Goal: Task Accomplishment & Management: Manage account settings

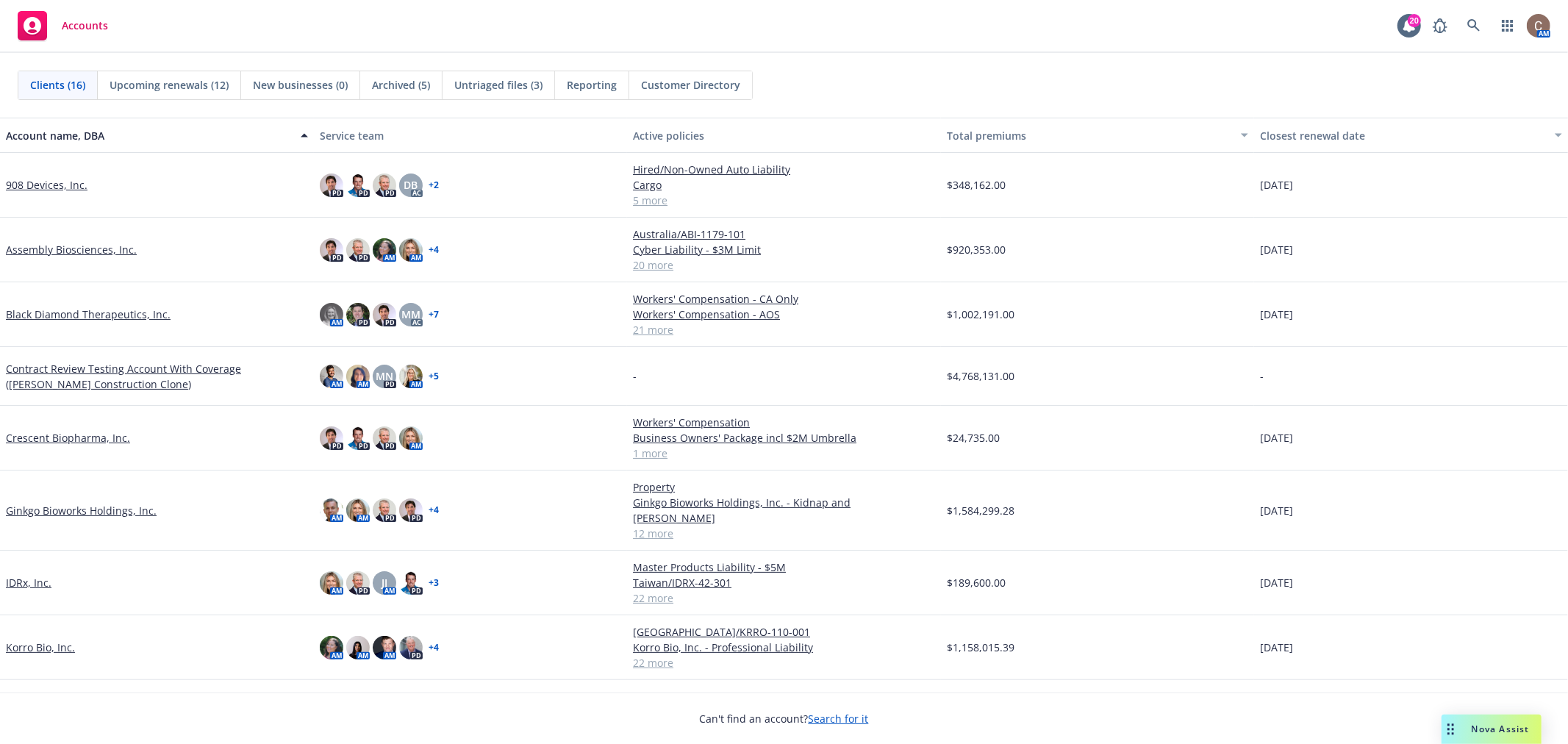
click at [82, 437] on link "Crescent Biopharma, Inc." at bounding box center [68, 438] width 124 height 16
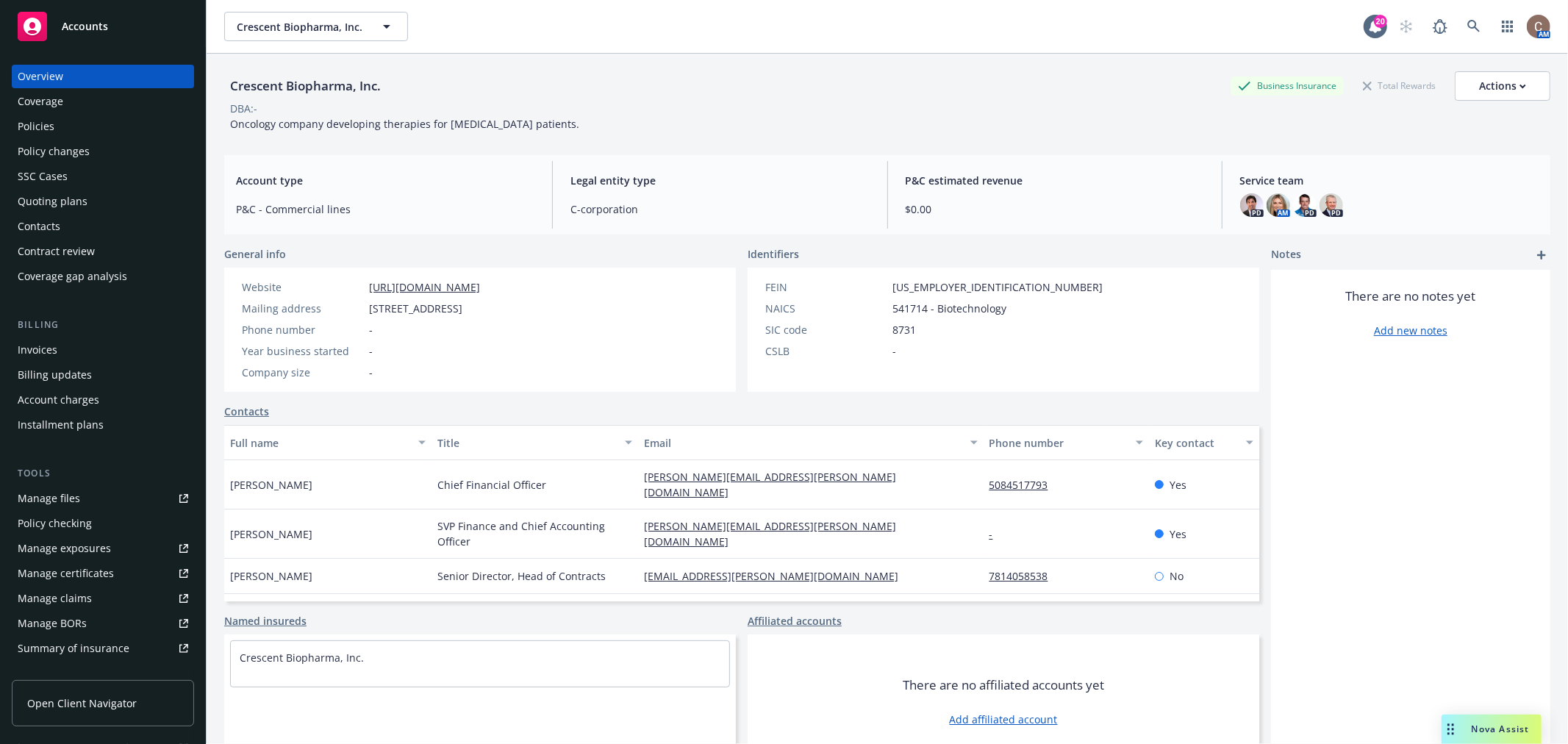
click at [130, 489] on link "Manage files" at bounding box center [102, 498] width 182 height 24
click at [82, 196] on div "Quoting plans" at bounding box center [53, 201] width 70 height 24
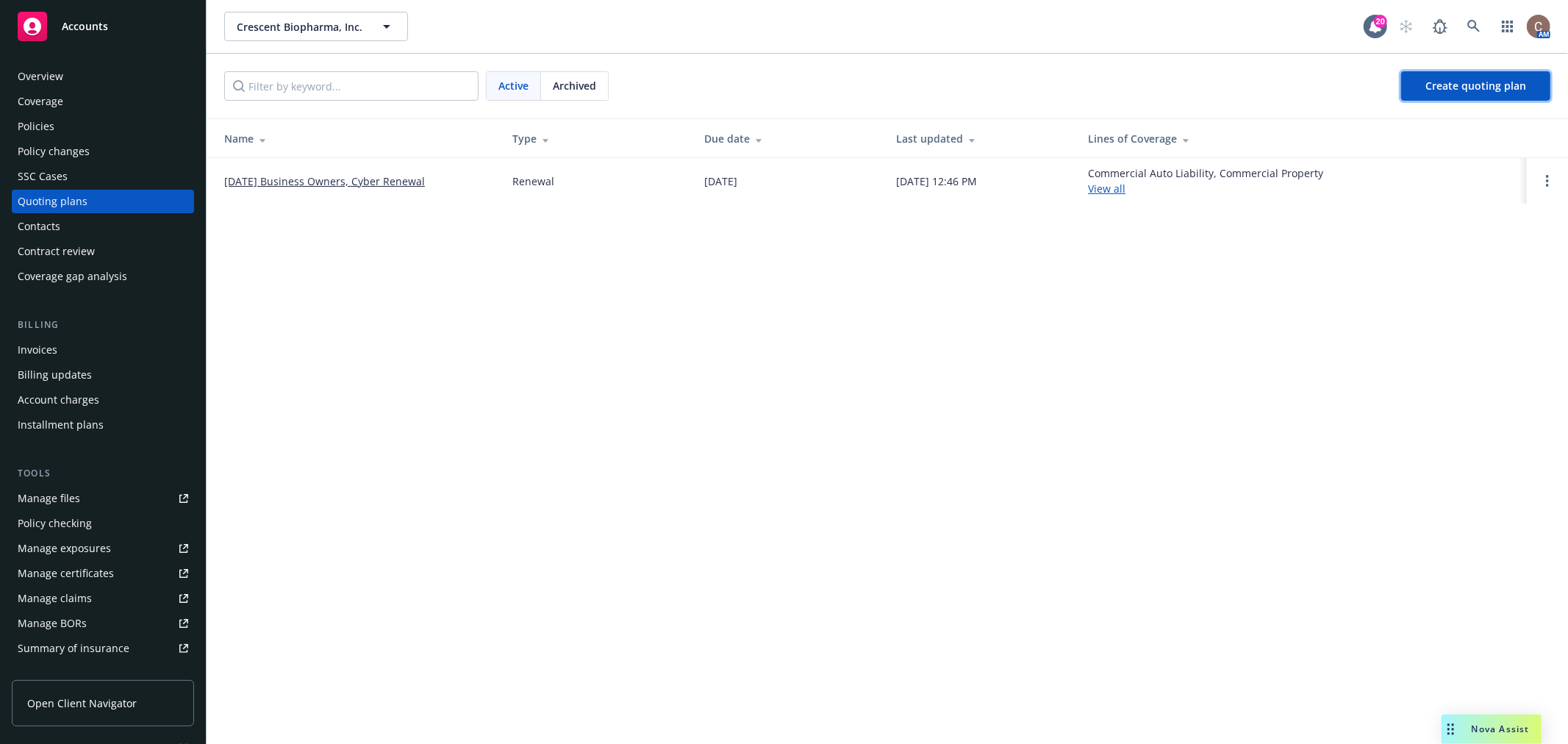
drag, startPoint x: 1473, startPoint y: 89, endPoint x: 1471, endPoint y: 66, distance: 23.1
click at [1472, 90] on span "Create quoting plan" at bounding box center [1475, 85] width 100 height 14
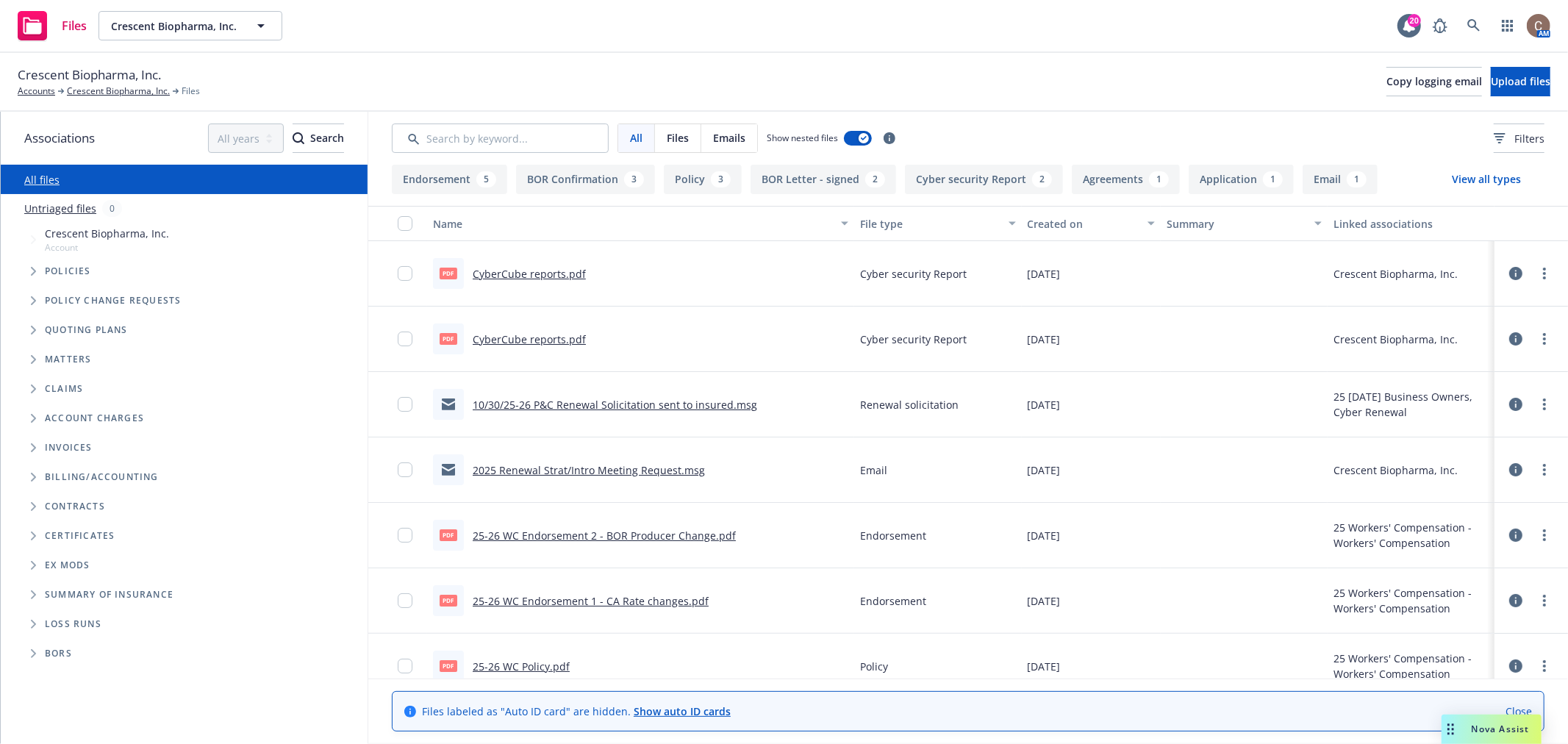
click at [88, 326] on span "Quoting plans" at bounding box center [87, 330] width 83 height 9
click at [31, 329] on icon "Tree Example" at bounding box center [33, 330] width 6 height 9
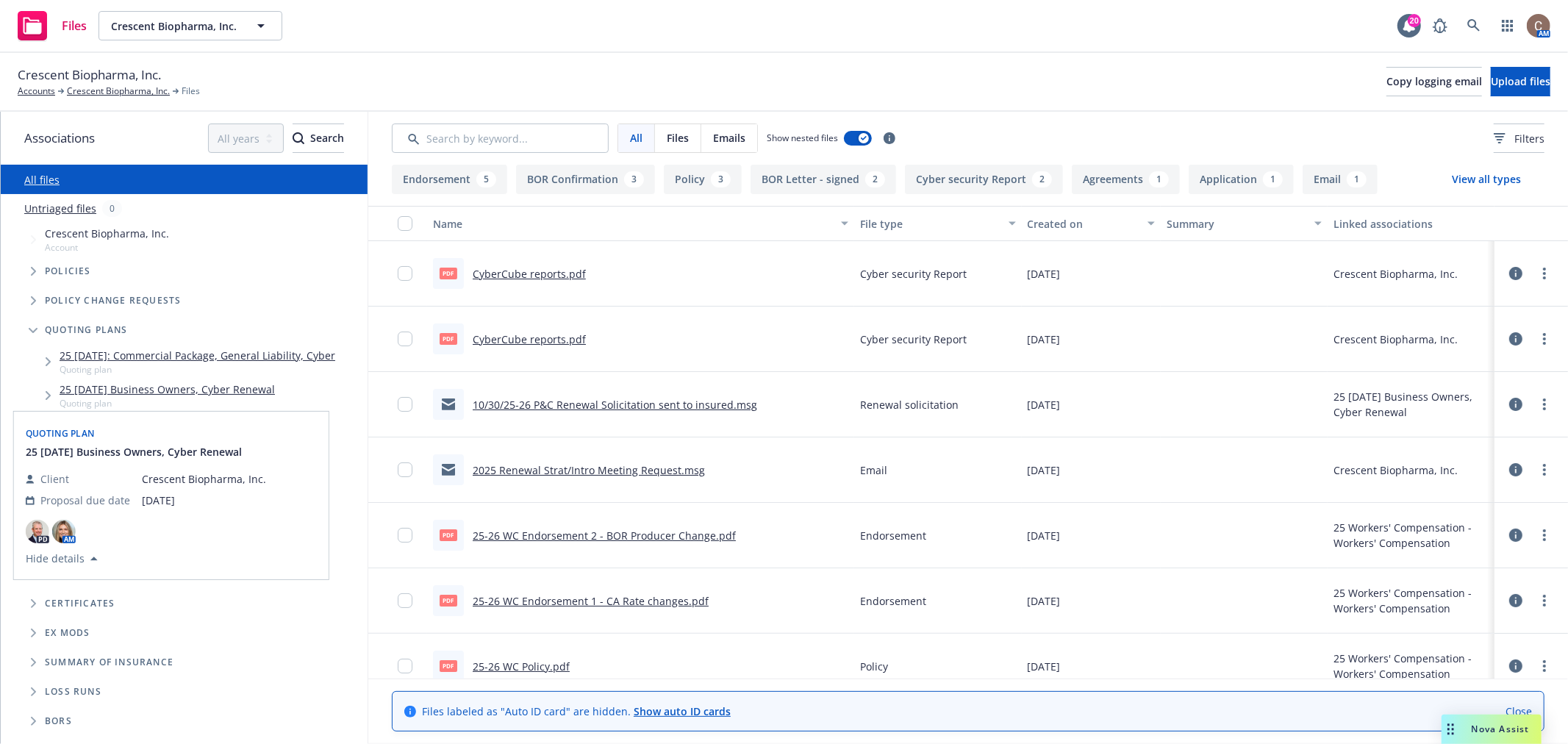
click at [46, 395] on icon "Tree Example" at bounding box center [48, 395] width 6 height 9
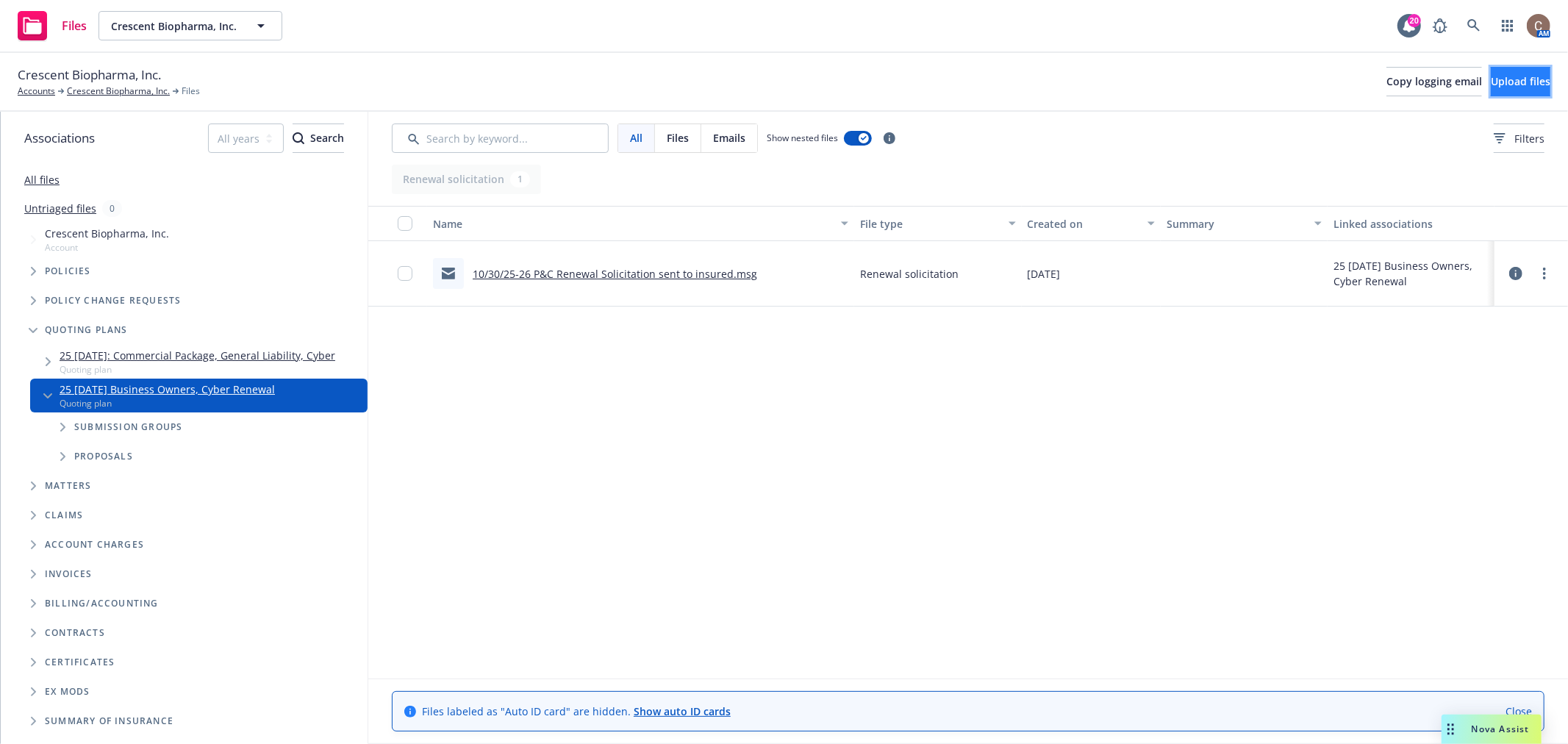
click at [1490, 78] on span "Upload files" at bounding box center [1520, 81] width 60 height 14
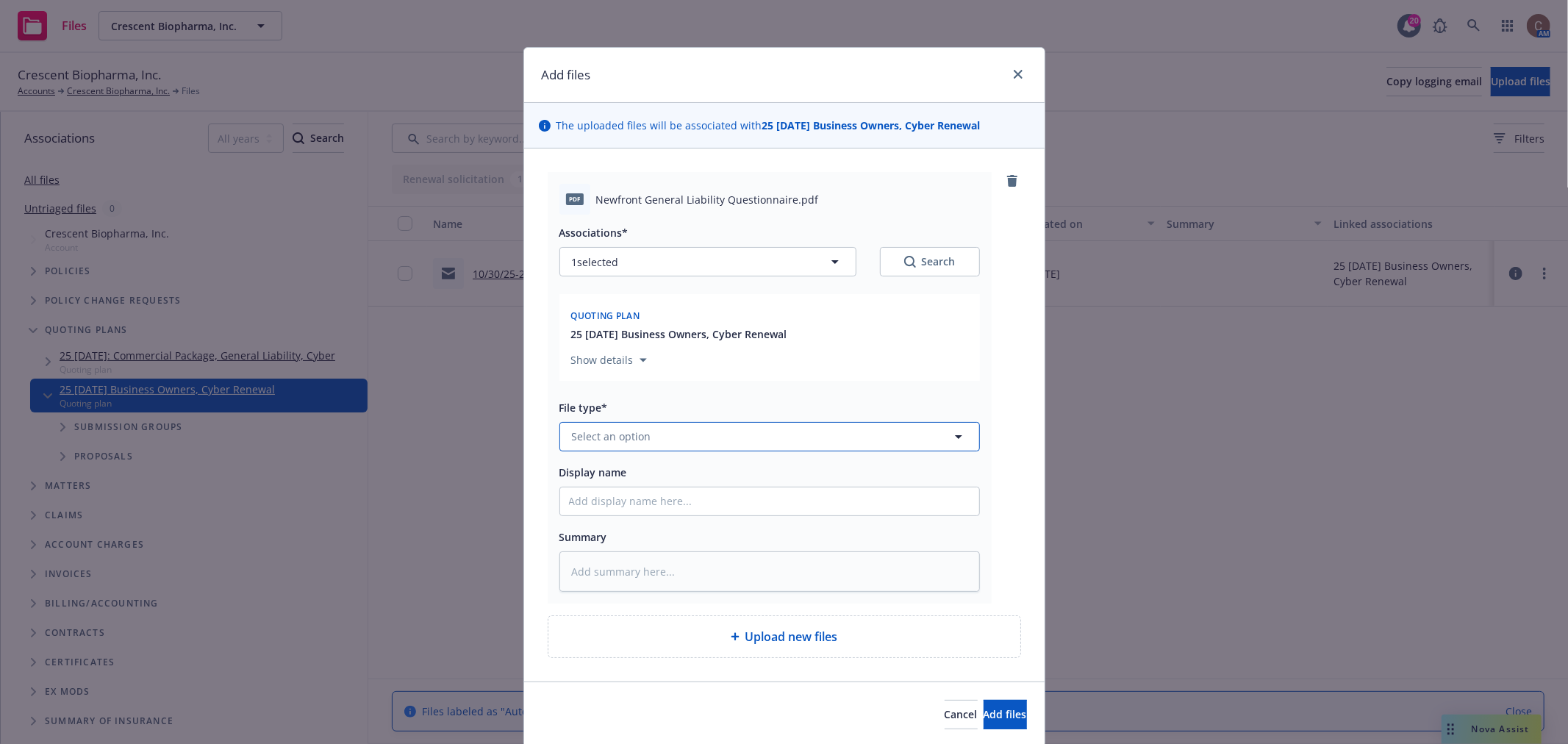
click at [692, 438] on button "Select an option" at bounding box center [769, 437] width 421 height 29
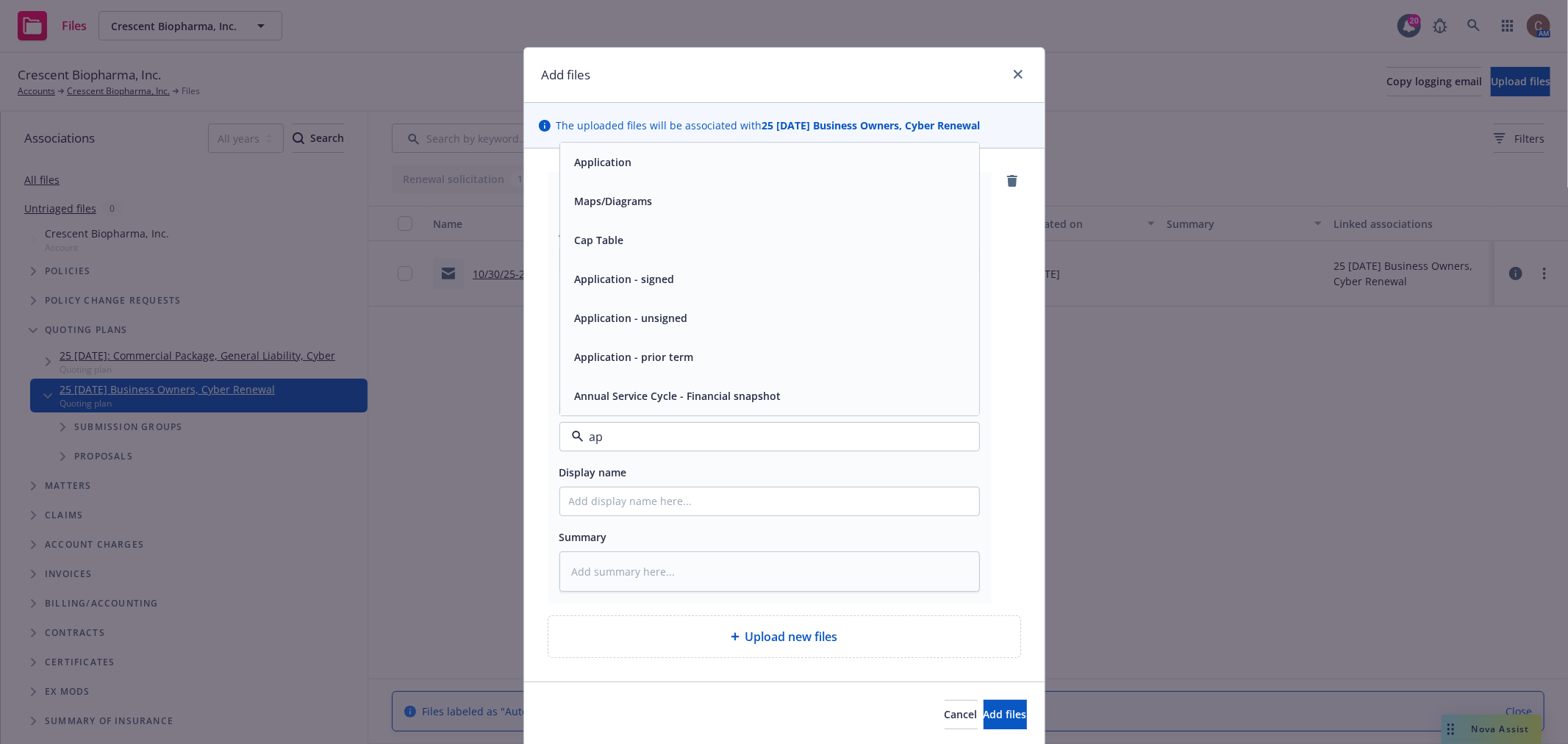
type input "app"
click at [620, 332] on div "Application - signed" at bounding box center [769, 318] width 419 height 39
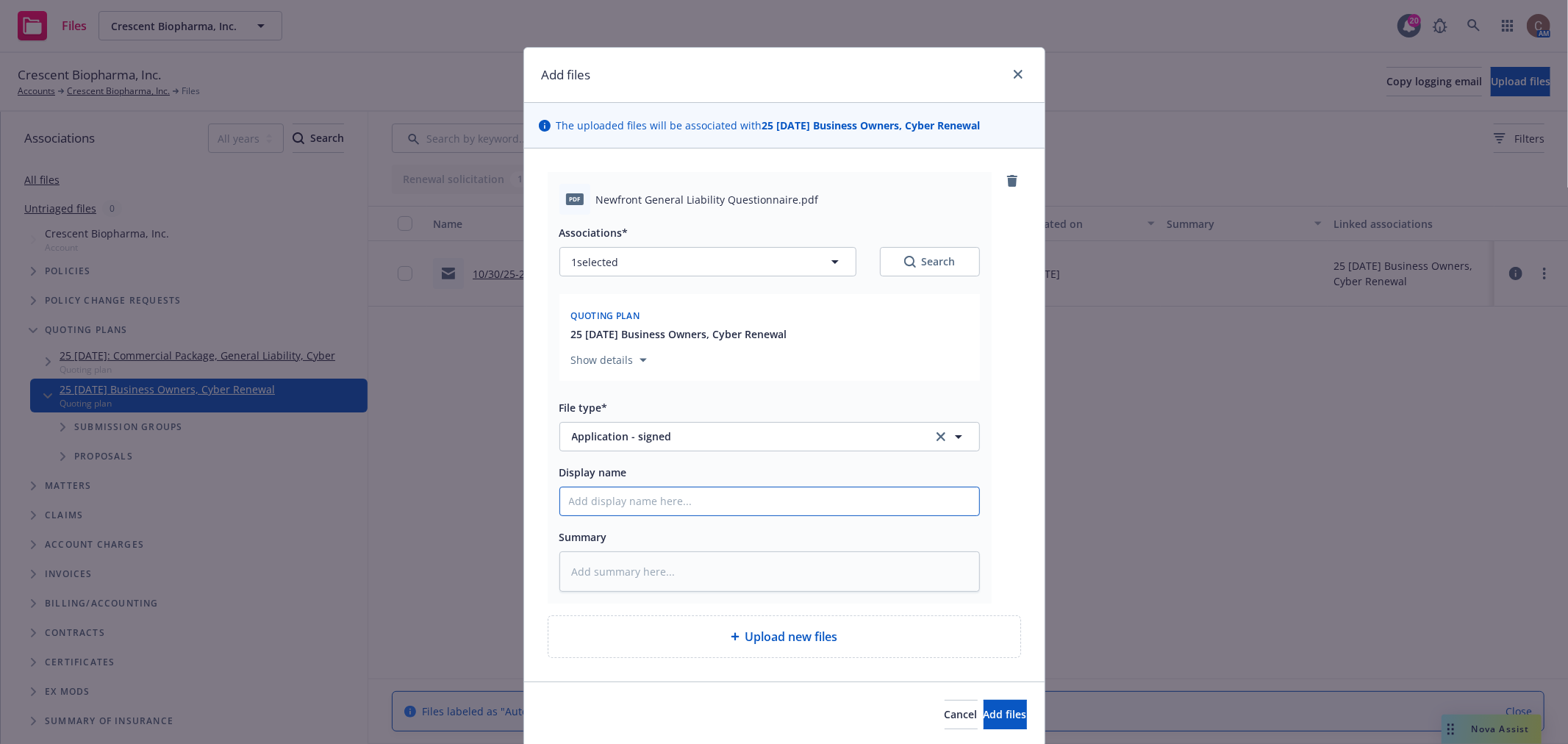
click at [628, 508] on input "Display name" at bounding box center [769, 501] width 419 height 28
type textarea "x"
type input "2"
type textarea "x"
type input "25"
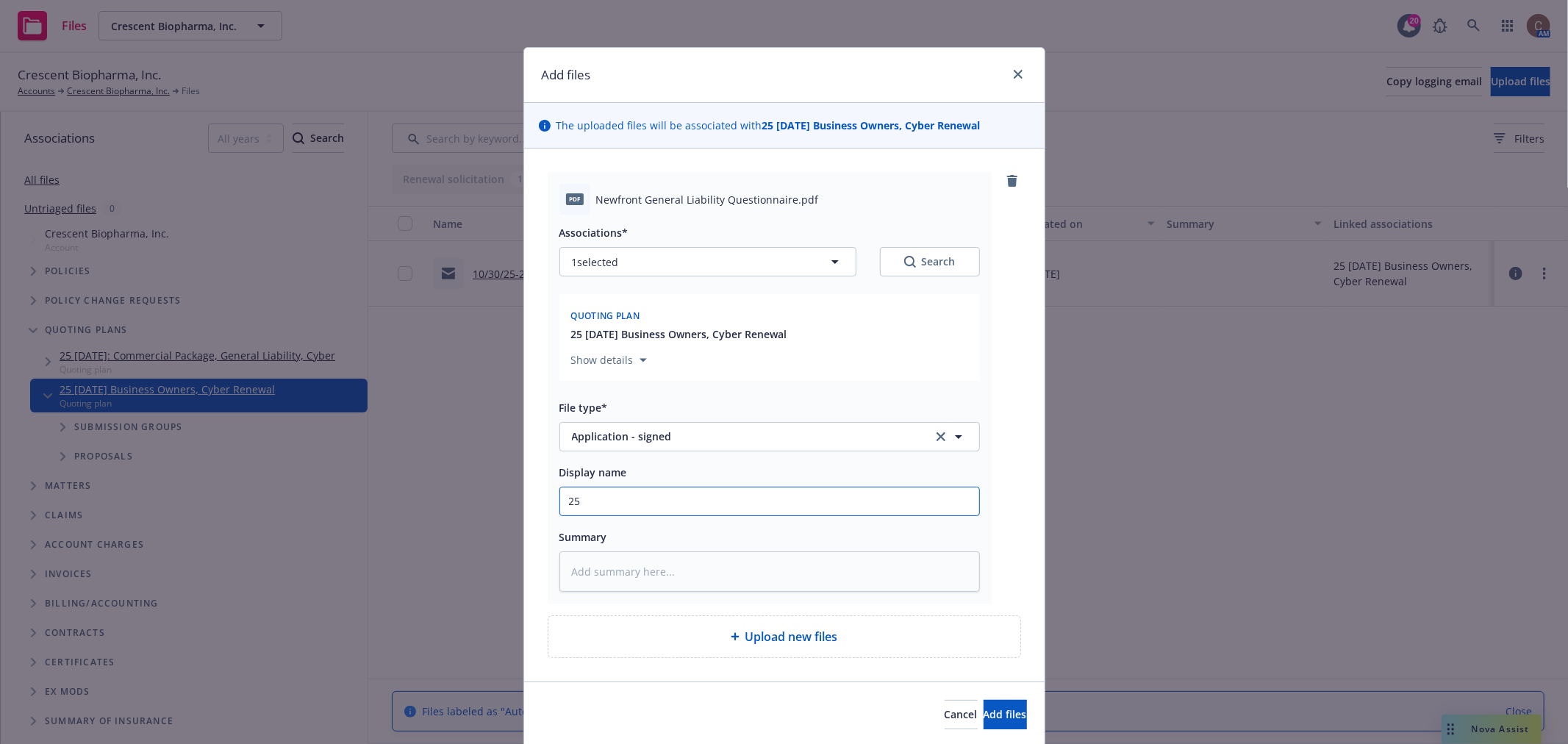
type textarea "x"
type input "25-"
type textarea "x"
type input "25-2"
type textarea "x"
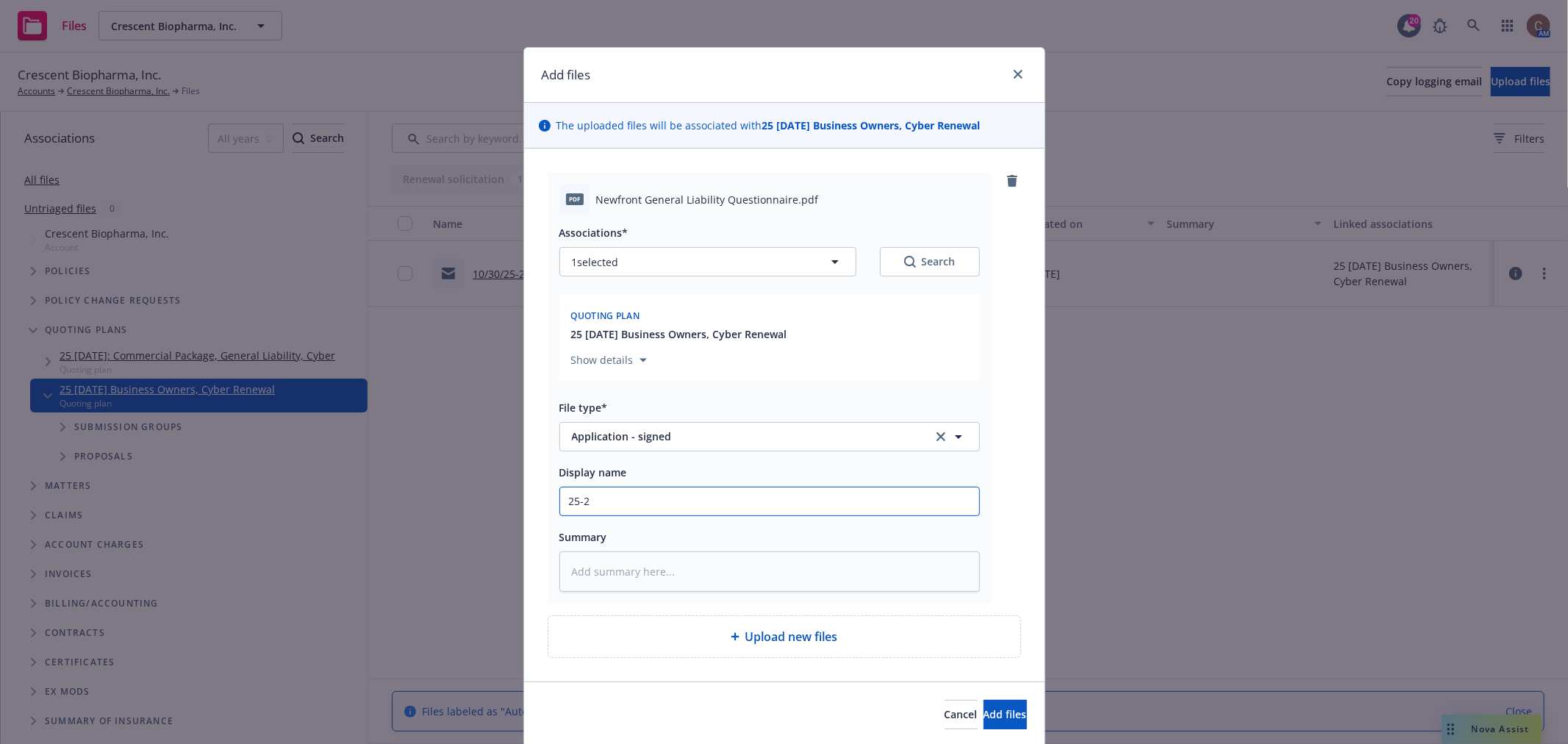
type input "25-26"
type textarea "x"
type input "25-26"
type textarea "x"
type input "25-26 G"
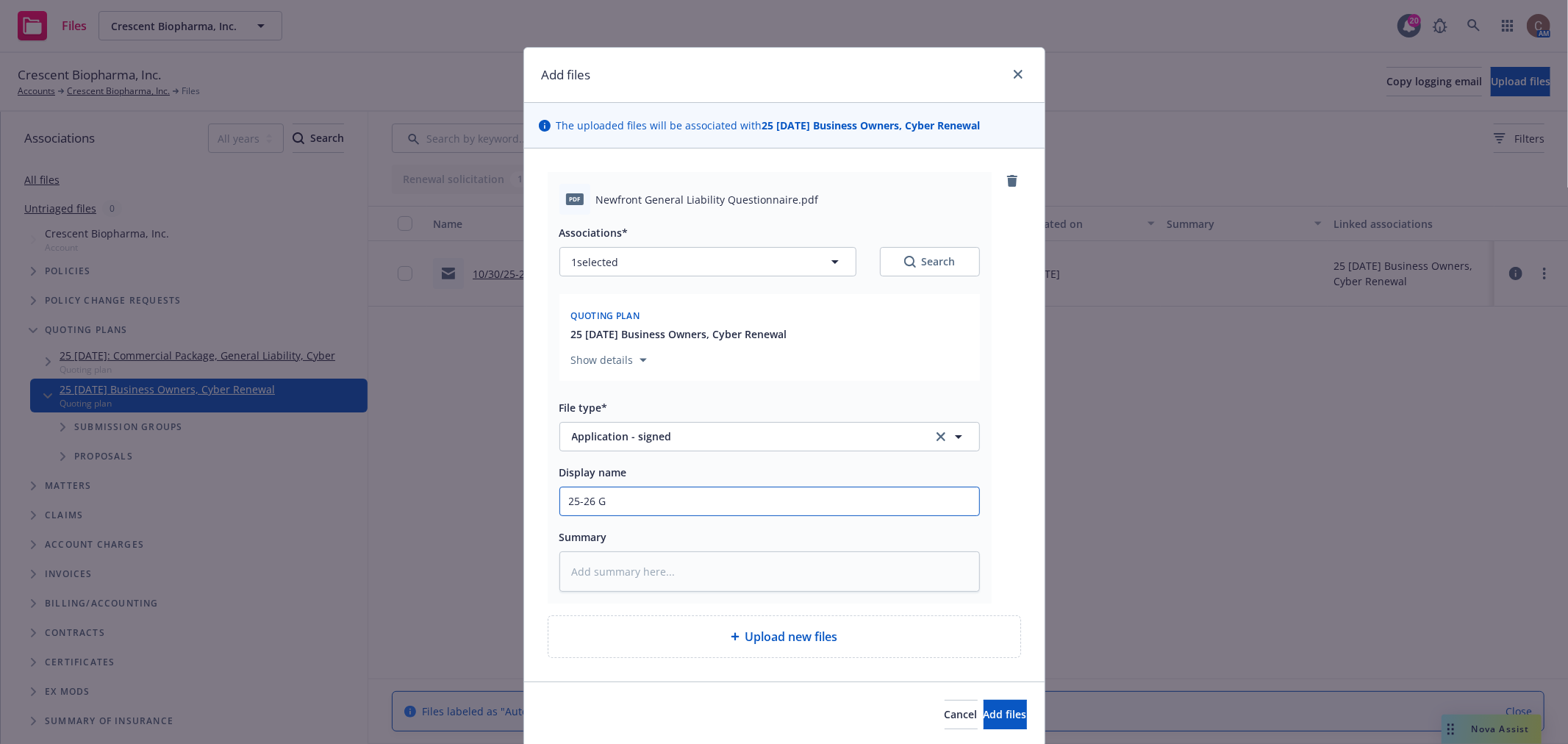
type textarea "x"
type input "25-26 GL"
type textarea "x"
type input "25-26 GL"
type textarea "x"
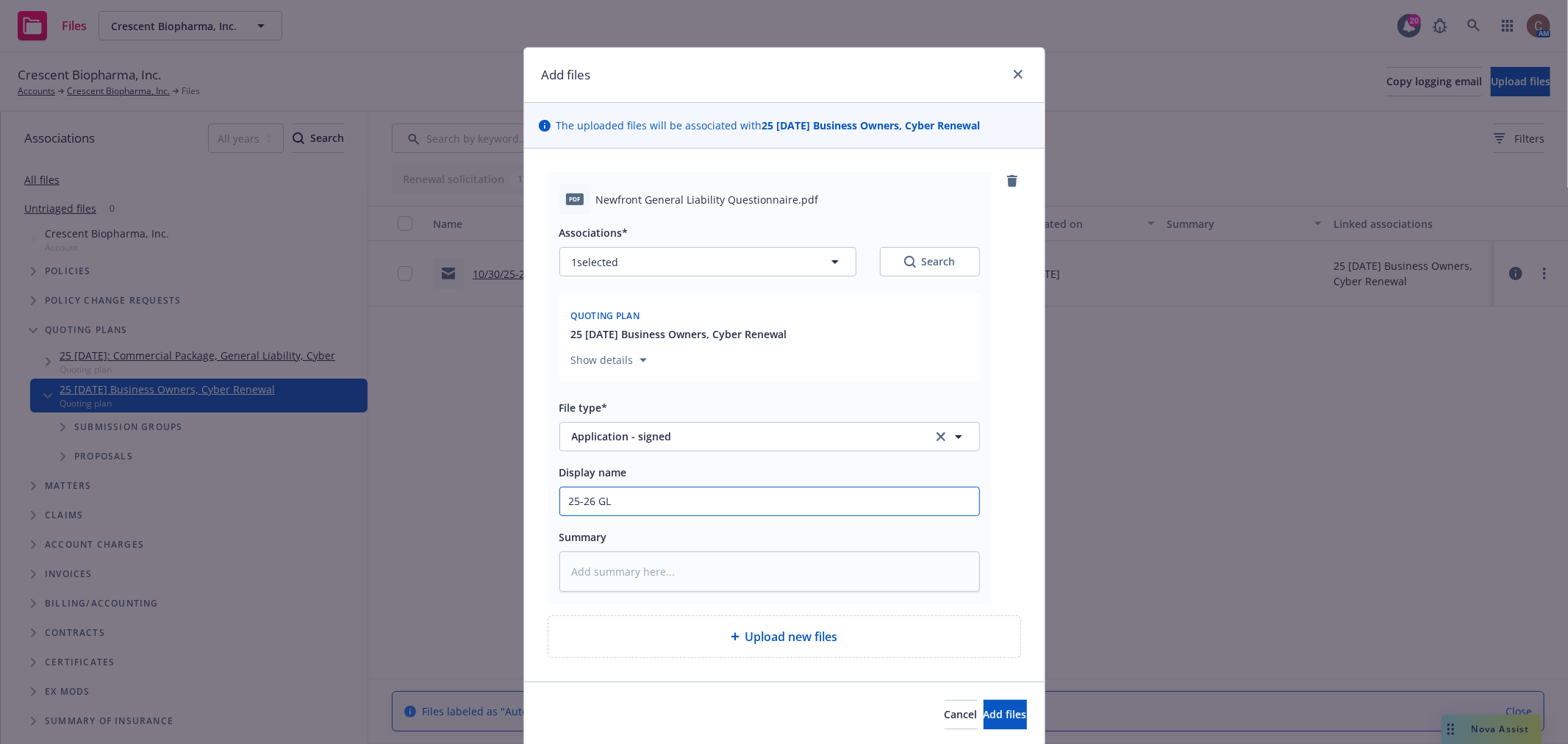
type input "25-26 GL a"
type textarea "x"
type input "25-26 GL ap"
type textarea "x"
type input "25-26 GL app"
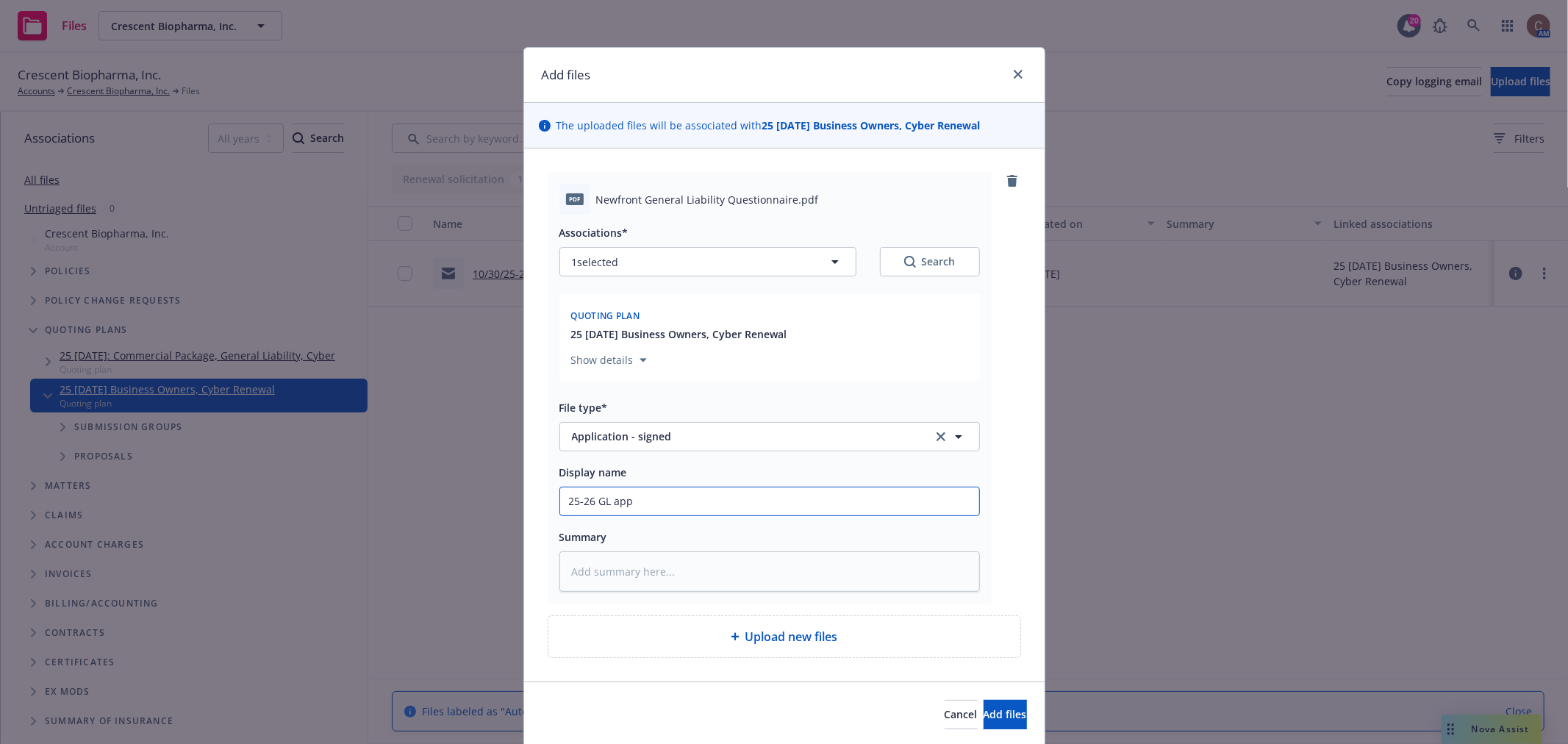
type textarea "x"
type input "25-26 GL app"
type textarea "x"
type input "25-26 GL app -"
type textarea "x"
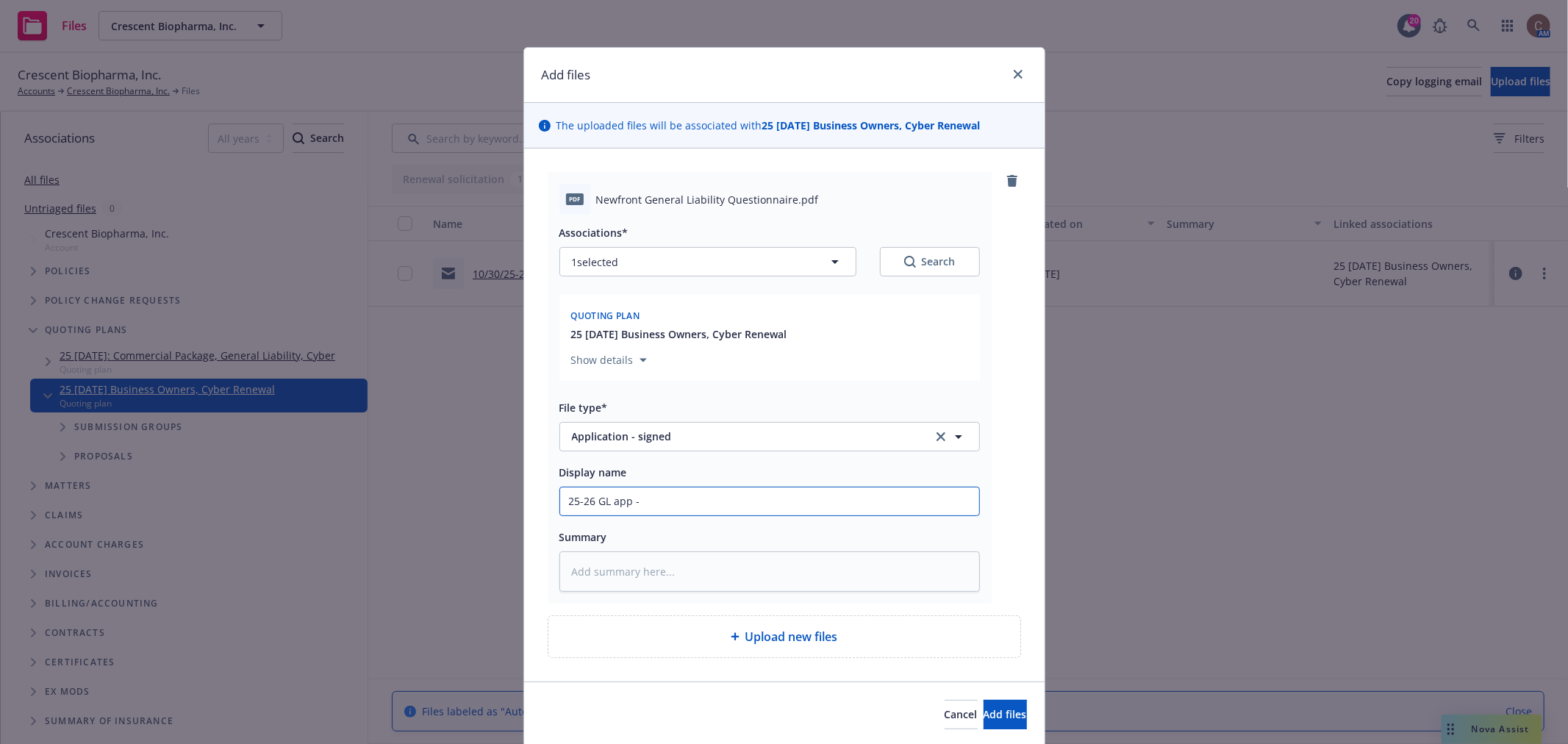
type input "25-26 GL app -"
type textarea "x"
type input "25-26 GL app - s"
type textarea "x"
type input "25-26 GL app - si"
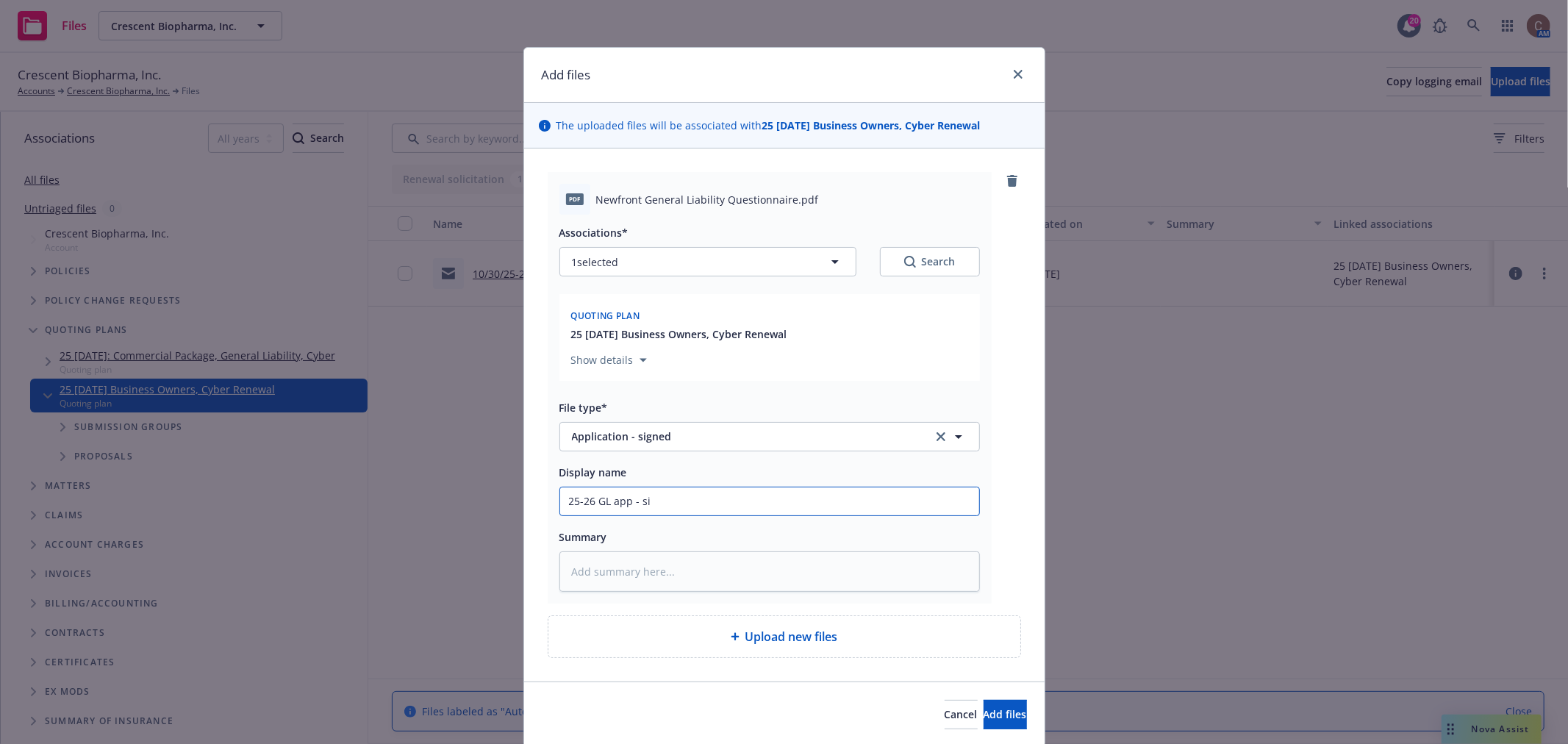
type textarea "x"
type input "25-26 GL app - sig"
type textarea "x"
type input "25-26 GL app - signe"
type textarea "x"
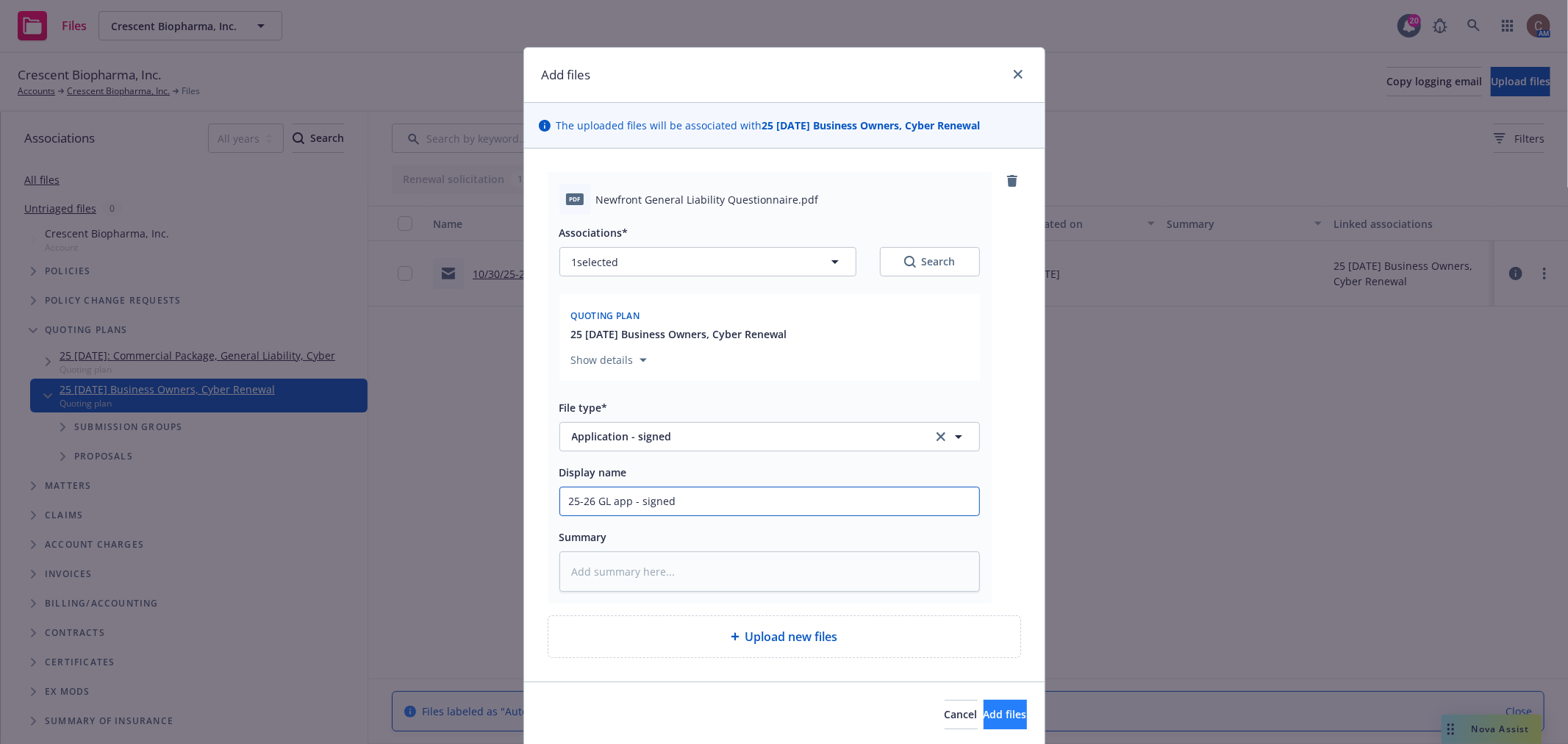
type input "25-26 GL app - signed"
click at [983, 716] on span "Add files" at bounding box center [1004, 714] width 43 height 14
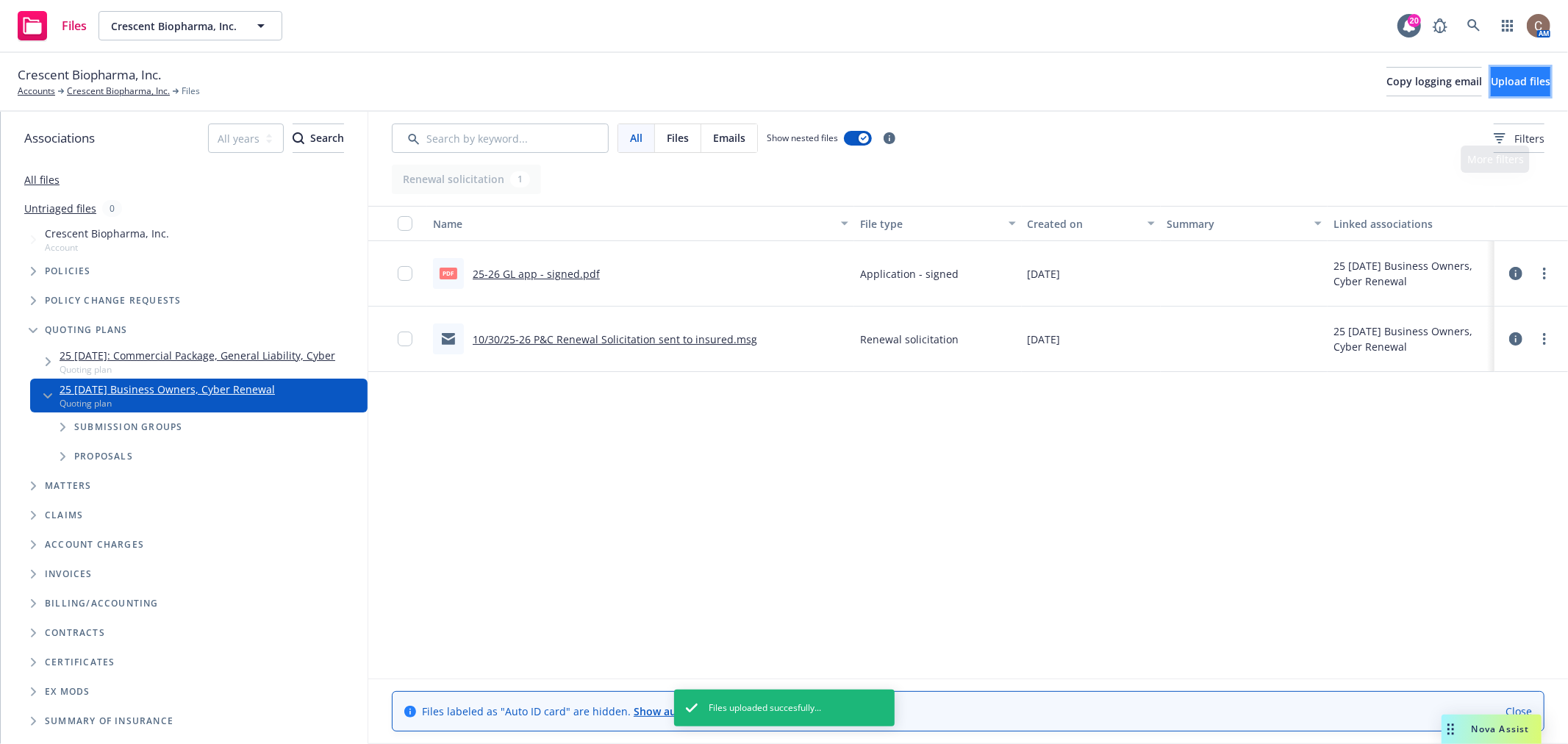
click at [1505, 67] on button "Upload files" at bounding box center [1520, 82] width 60 height 29
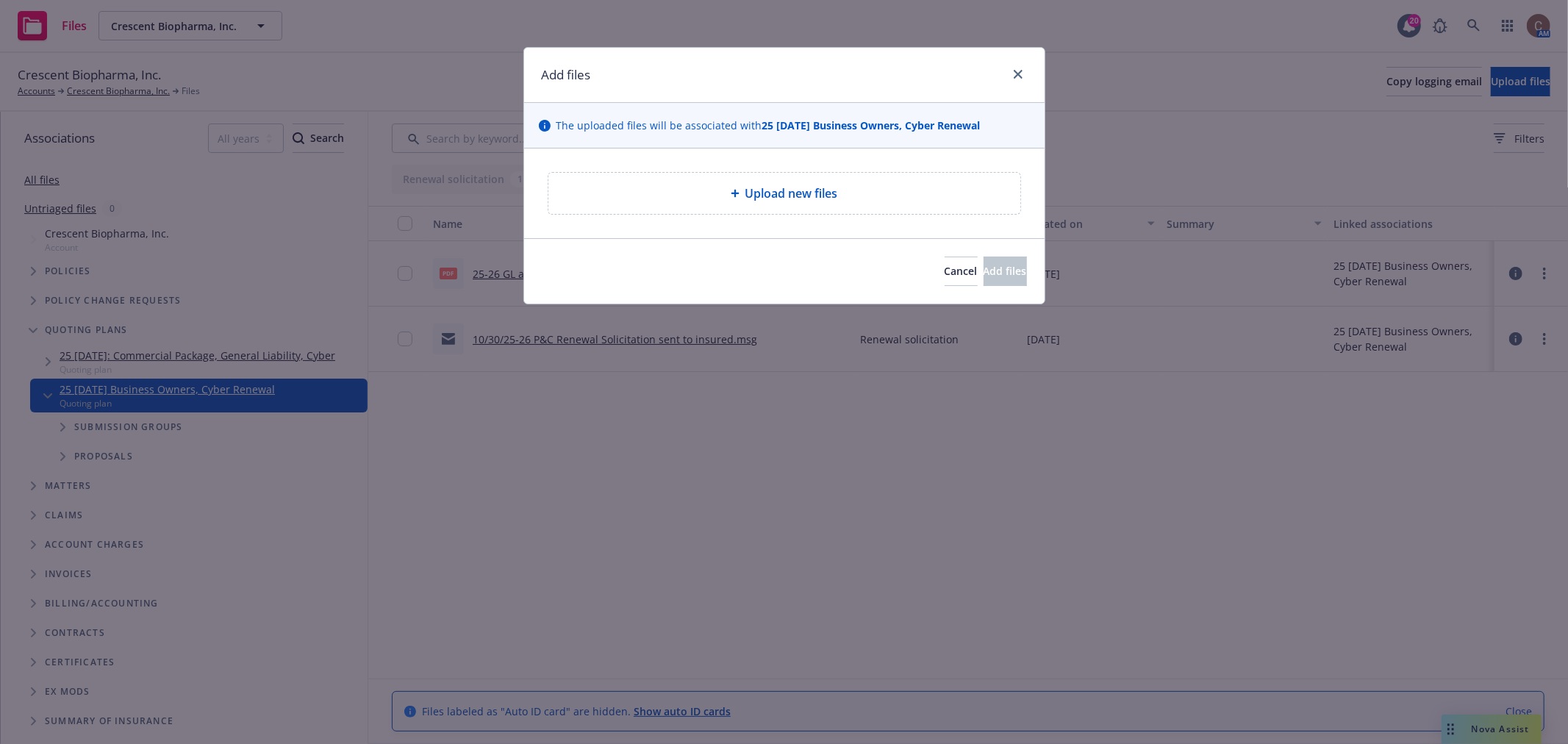
type textarea "x"
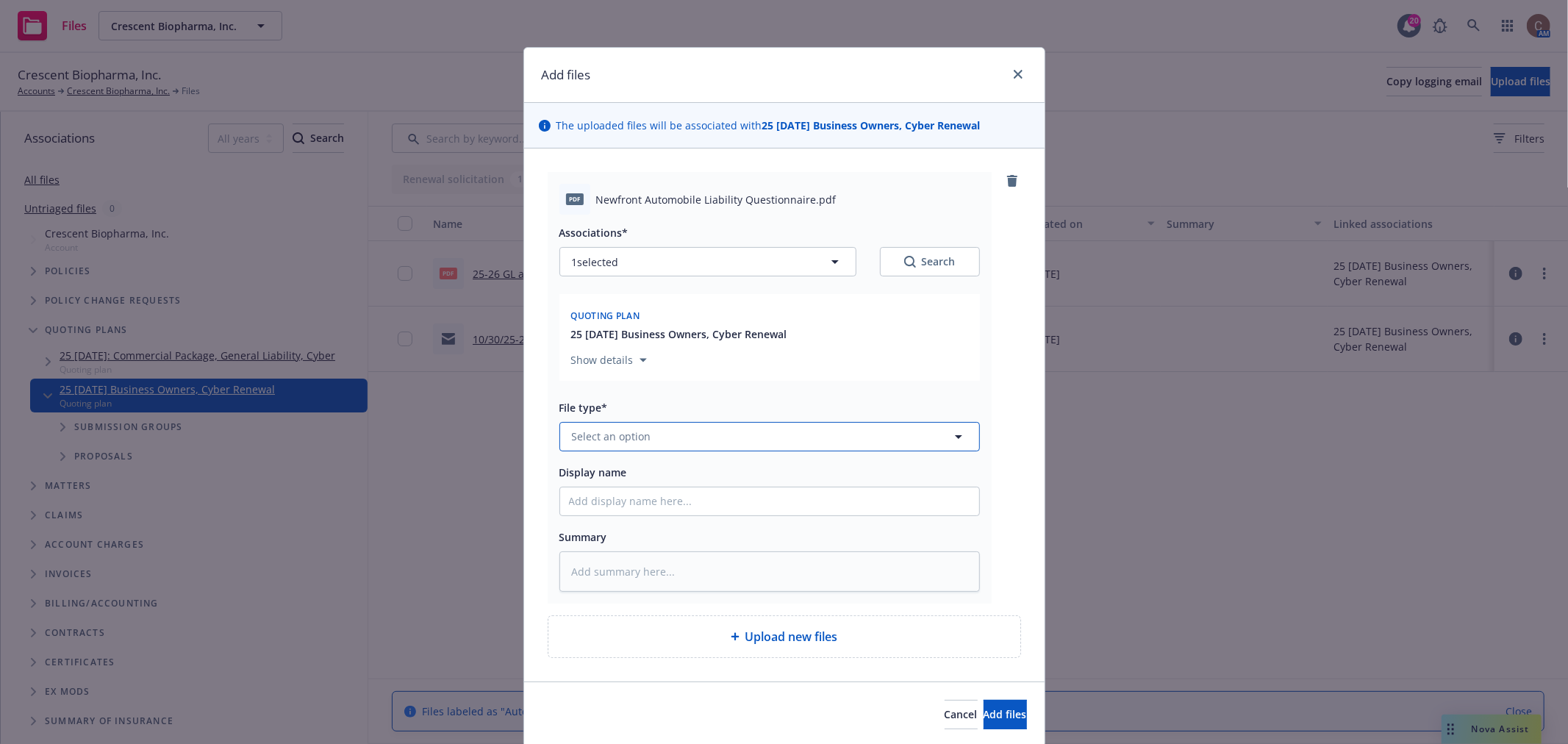
click at [689, 436] on button "Select an option" at bounding box center [769, 437] width 421 height 29
type input "app"
click at [702, 313] on div "Application - signed" at bounding box center [769, 318] width 401 height 21
click at [643, 502] on input "Display name" at bounding box center [769, 501] width 419 height 28
type textarea "x"
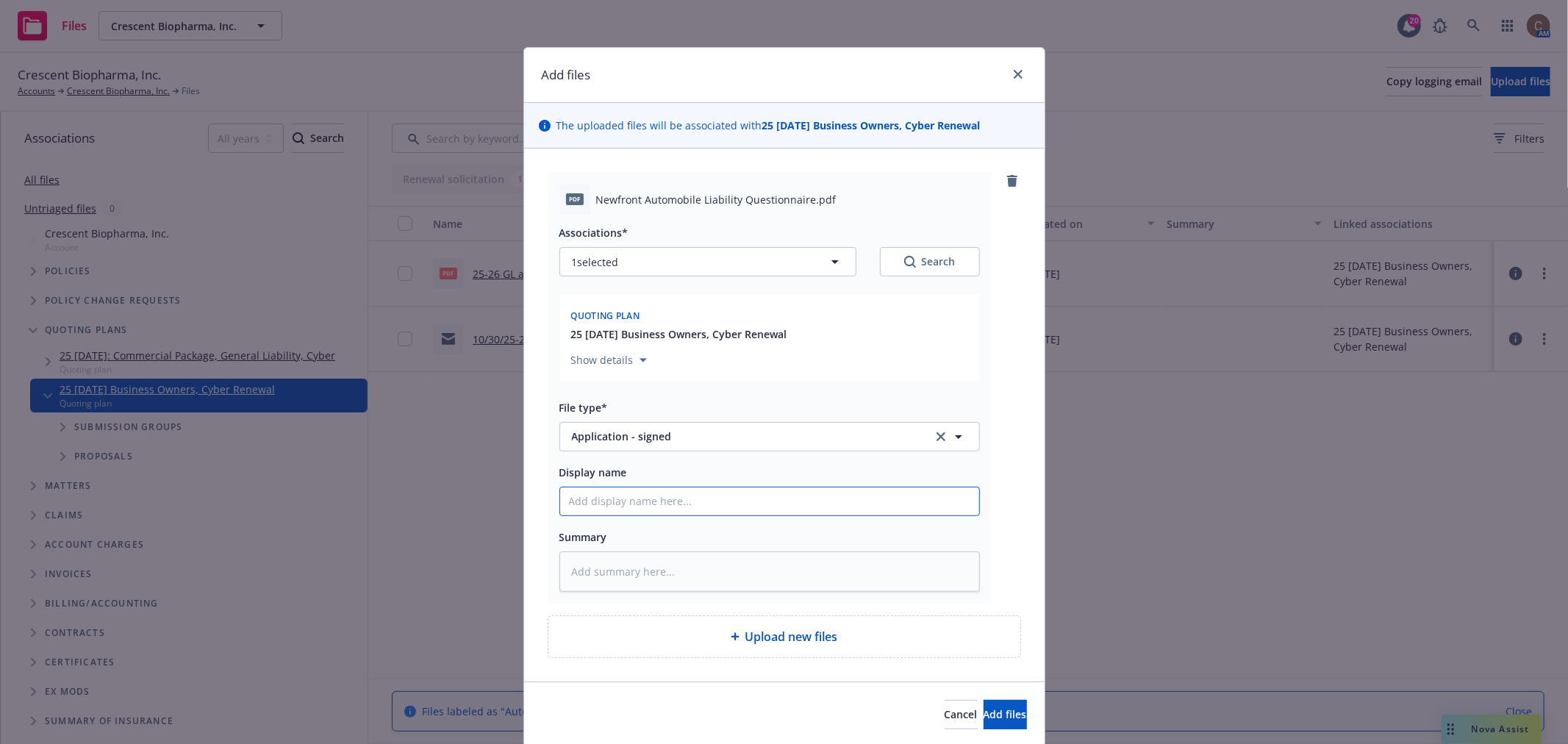
type input "2"
type textarea "x"
type input "25"
type textarea "x"
type input "25-"
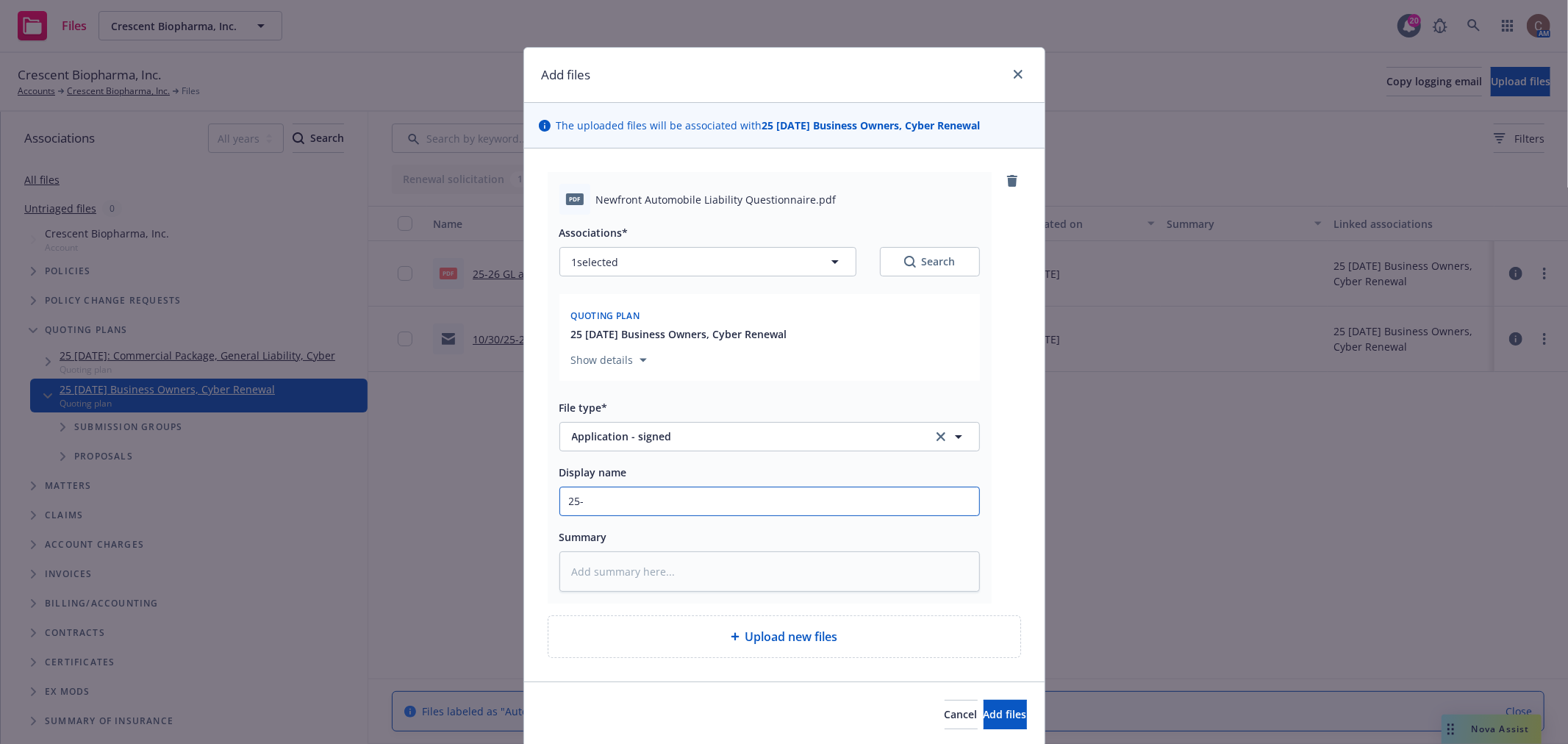
type textarea "x"
type input "25--"
type textarea "x"
type input "25--2"
type textarea "x"
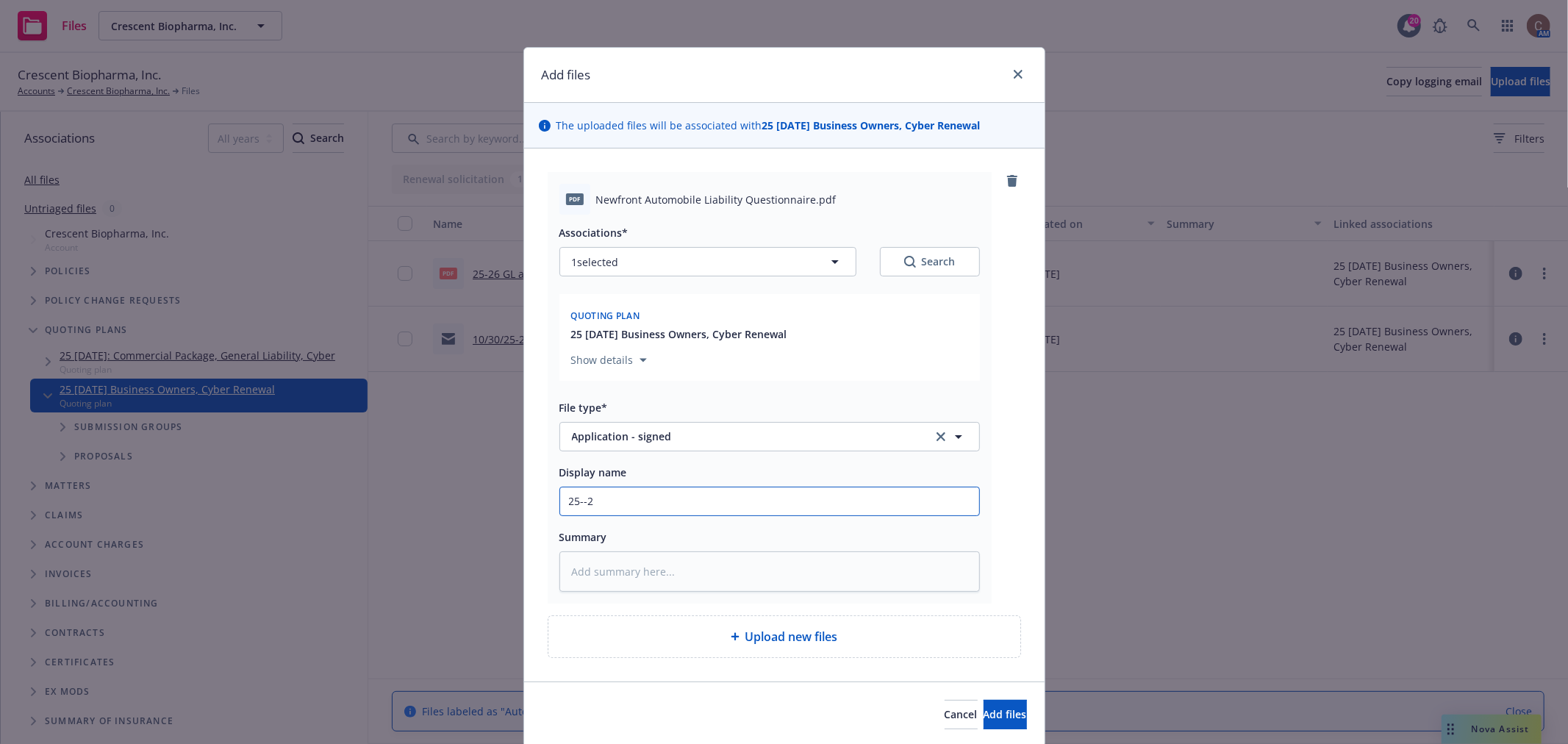
type input "25--"
type textarea "x"
type input "25-"
type textarea "x"
type input "25-2"
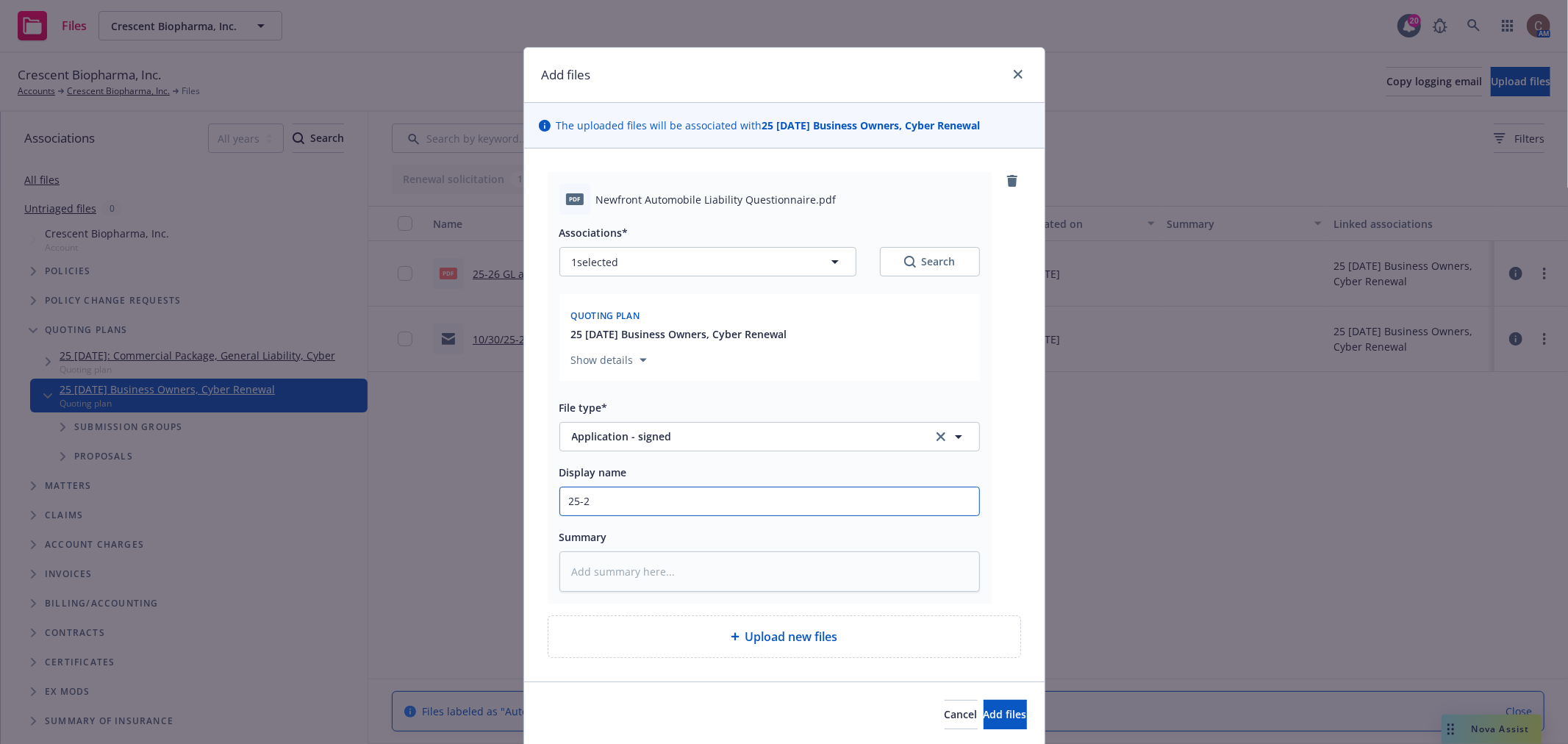
type textarea "x"
type input "25-26"
type textarea "x"
type input "25-26"
type textarea "x"
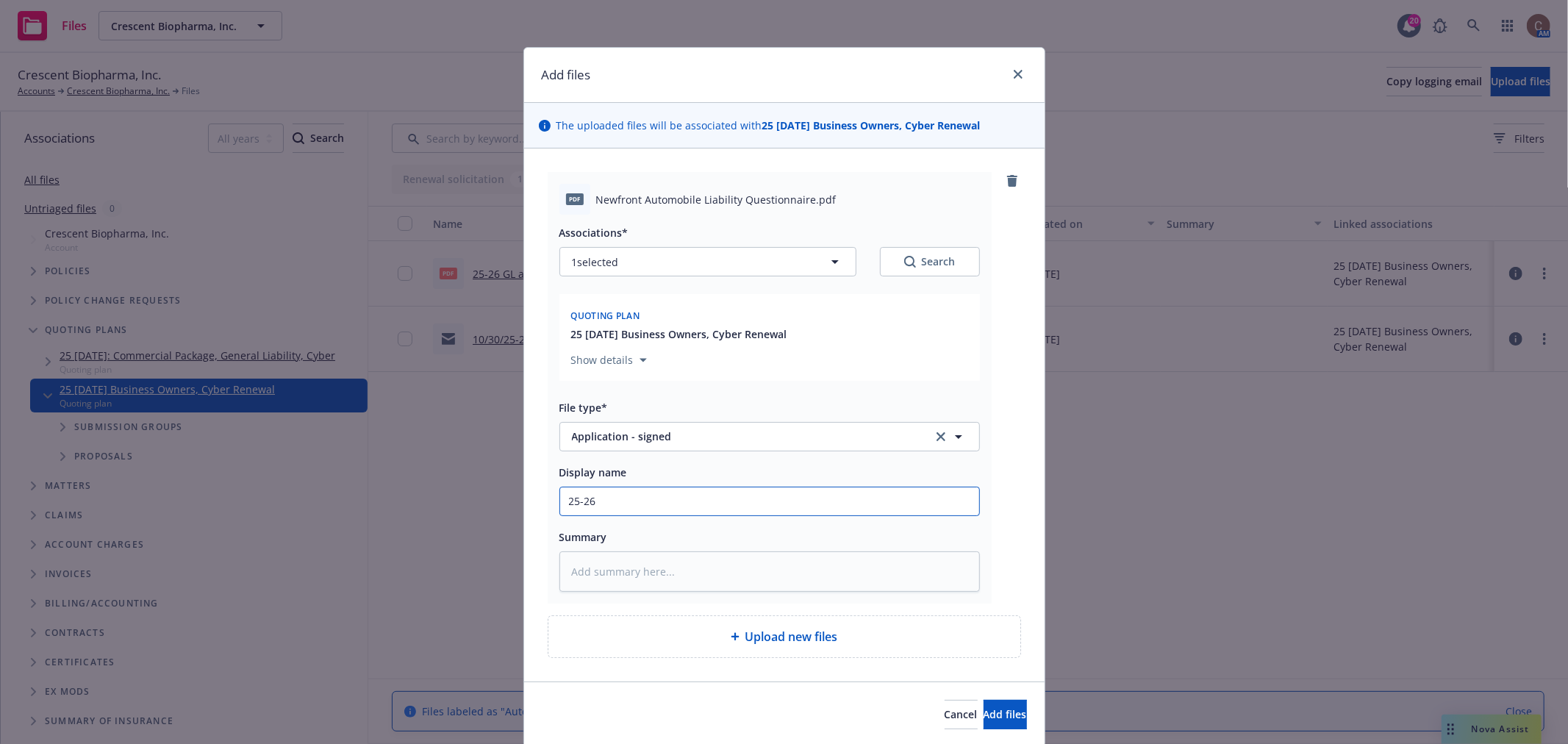
type input "25-26 A"
type textarea "x"
type input "25-26 Au"
type textarea "x"
type input "25-26 Aut"
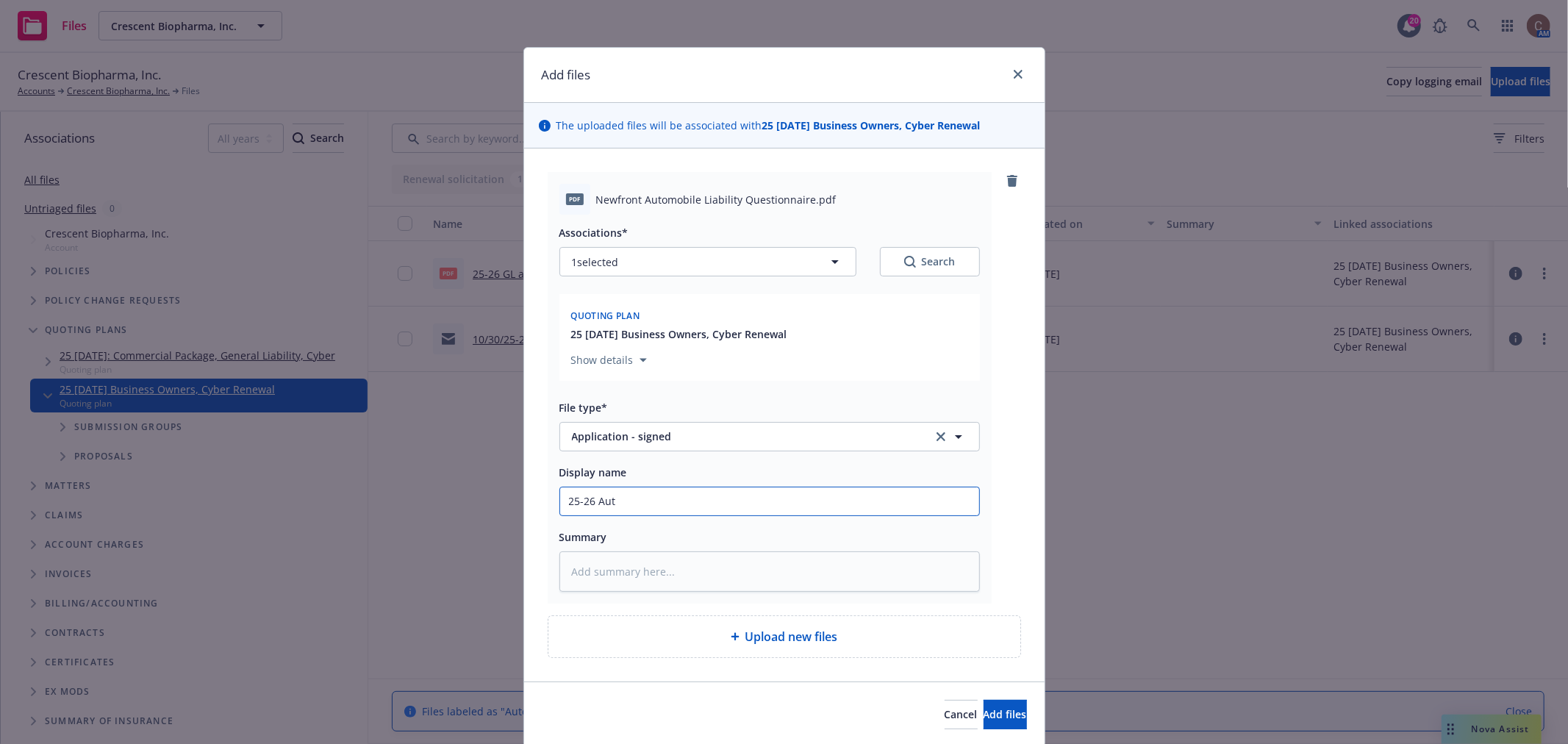
type textarea "x"
type input "25-26 Auto"
type textarea "x"
type input "25-26 Auto"
type textarea "x"
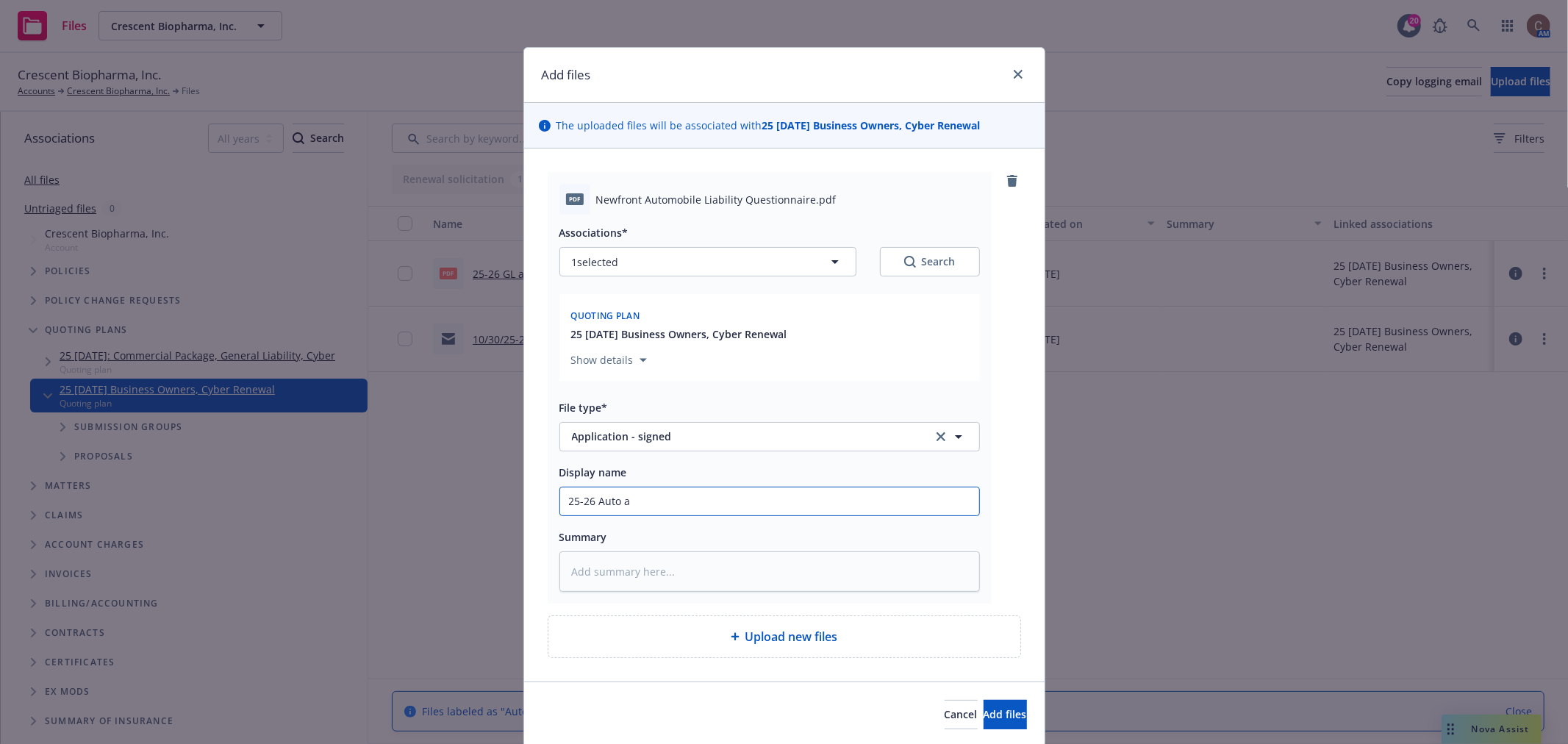
type input "25-26 Auto ap"
type textarea "x"
type input "25-26 Auto app"
type textarea "x"
type input "25-26 Auto app"
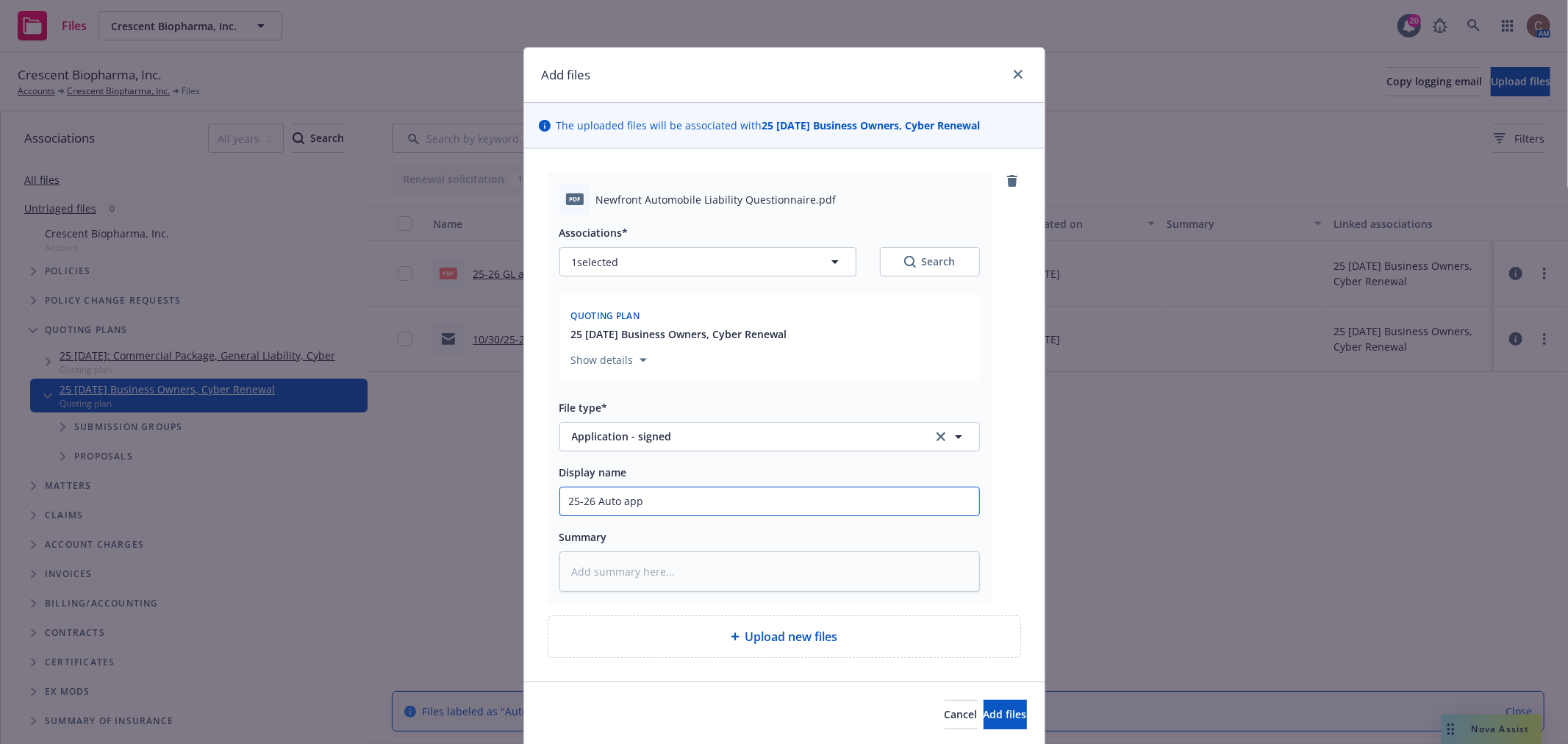
type textarea "x"
type input "25-26 Auto app -"
type textarea "x"
type input "25-26 Auto app -"
type textarea "x"
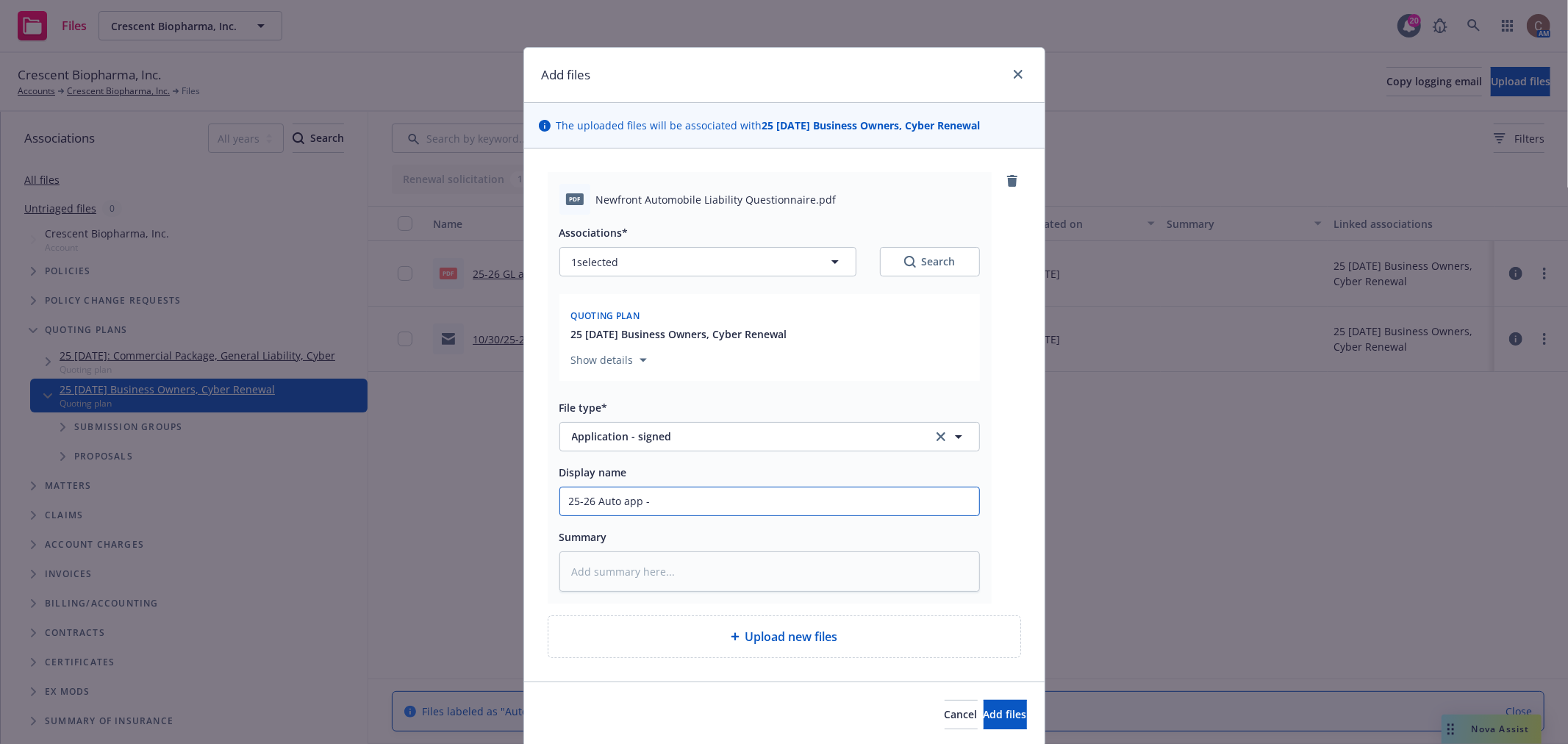
type input "25-26 Auto app - s"
type textarea "x"
type input "25-26 Auto app - si"
type textarea "x"
type input "25-26 Auto app - sig"
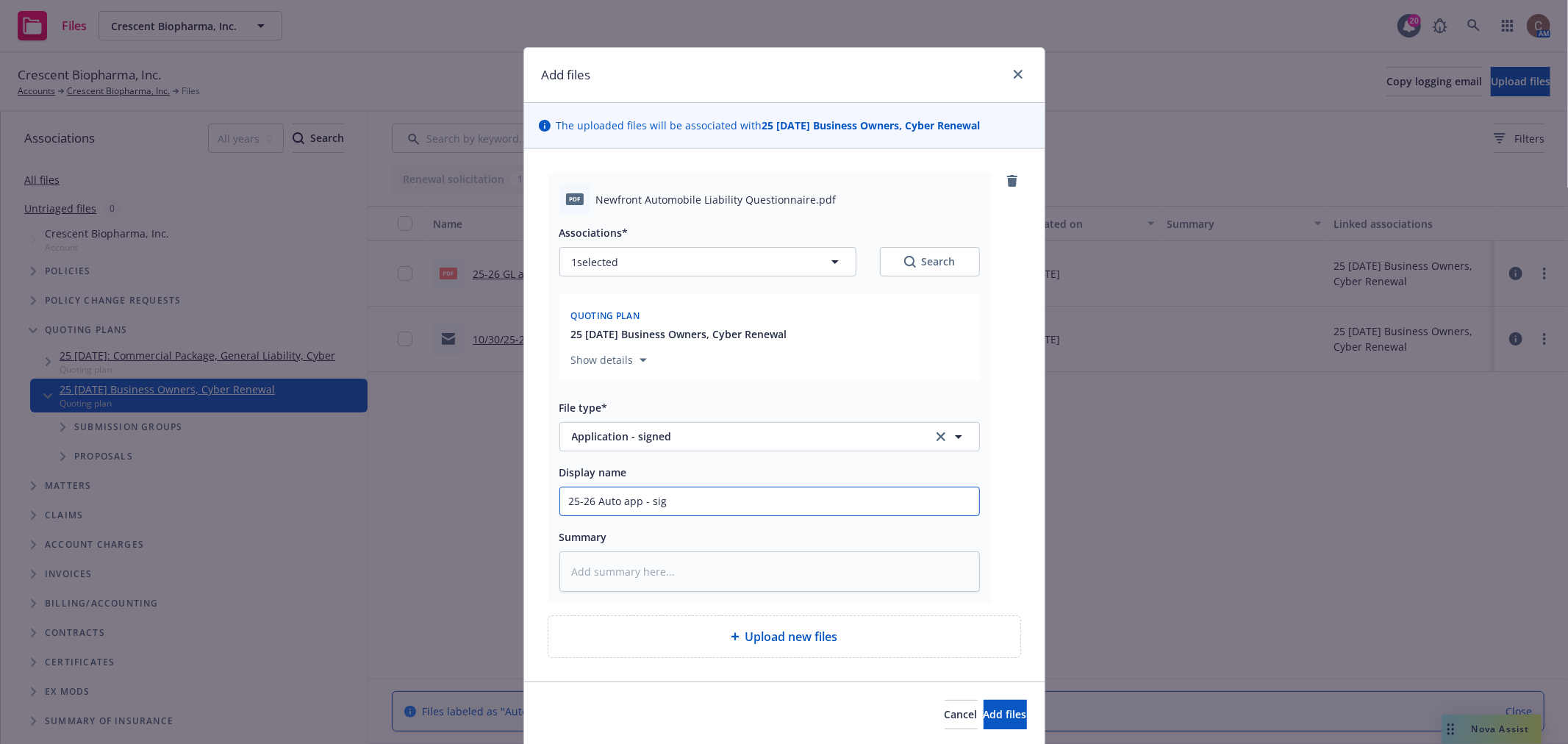
type textarea "x"
type input "25-26 Auto app - signe"
type textarea "x"
type input "25-26 Auto app - signed"
click at [983, 716] on span "Add files" at bounding box center [1004, 714] width 43 height 14
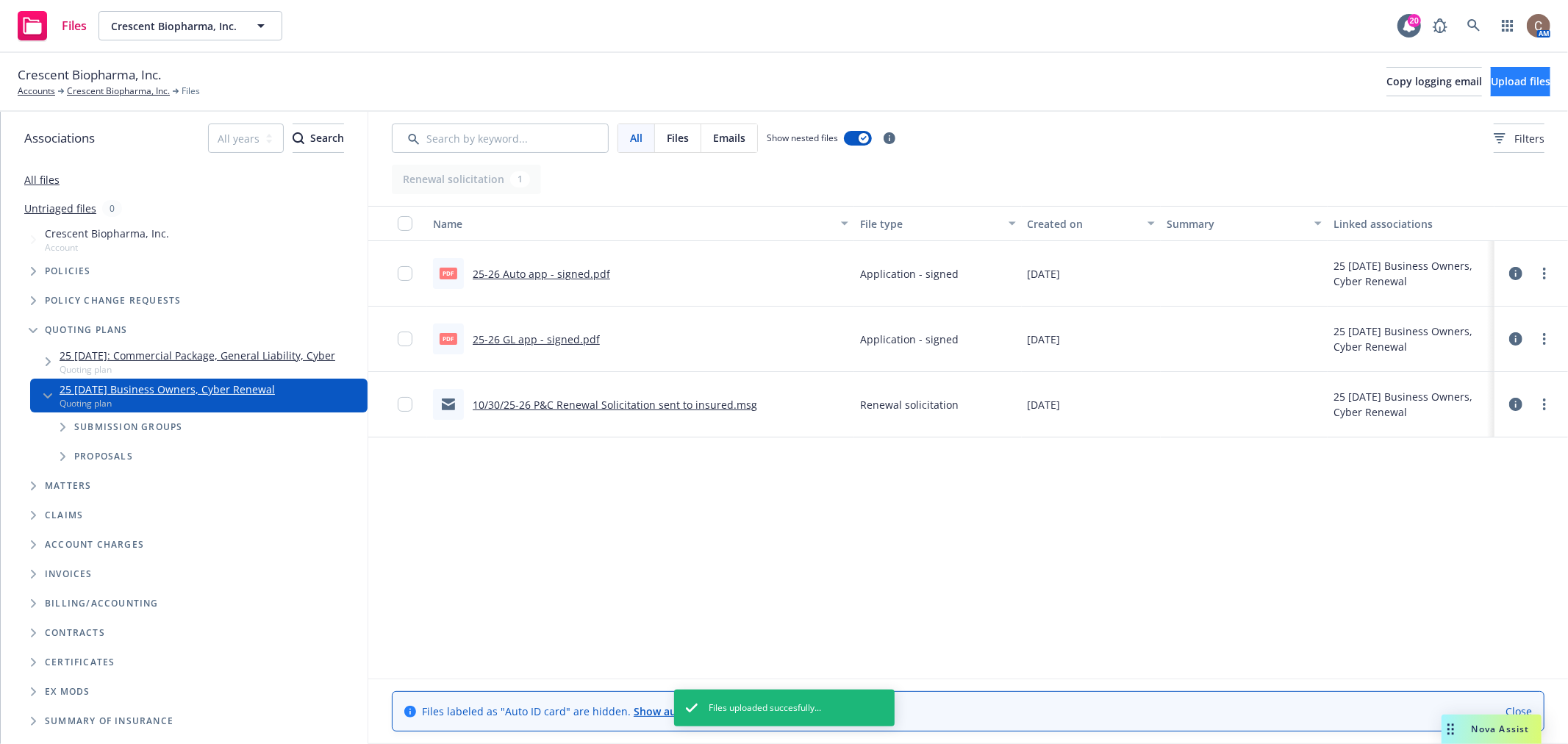
click at [1495, 97] on div "Crescent Biopharma, Inc. Accounts Crescent Biopharma, Inc. Files Copy logging e…" at bounding box center [784, 82] width 1533 height 33
click at [1496, 89] on button "Upload files" at bounding box center [1520, 82] width 60 height 29
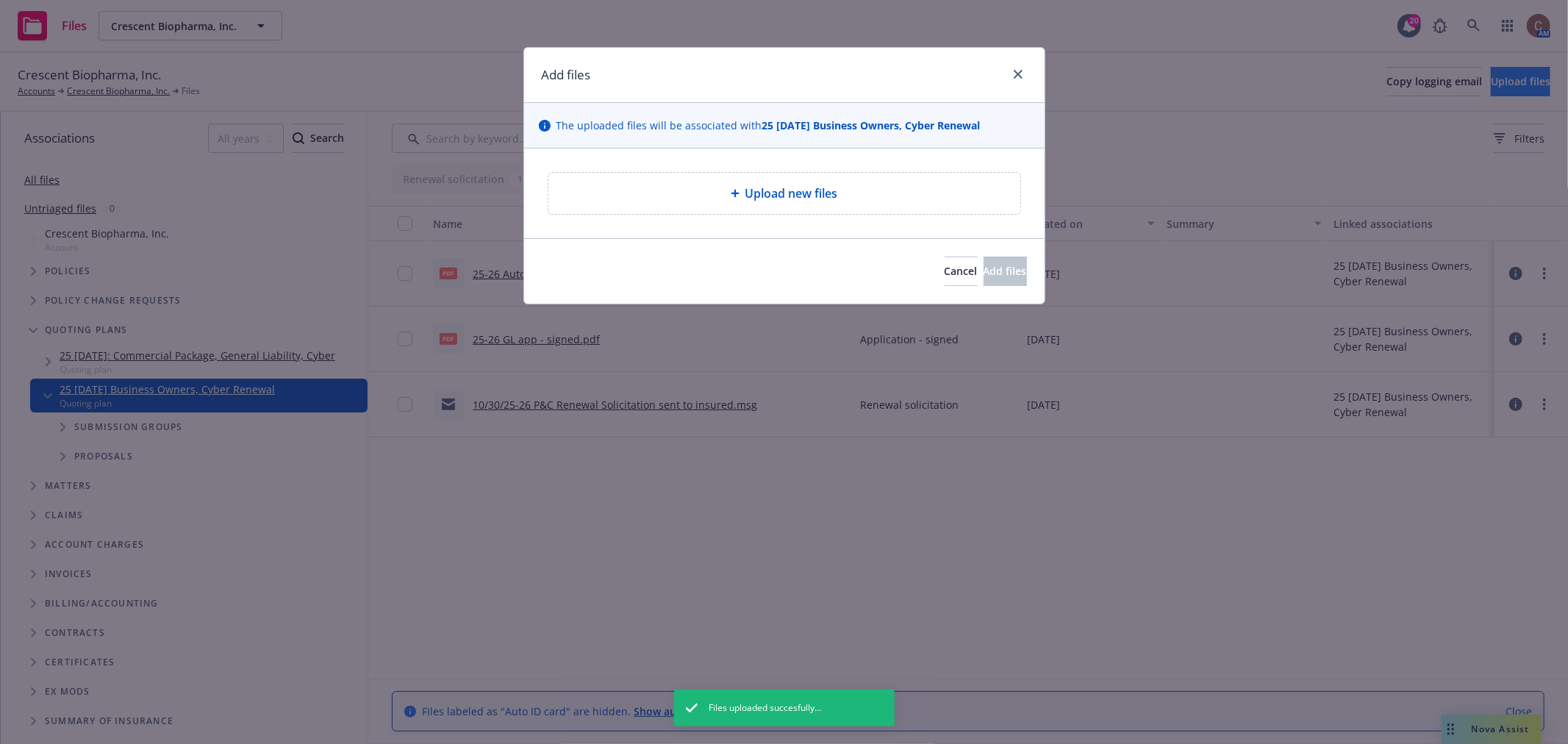
type textarea "x"
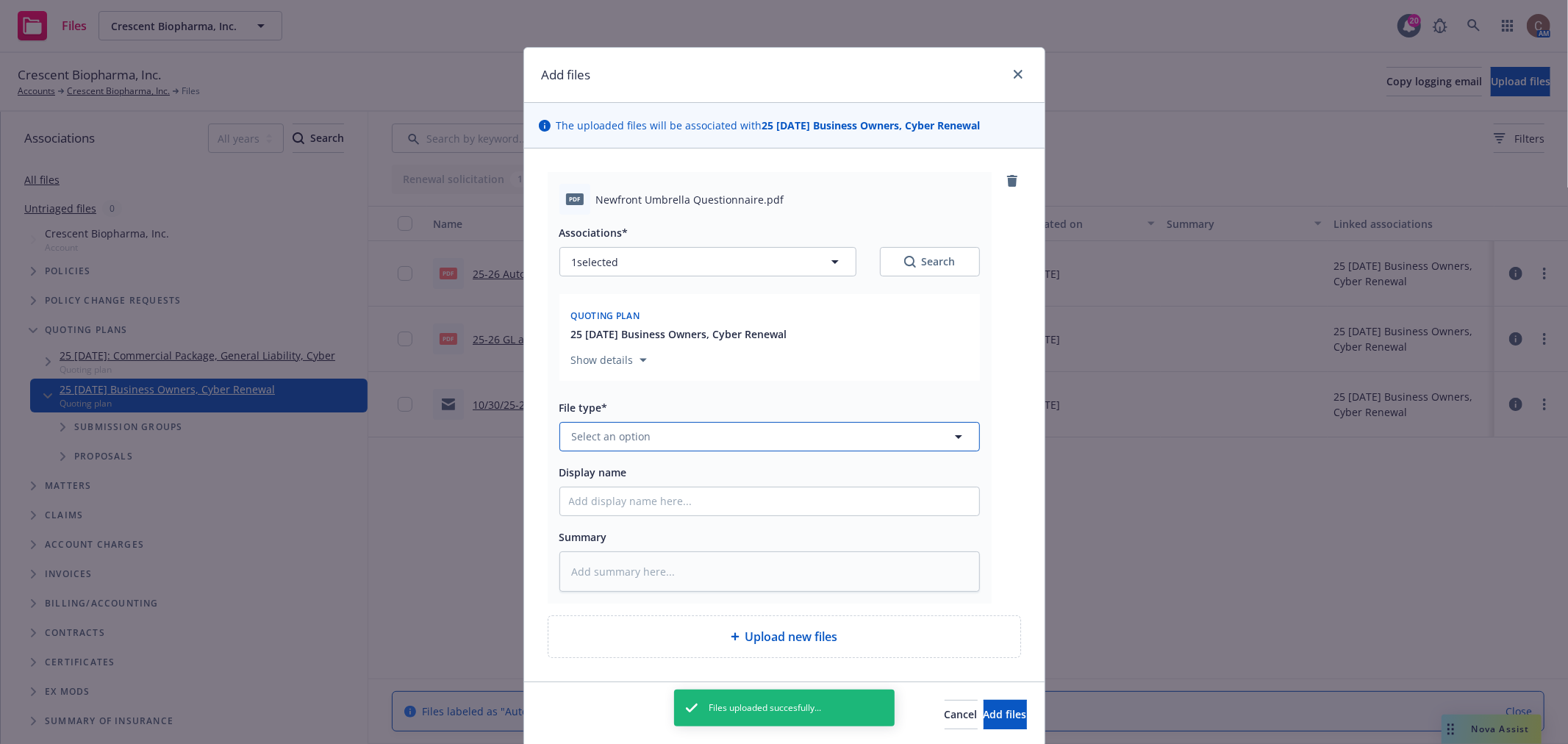
click at [663, 434] on button "Select an option" at bounding box center [769, 437] width 421 height 29
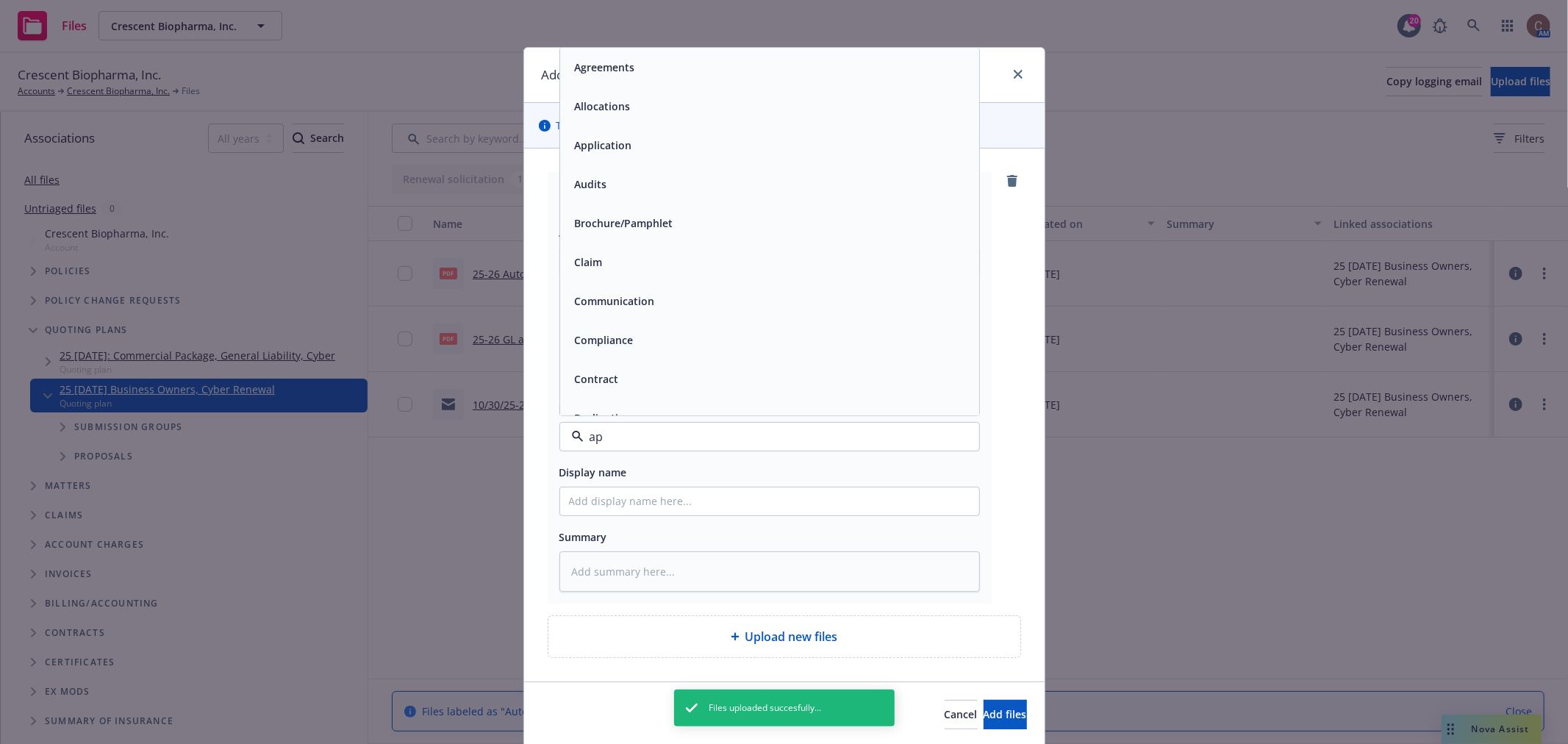
type input "app"
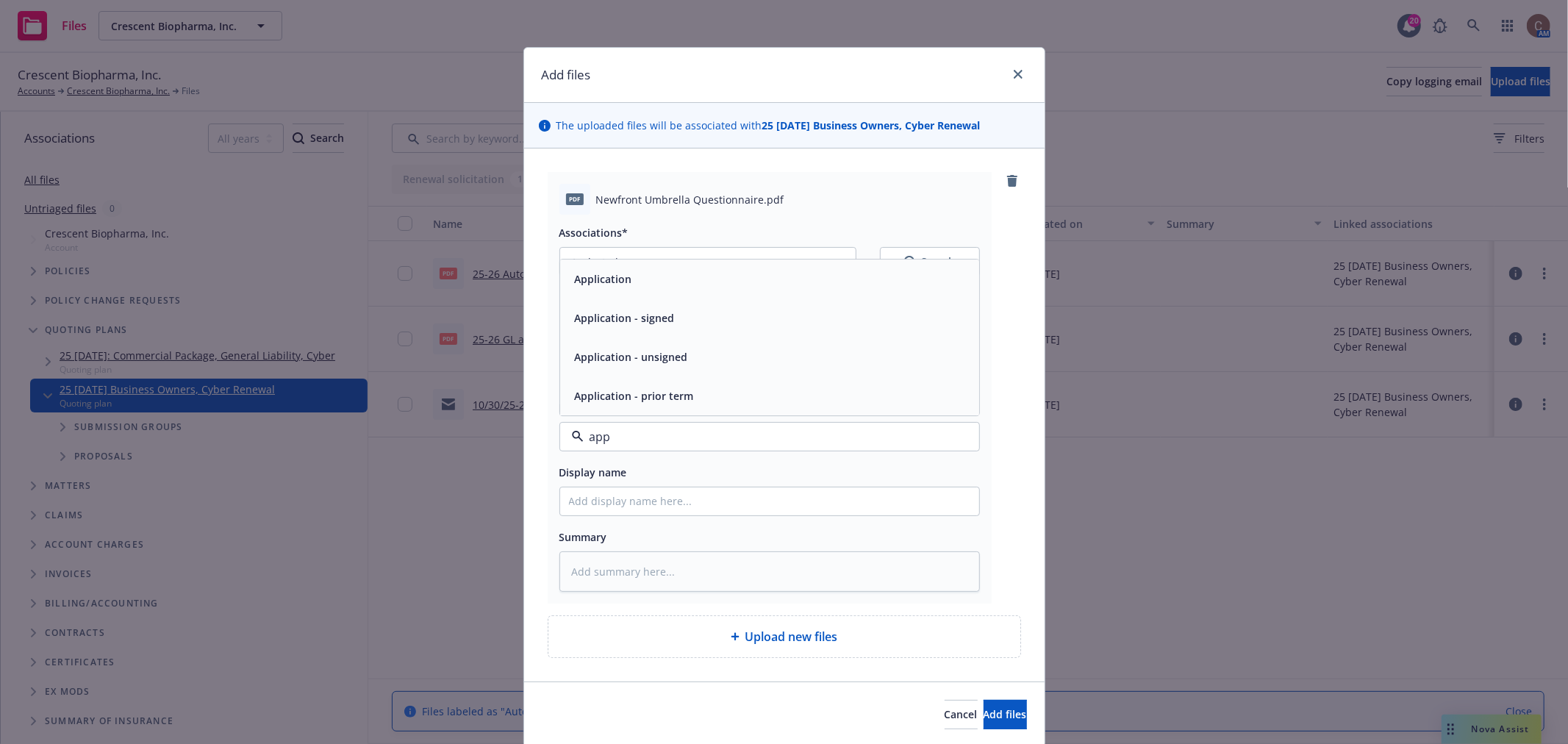
click at [663, 319] on span "Application - signed" at bounding box center [625, 318] width 100 height 16
click at [633, 512] on input "Display name" at bounding box center [769, 501] width 419 height 28
type textarea "x"
type input "2"
type textarea "x"
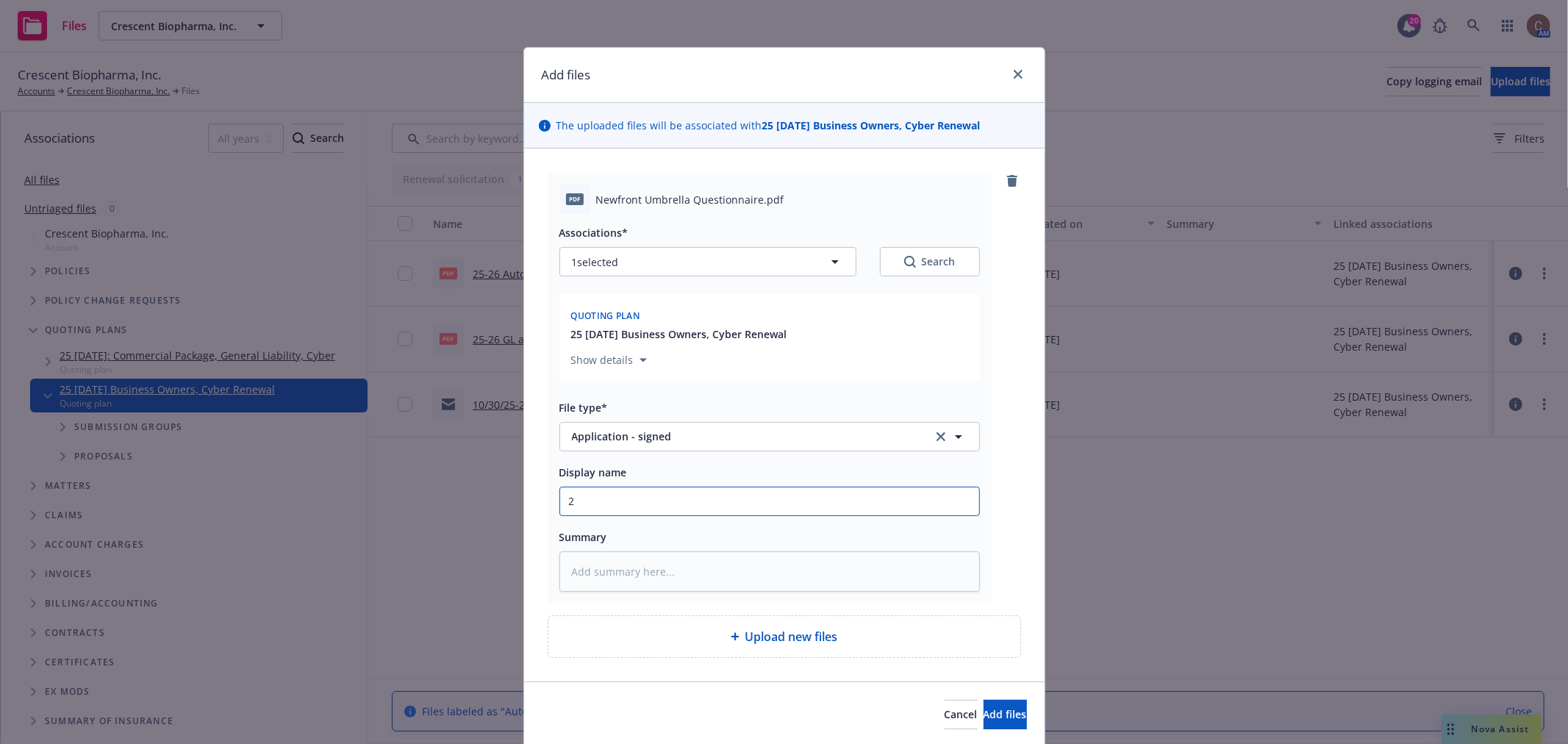
type input "25"
type textarea "x"
type input "25-"
type textarea "x"
type input "25-2"
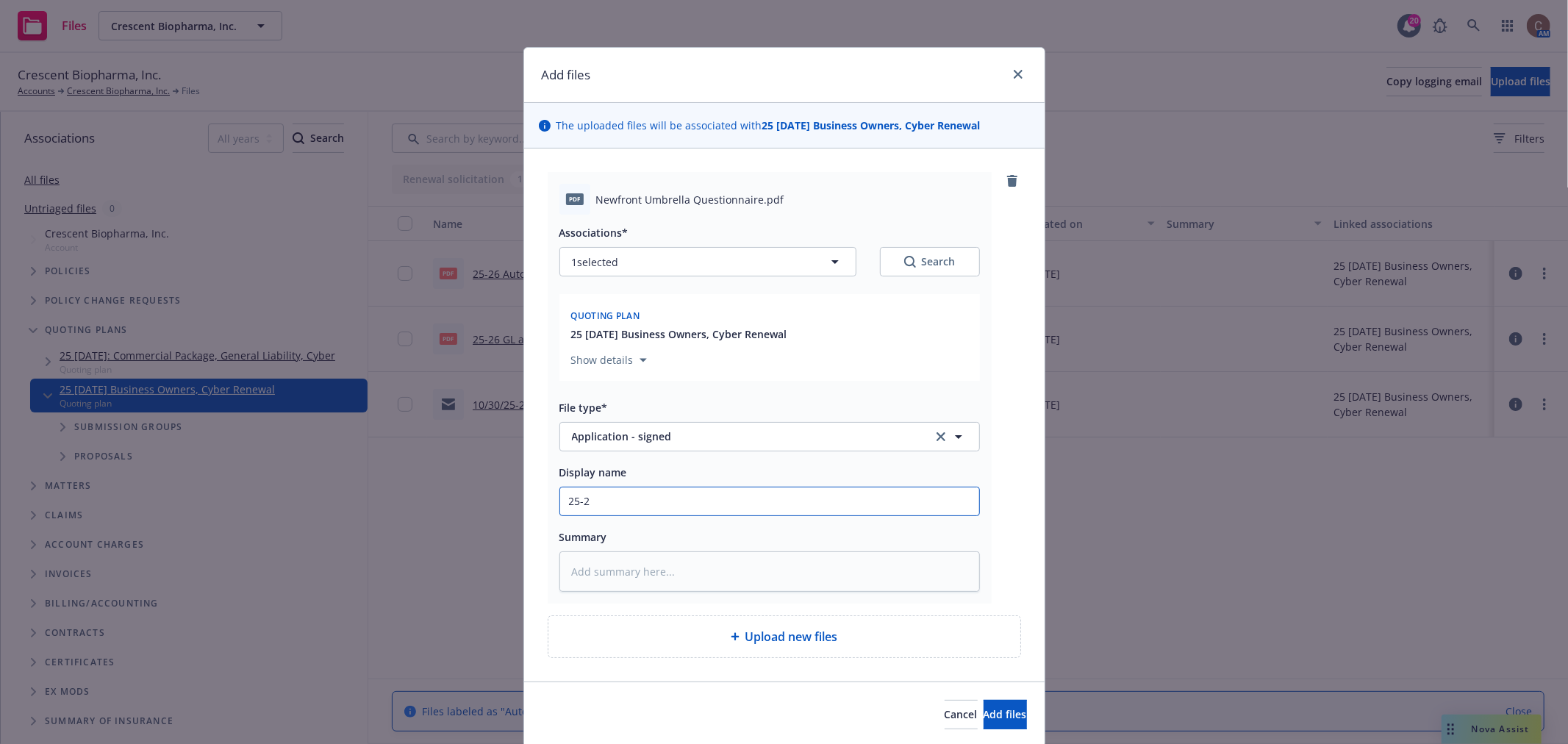
type textarea "x"
type input "25-26"
type textarea "x"
type input "25-26"
type textarea "x"
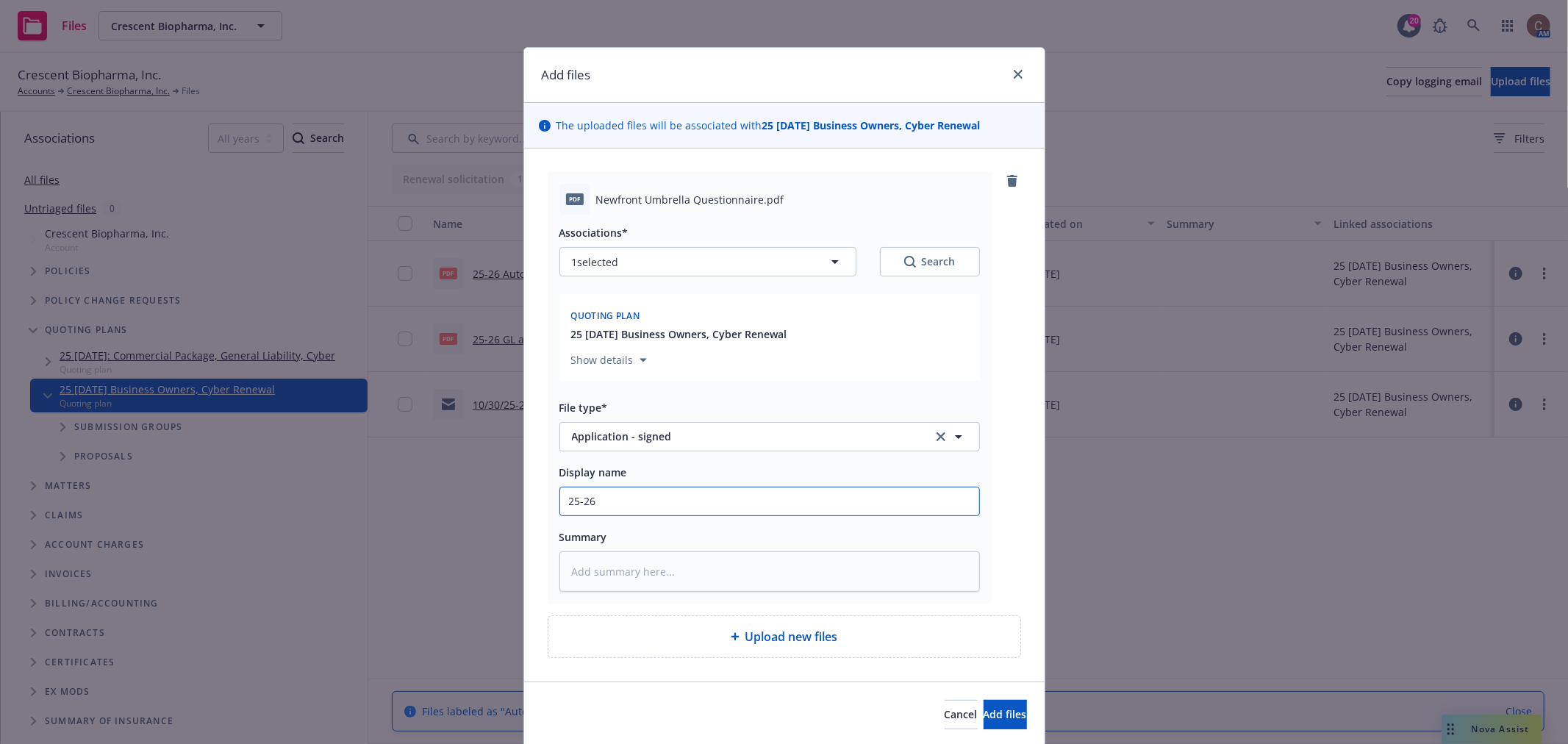
type input "25-26 U"
type textarea "x"
type input "25-26 Um"
type textarea "x"
type input "25-26 Umb"
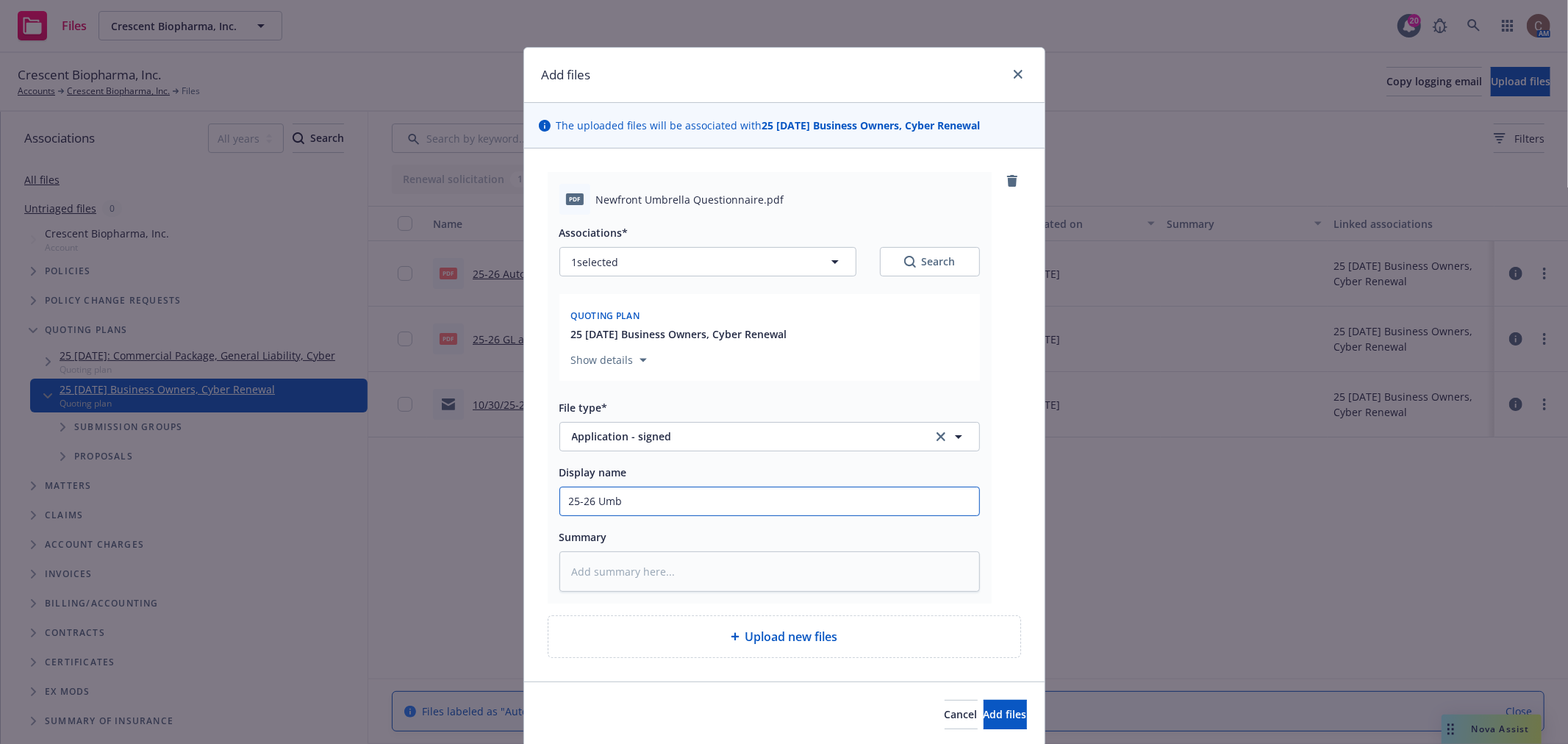
type textarea "x"
type input "25-26 Umbr"
type textarea "x"
type input "25-26 Umbre"
type textarea "x"
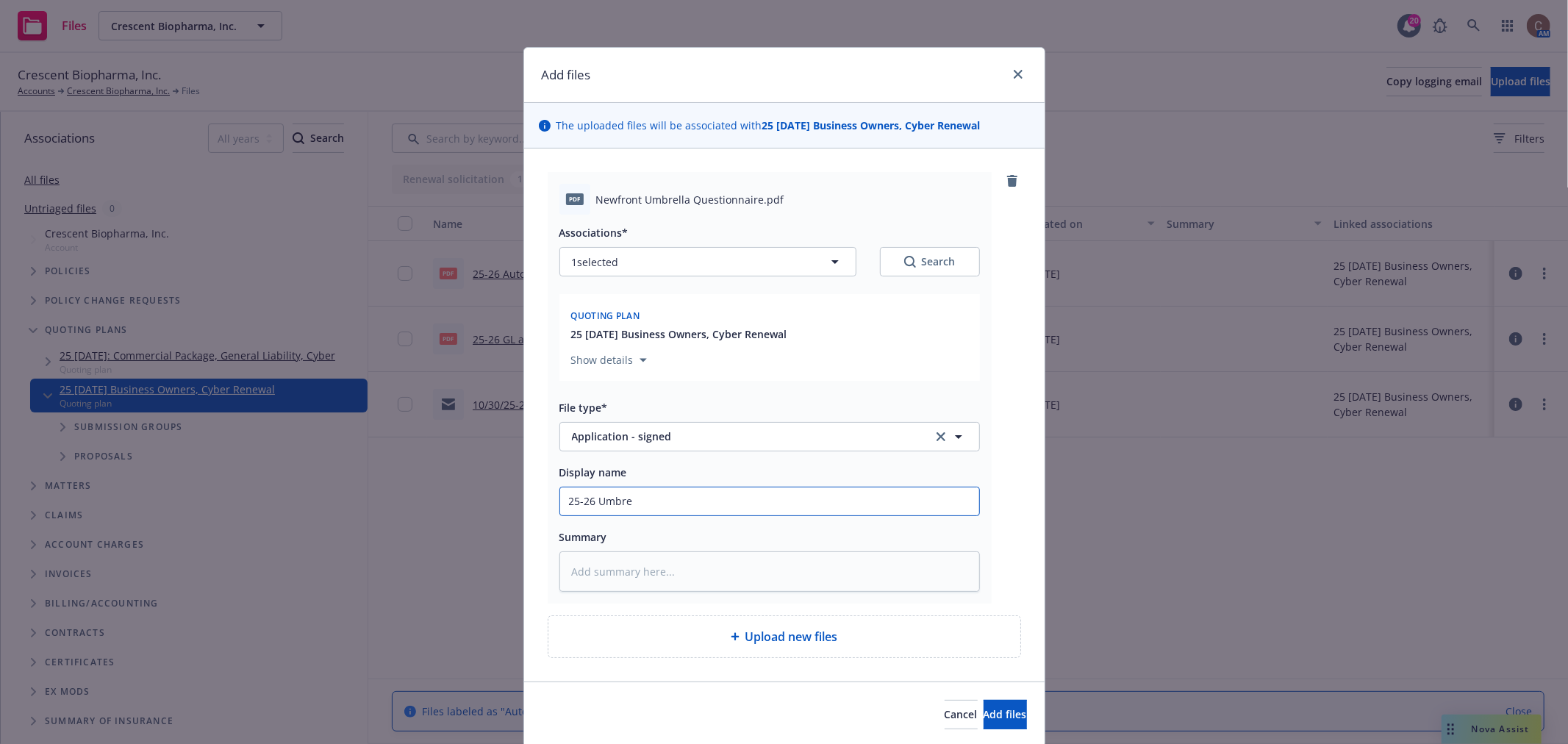
type input "25-26 Umbrel"
type textarea "x"
type input "25-26 Umbrell"
type textarea "x"
type input "25-26 Umbrella"
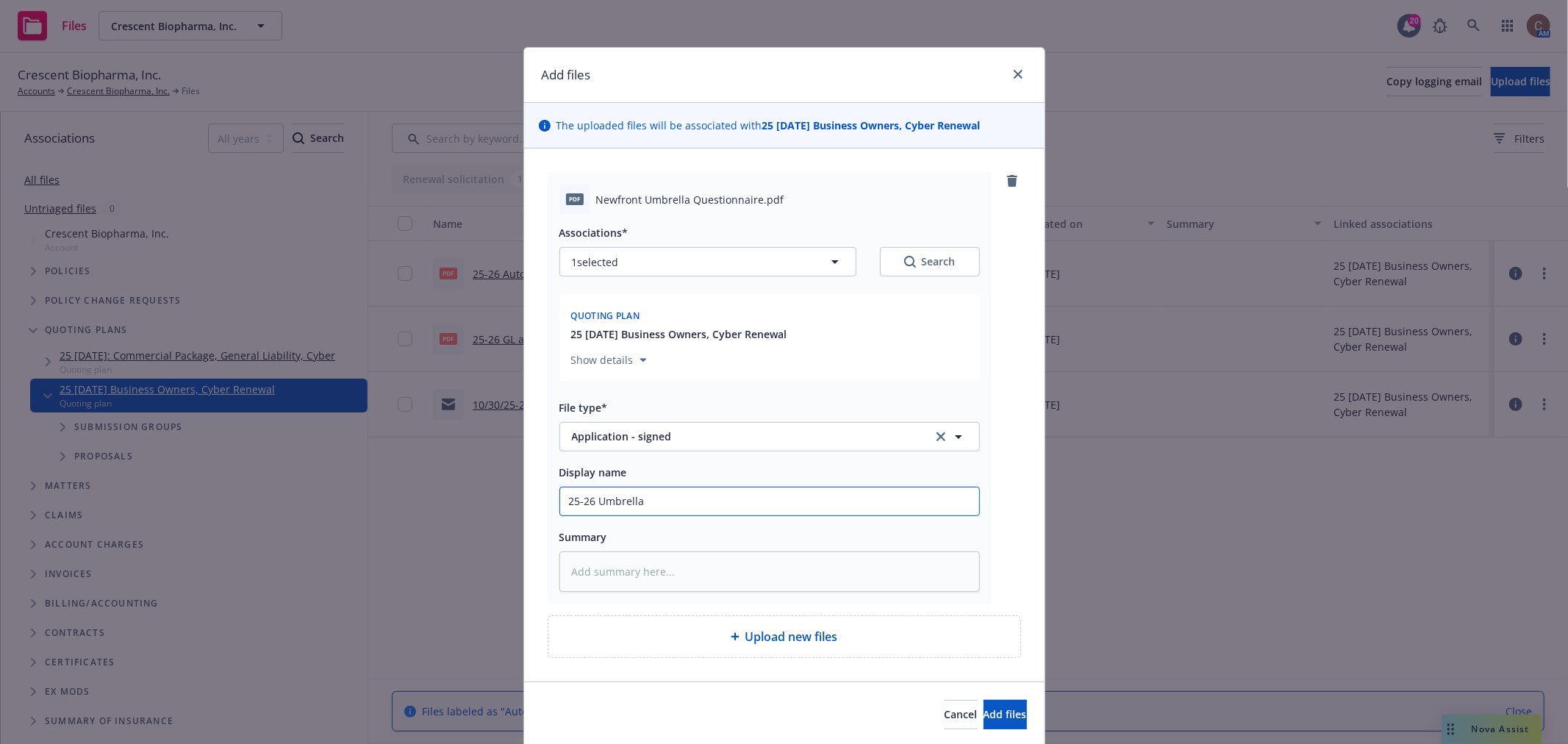
type textarea "x"
type input "25-26 Umbrella"
type textarea "x"
type input "25-26 Umbrella A"
type textarea "x"
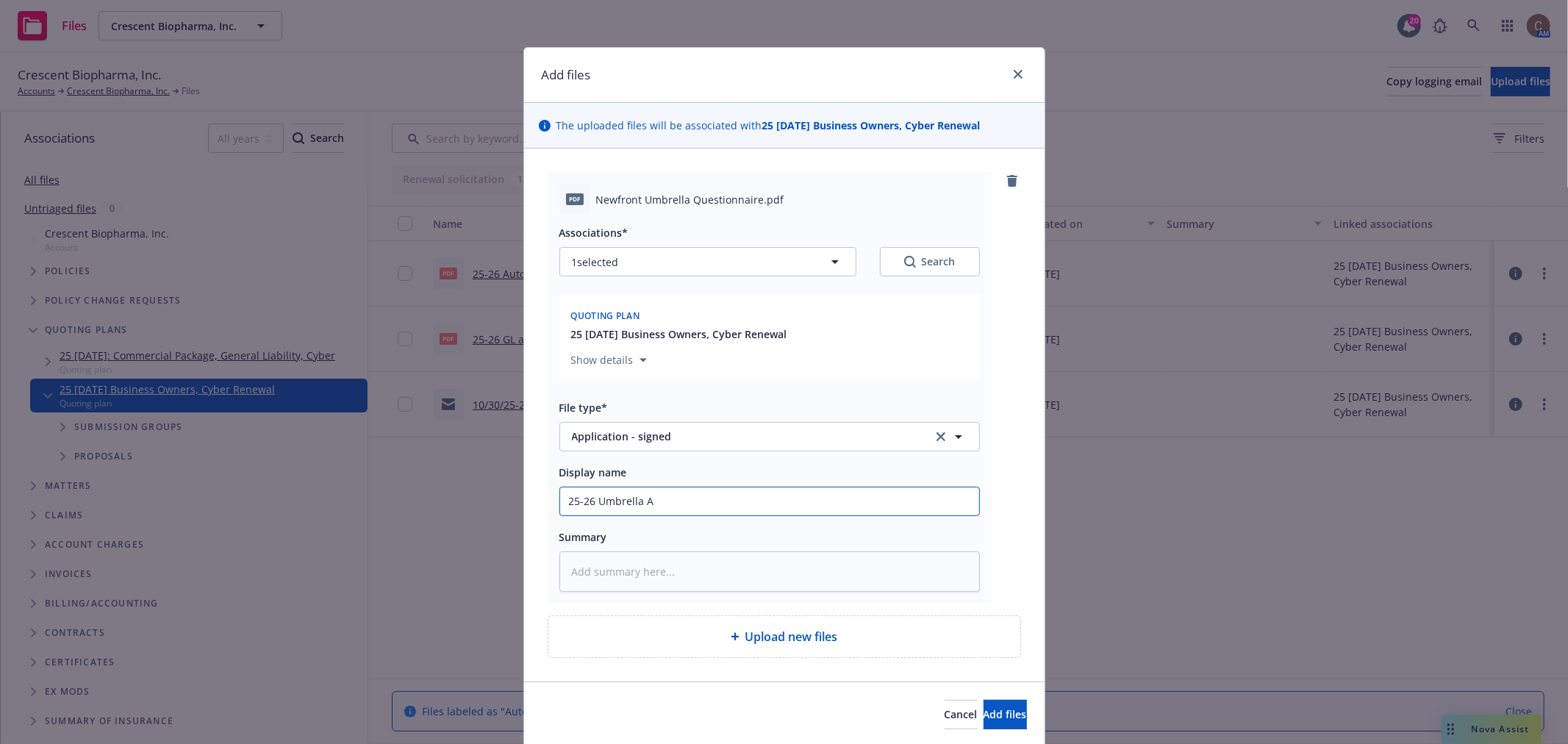
type input "25-26 Umbrella Ap"
type textarea "x"
type input "25-26 Umbrella App"
type textarea "x"
type input "25-26 Umbrella App"
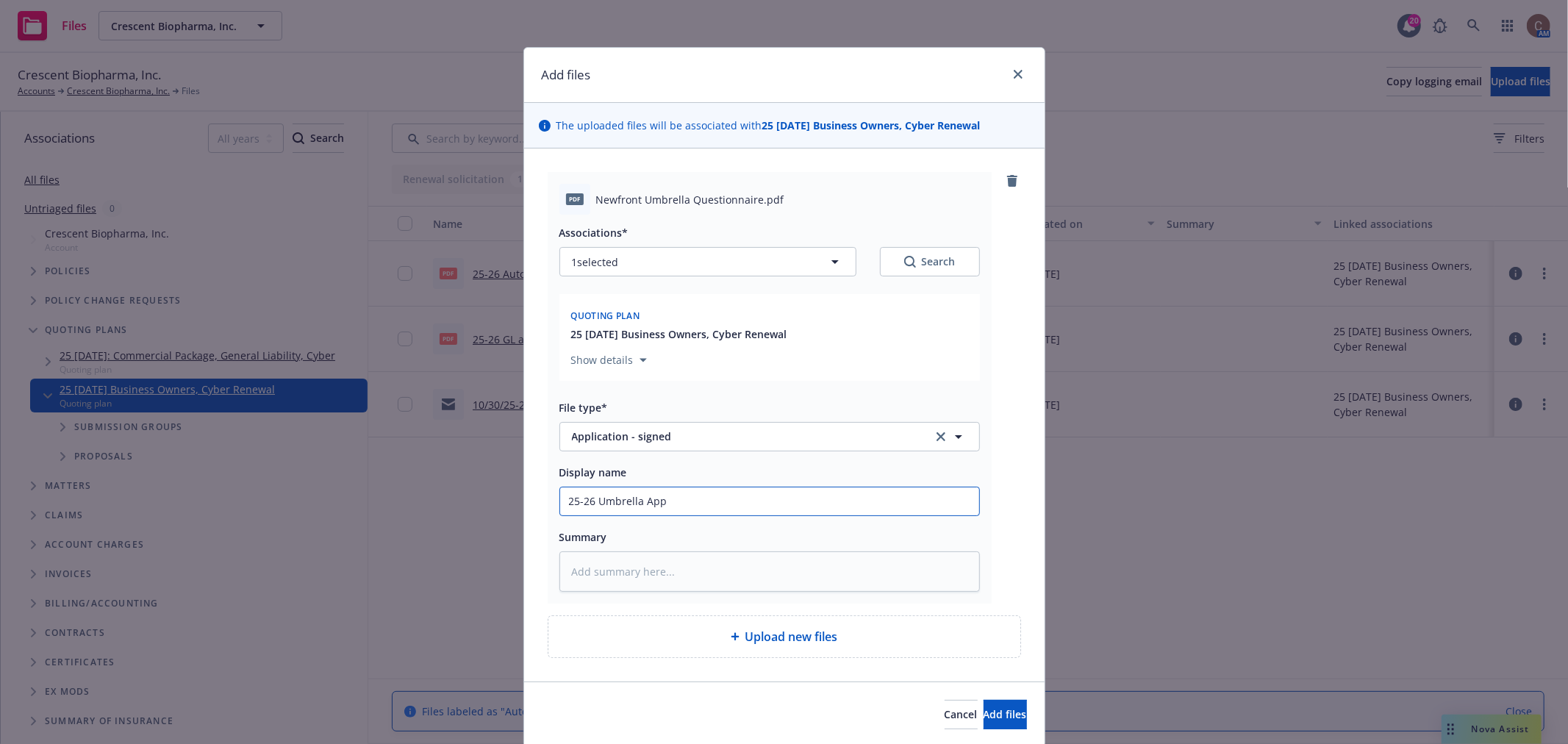
type textarea "x"
type input "25-26 Umbrella App -"
type textarea "x"
type input "25-26 Umbrella App - s"
type textarea "x"
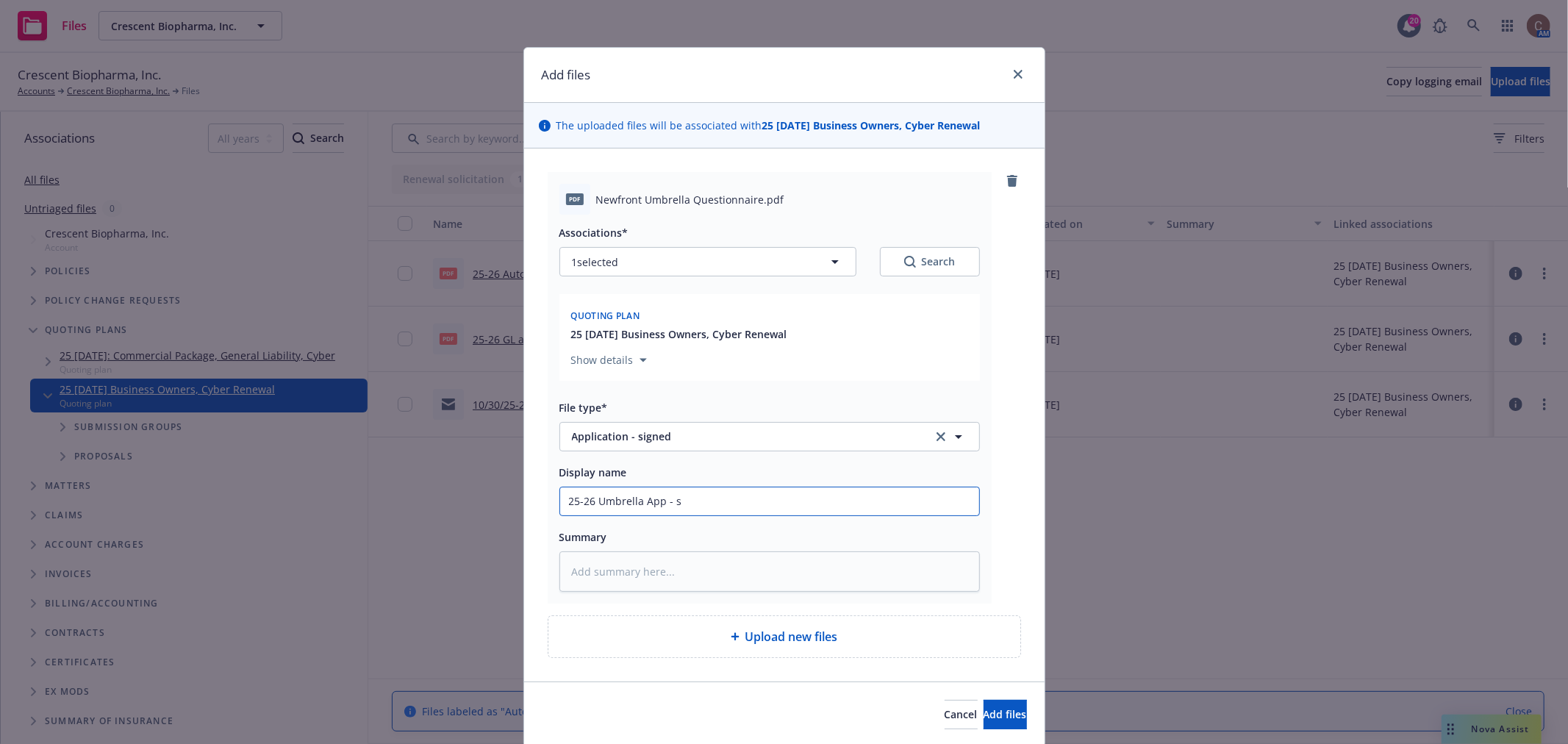
type input "25-26 Umbrella App - si"
type textarea "x"
type input "25-26 Umbrella App - sig"
type textarea "x"
type input "25-26 Umbrella App - signe"
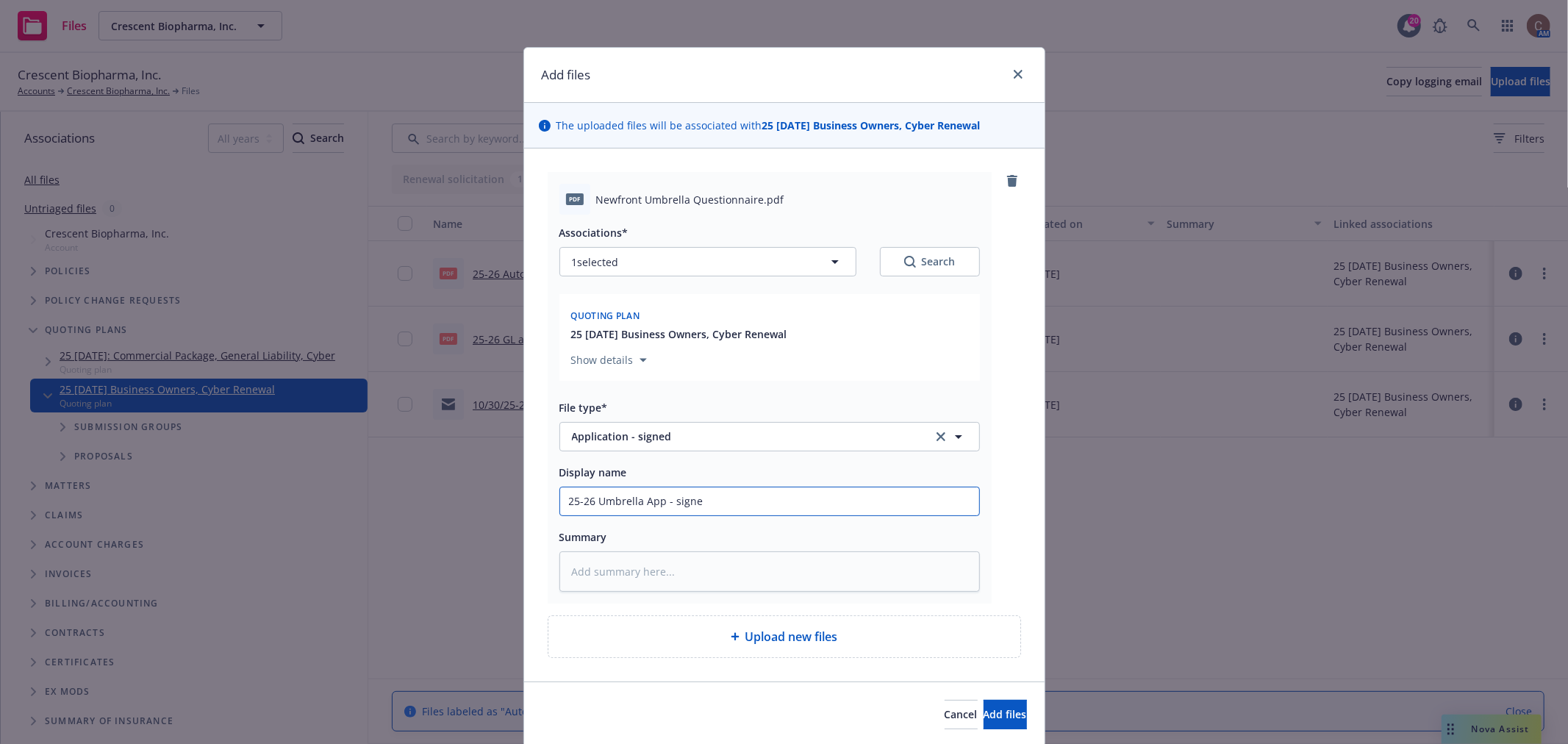
type textarea "x"
type input "25-26 Umbrella App - signed"
click at [983, 717] on span "Add files" at bounding box center [1004, 714] width 43 height 14
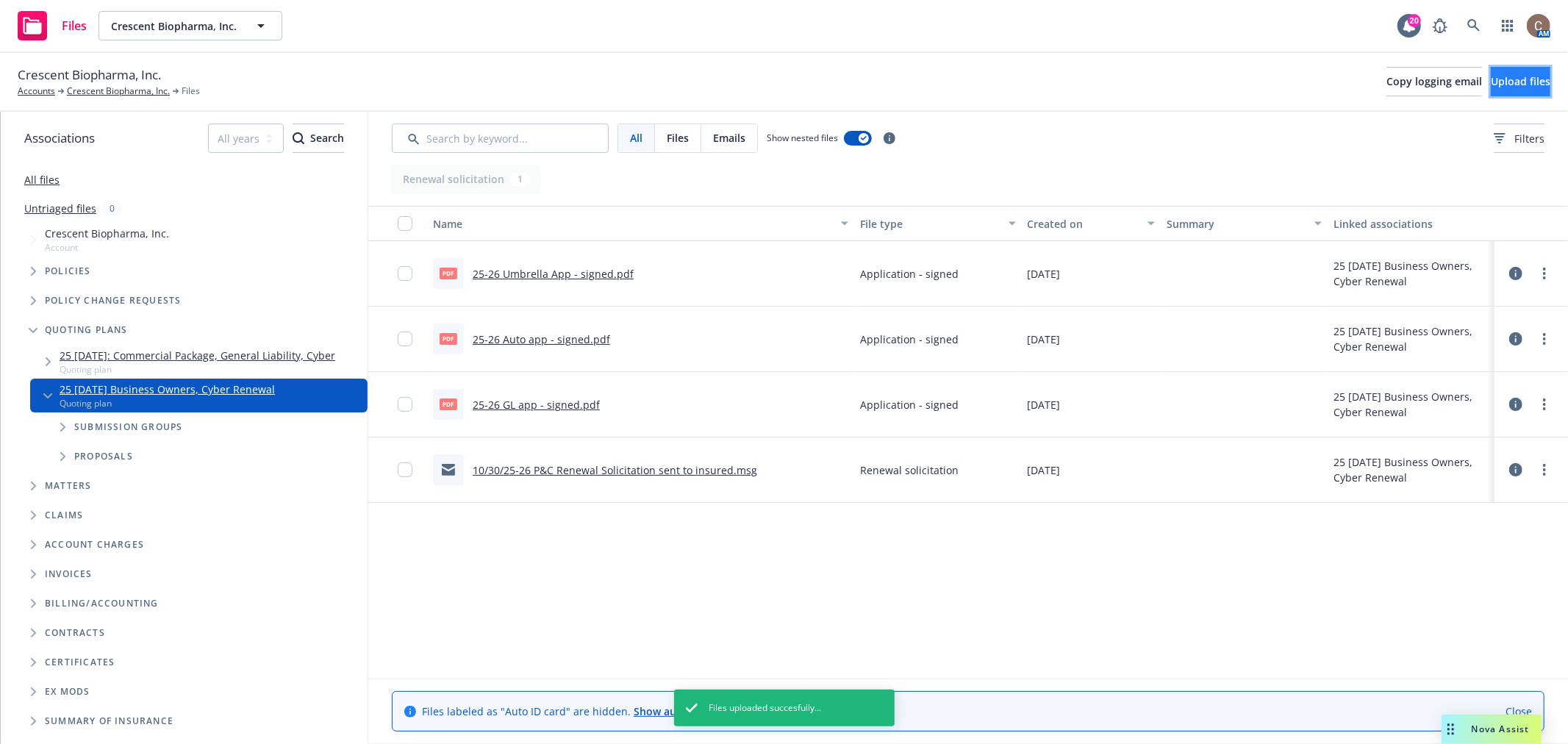
click at [1490, 86] on span "Upload files" at bounding box center [1520, 81] width 60 height 14
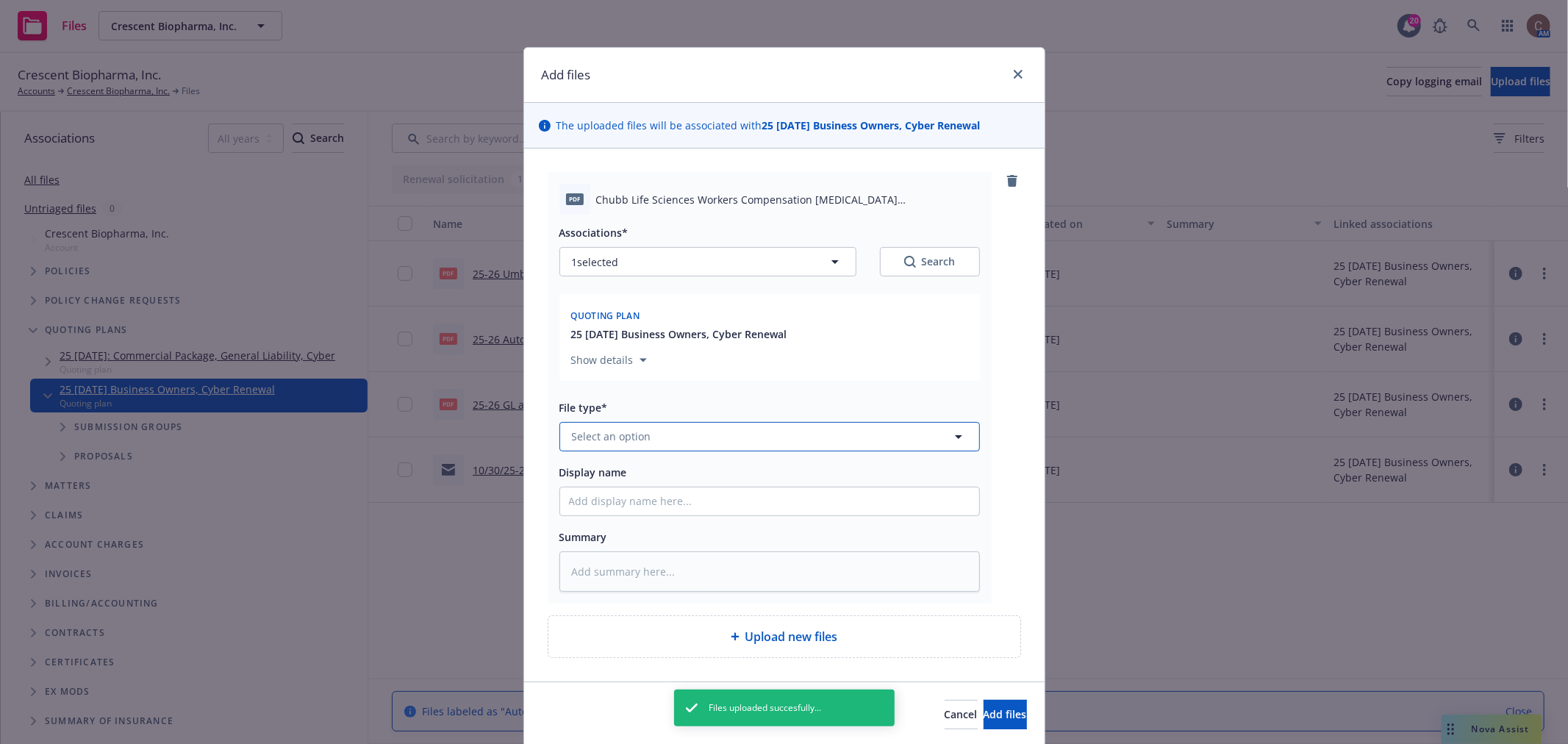
click at [723, 438] on button "Select an option" at bounding box center [769, 437] width 421 height 29
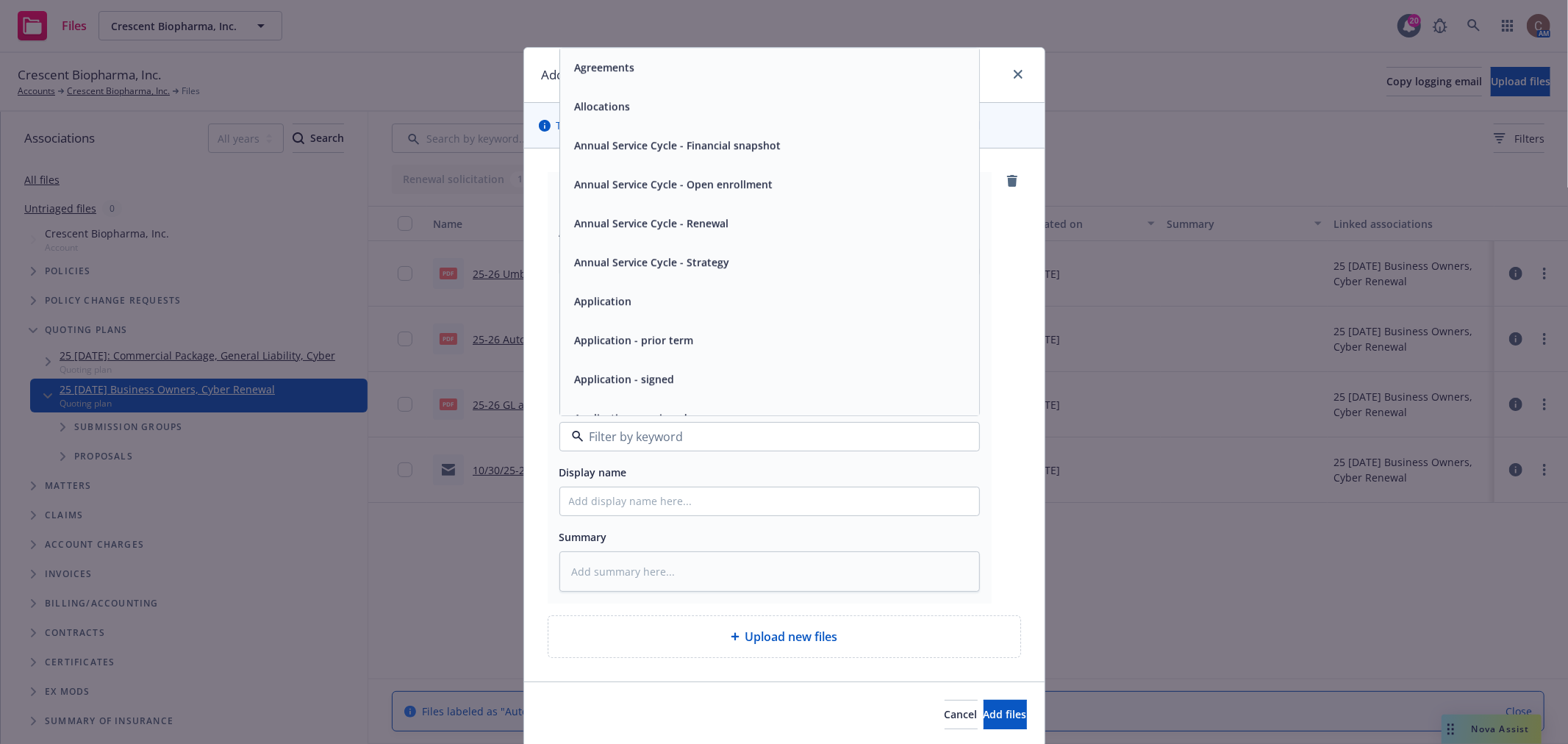
type textarea "x"
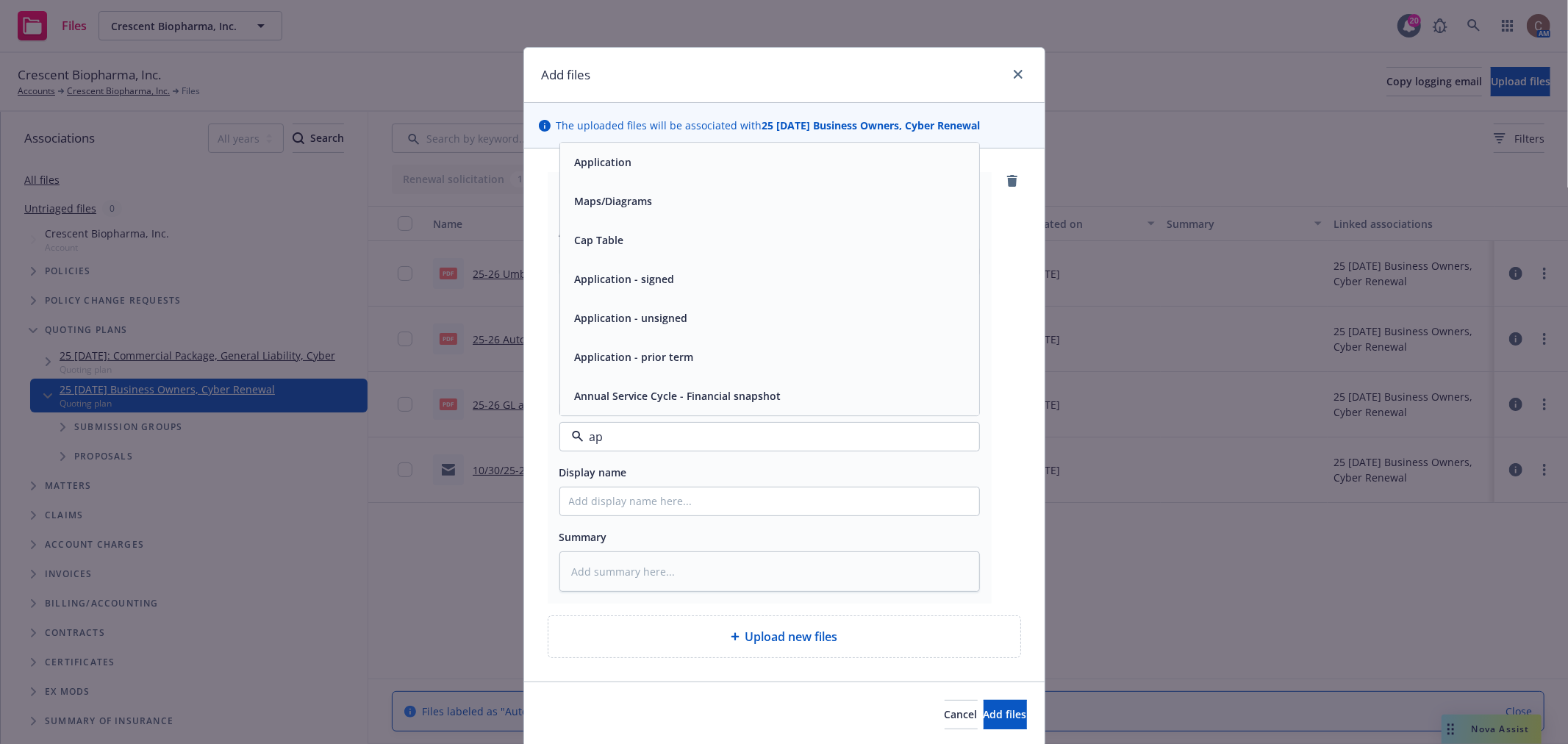
type input "app"
click at [672, 317] on div "Application - signed" at bounding box center [769, 318] width 401 height 21
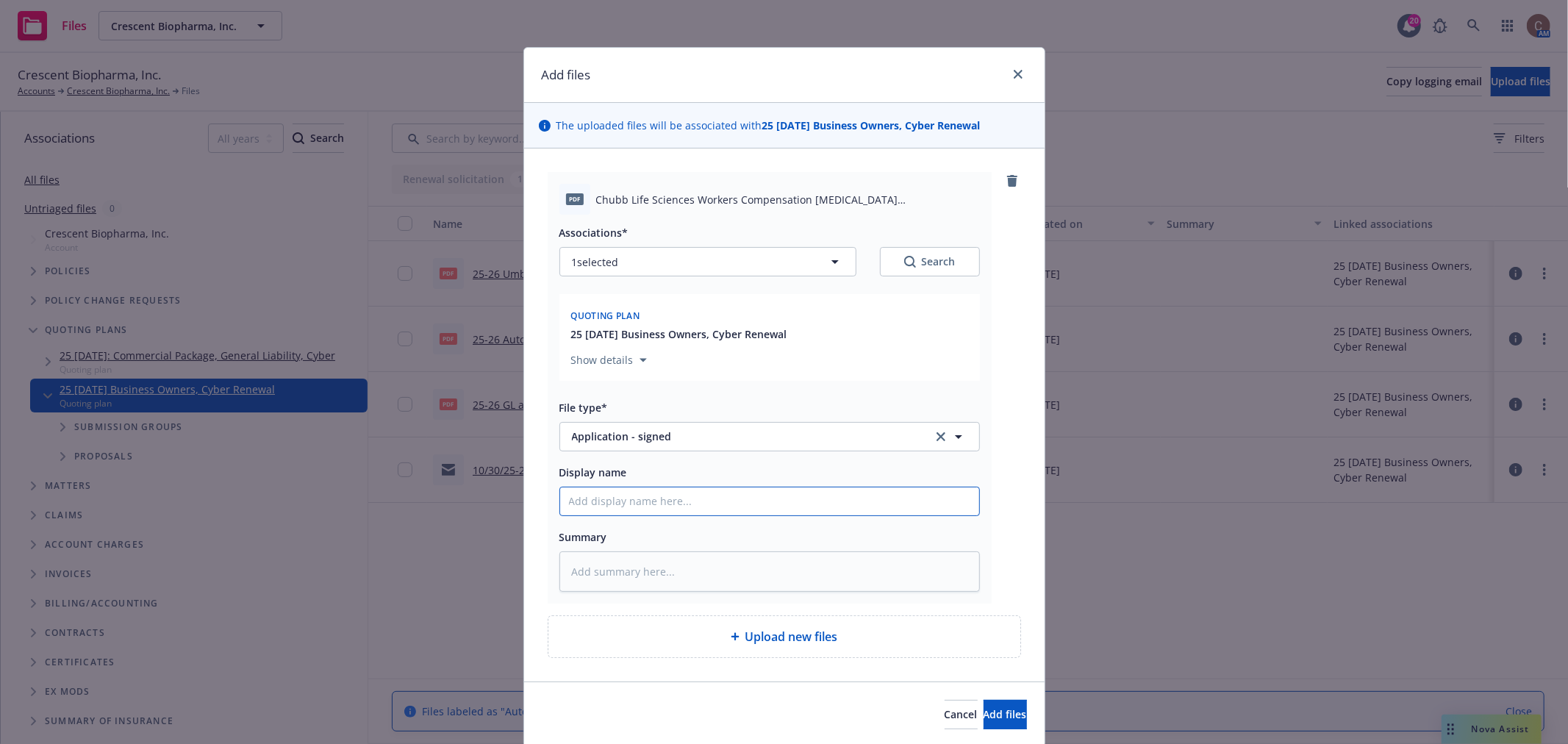
click at [648, 489] on input "Display name" at bounding box center [769, 501] width 419 height 28
type textarea "x"
type input "2"
type textarea "x"
type input "25"
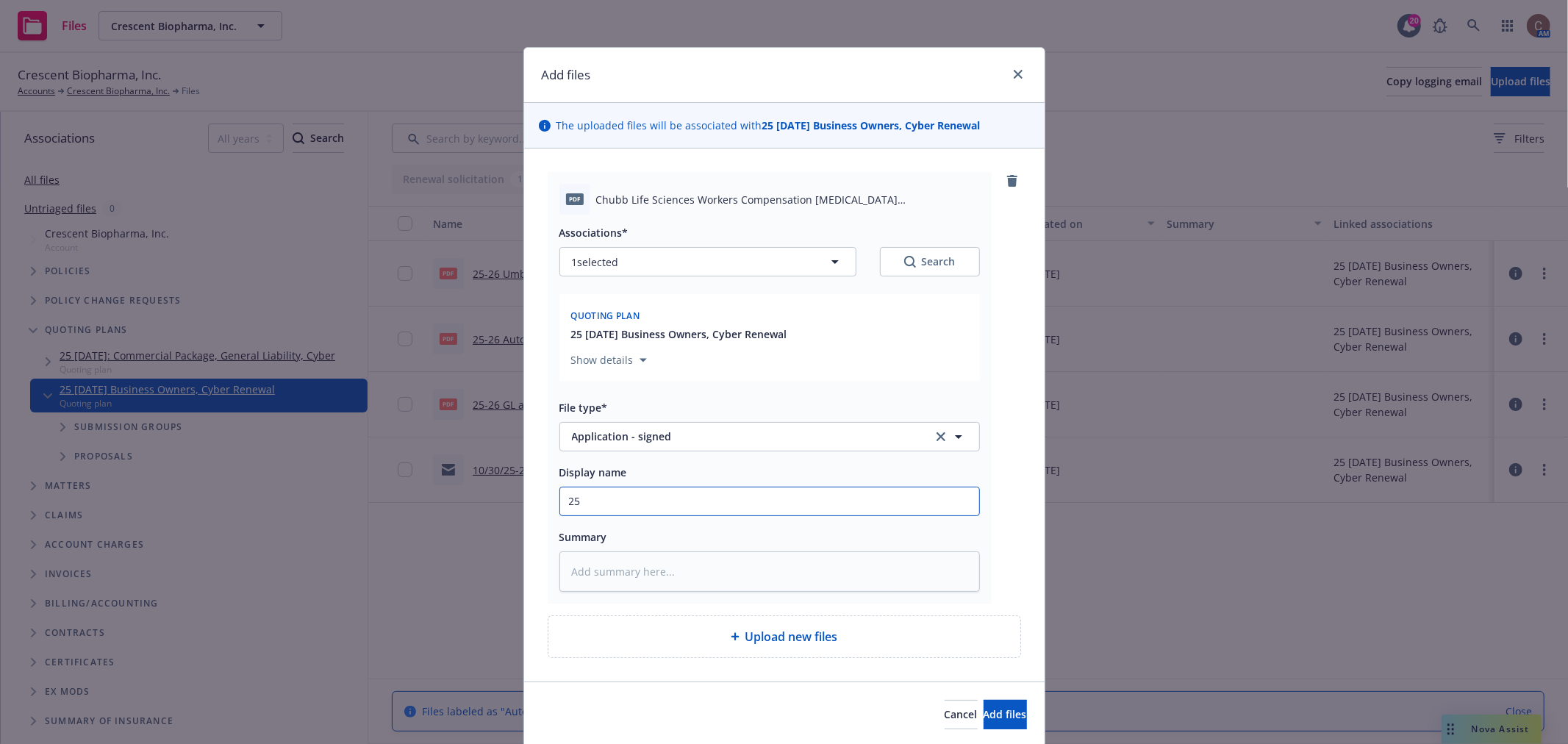
type textarea "x"
type input "25-"
type textarea "x"
type input "25-2"
type textarea "x"
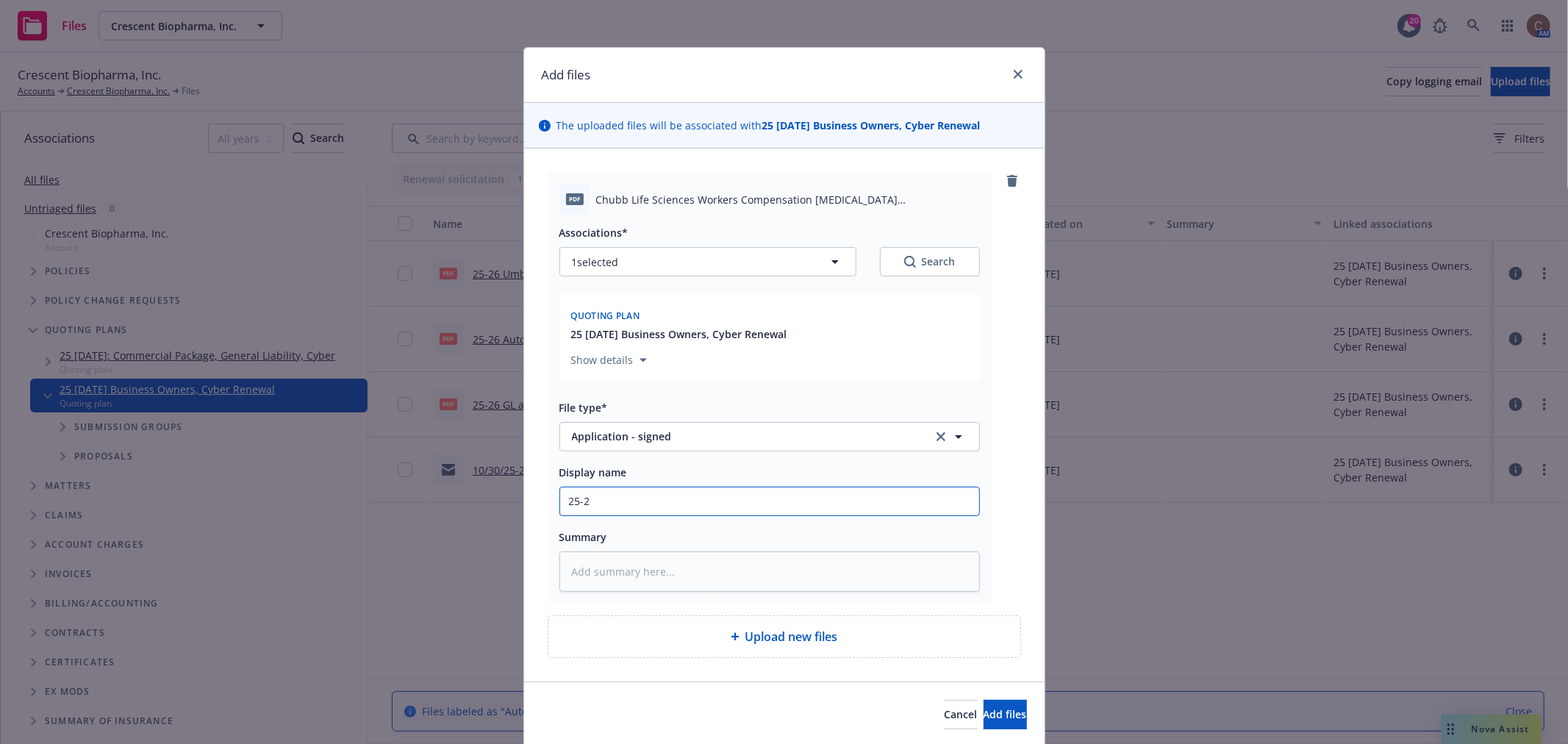
type input "25-26"
type textarea "x"
type input "25-26"
click at [662, 503] on input "25-26" at bounding box center [769, 501] width 419 height 28
type textarea "x"
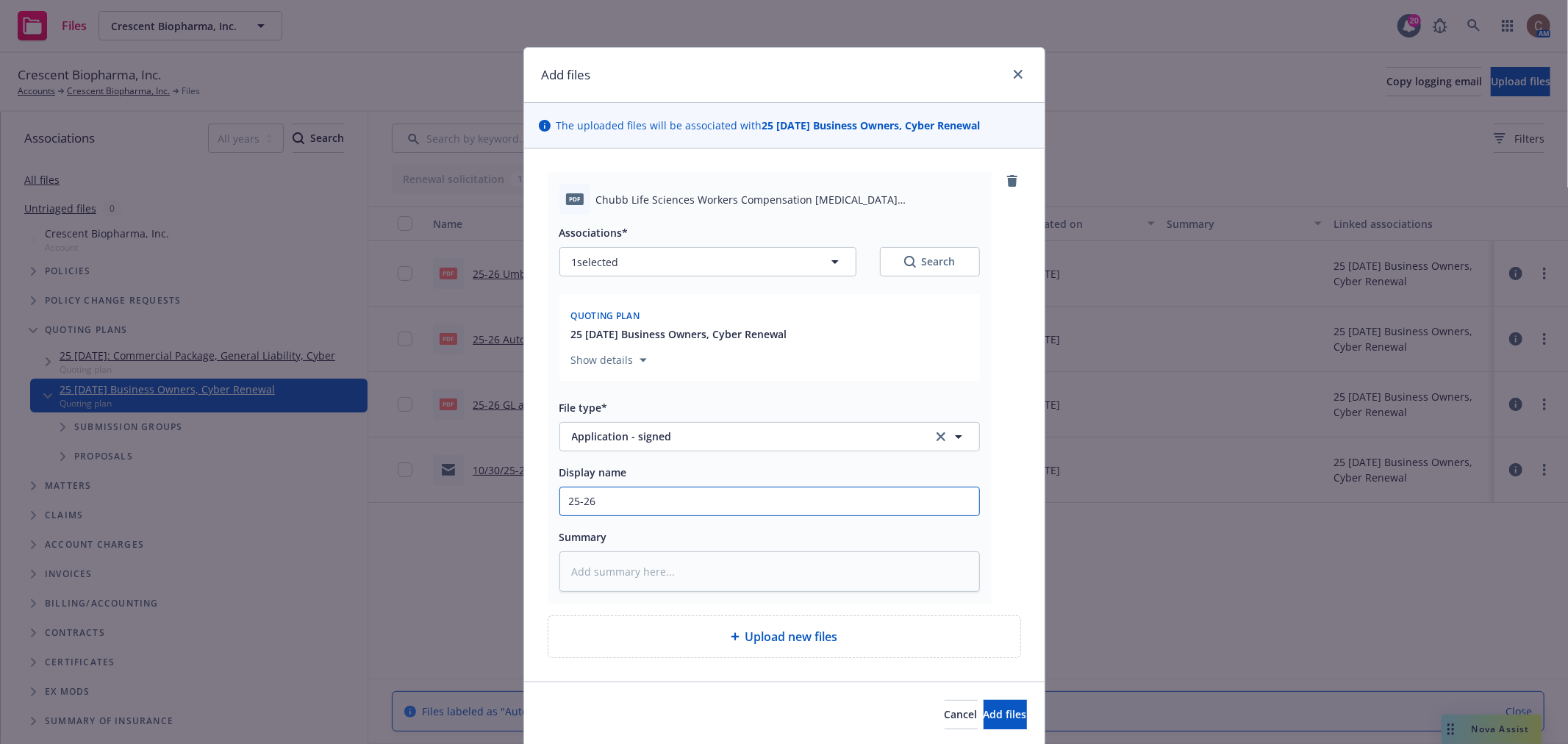
type input "25-26 W"
type textarea "x"
type input "25-26 WC"
type textarea "x"
type input "25-26 WC"
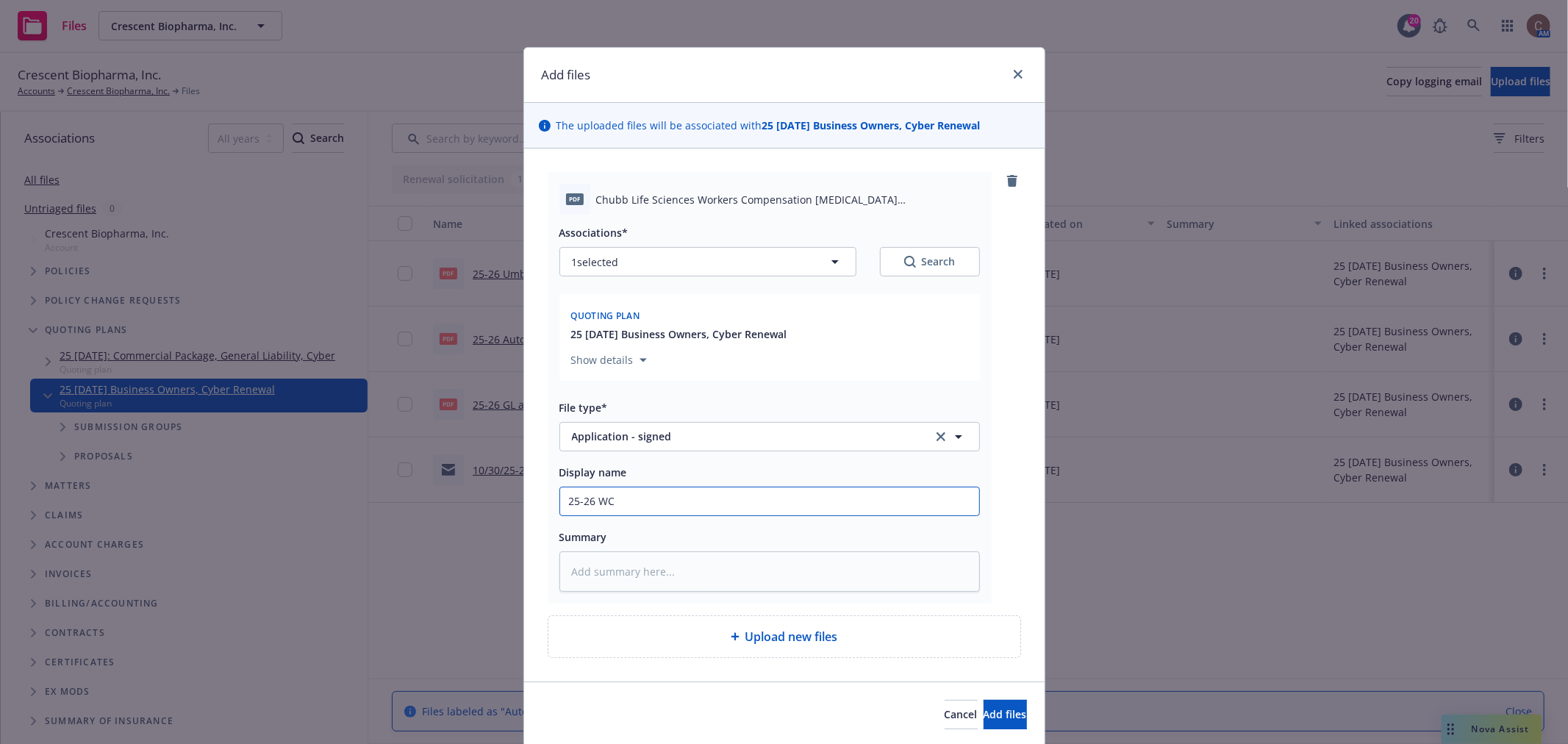
paste input "Occupational Disease"
type textarea "x"
type input "25-26 WC Occupational Disease"
type textarea "x"
type input "25-26 WC Occupational Disease"
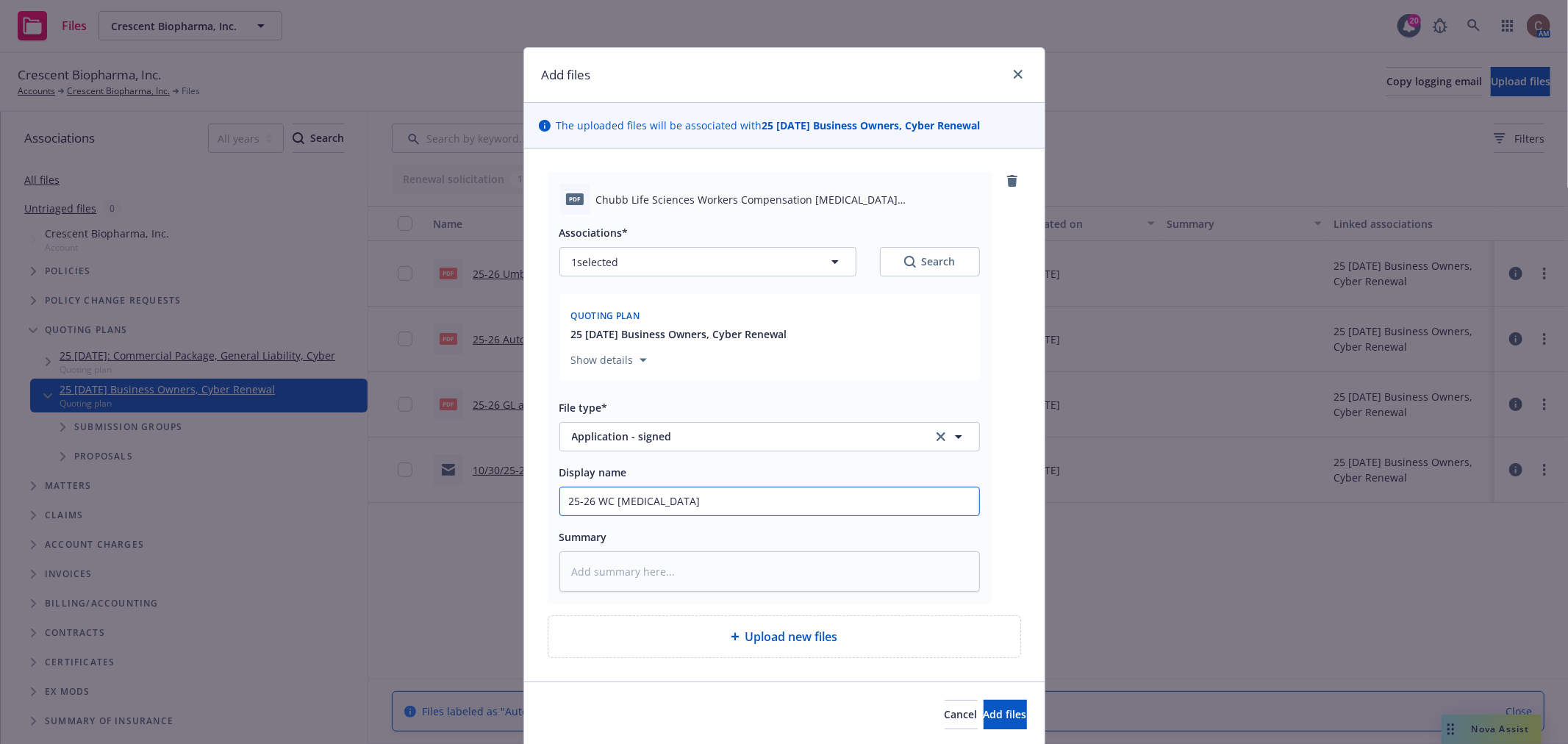
type textarea "x"
type input "25-26 WC Occupational Disease A"
type textarea "x"
type input "25-26 WC Occupational Disease Ap"
type textarea "x"
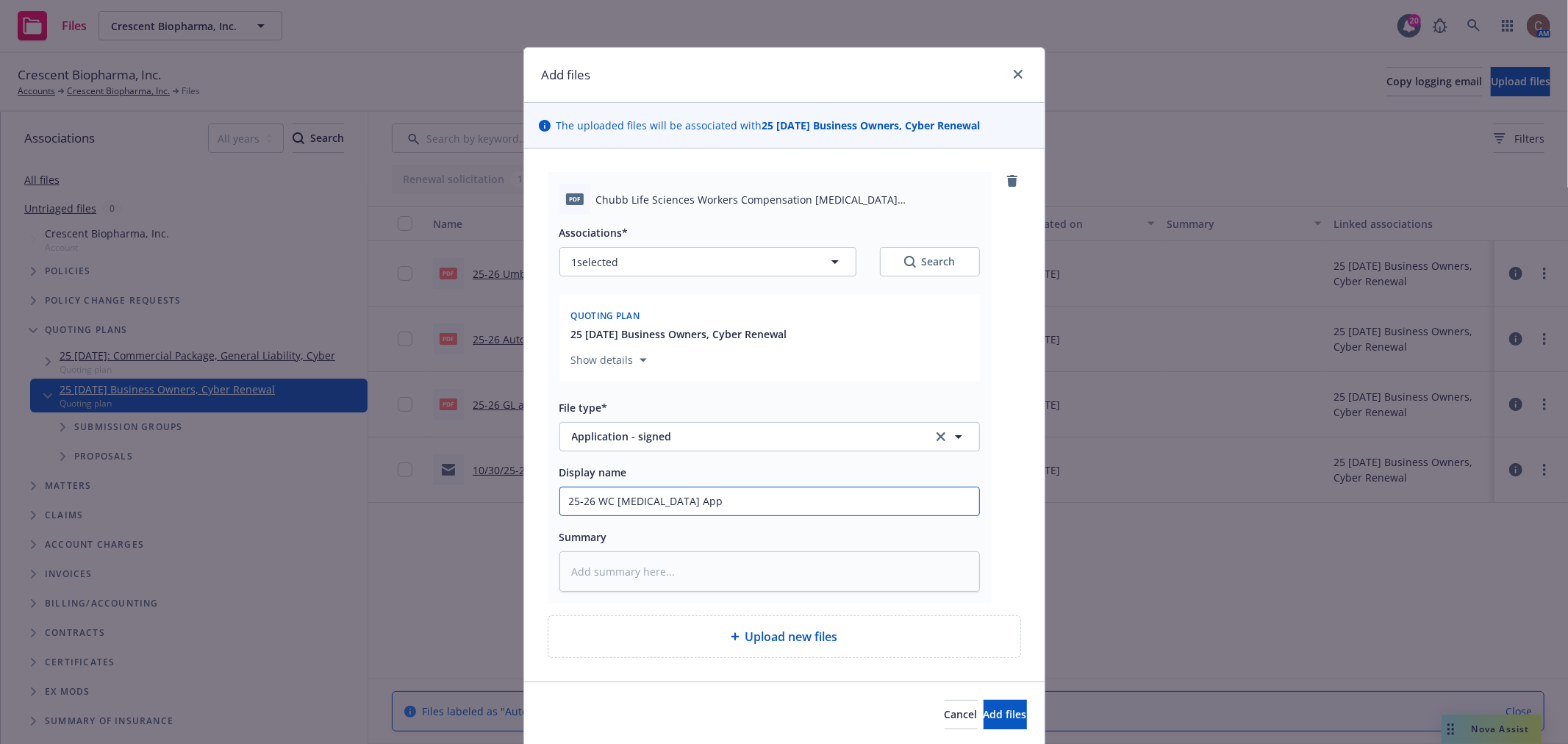
type input "25-26 WC Occupational Disease App"
type textarea "x"
type input "25-26 WC Occupational Disease App -"
type textarea "x"
type input "25-26 WC Occupational Disease App -"
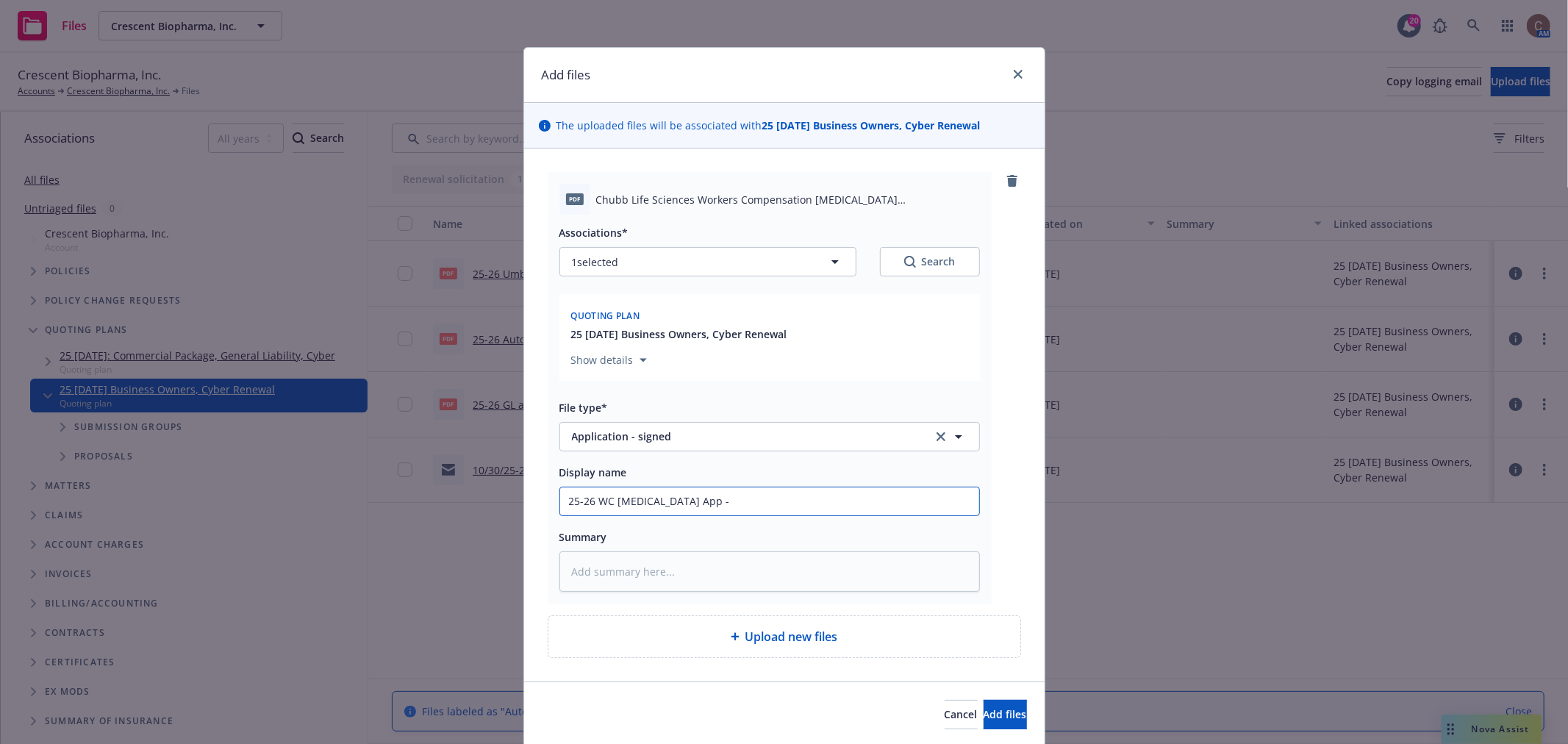
type textarea "x"
type input "25-26 WC Occupational Disease App - s"
type textarea "x"
type input "25-26 WC Occupational Disease App - si"
type textarea "x"
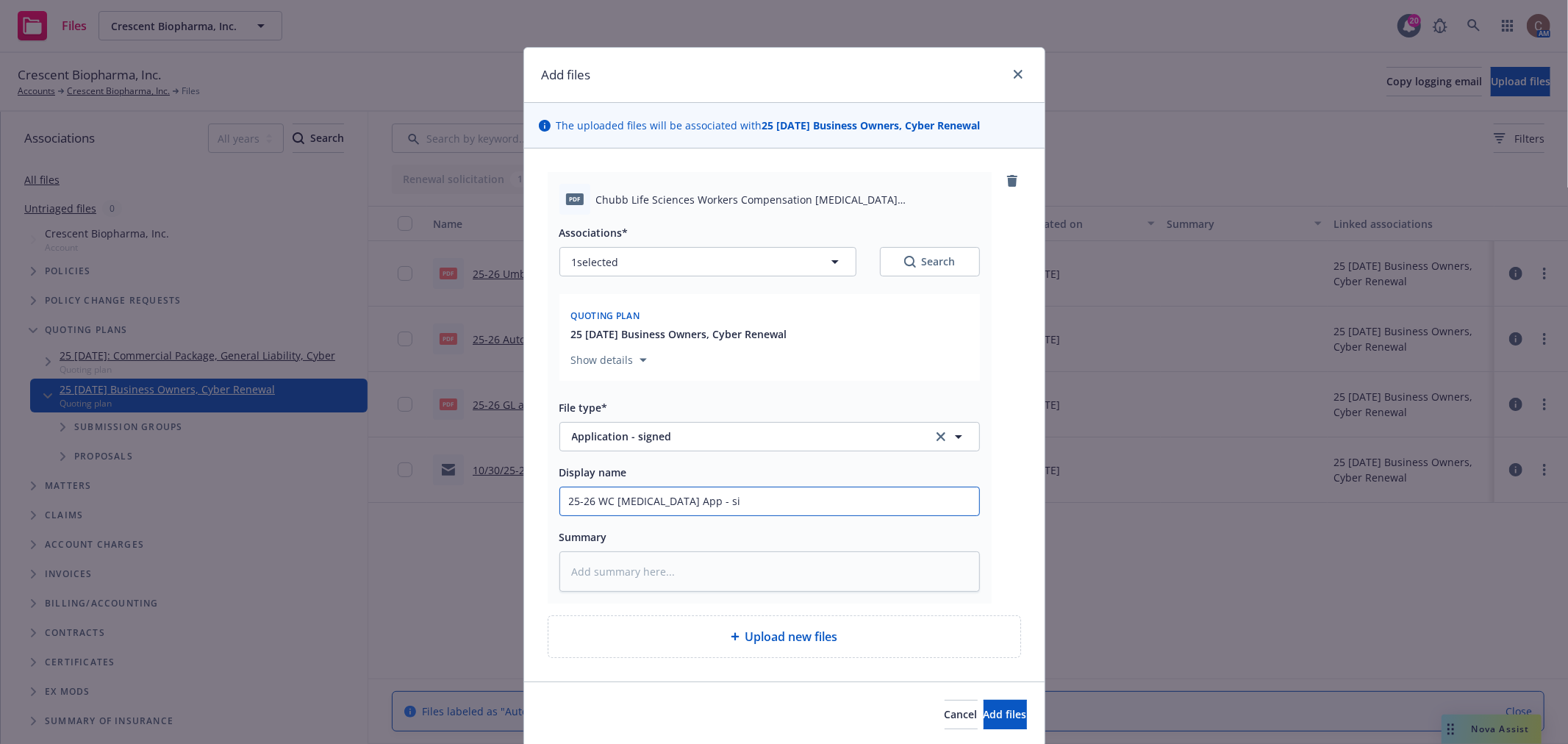
type input "25-26 WC Occupational Disease App - sig"
type textarea "x"
type input "25-26 WC Occupational Disease App - sign"
type textarea "x"
type input "25-26 WC Occupational Disease App - signe"
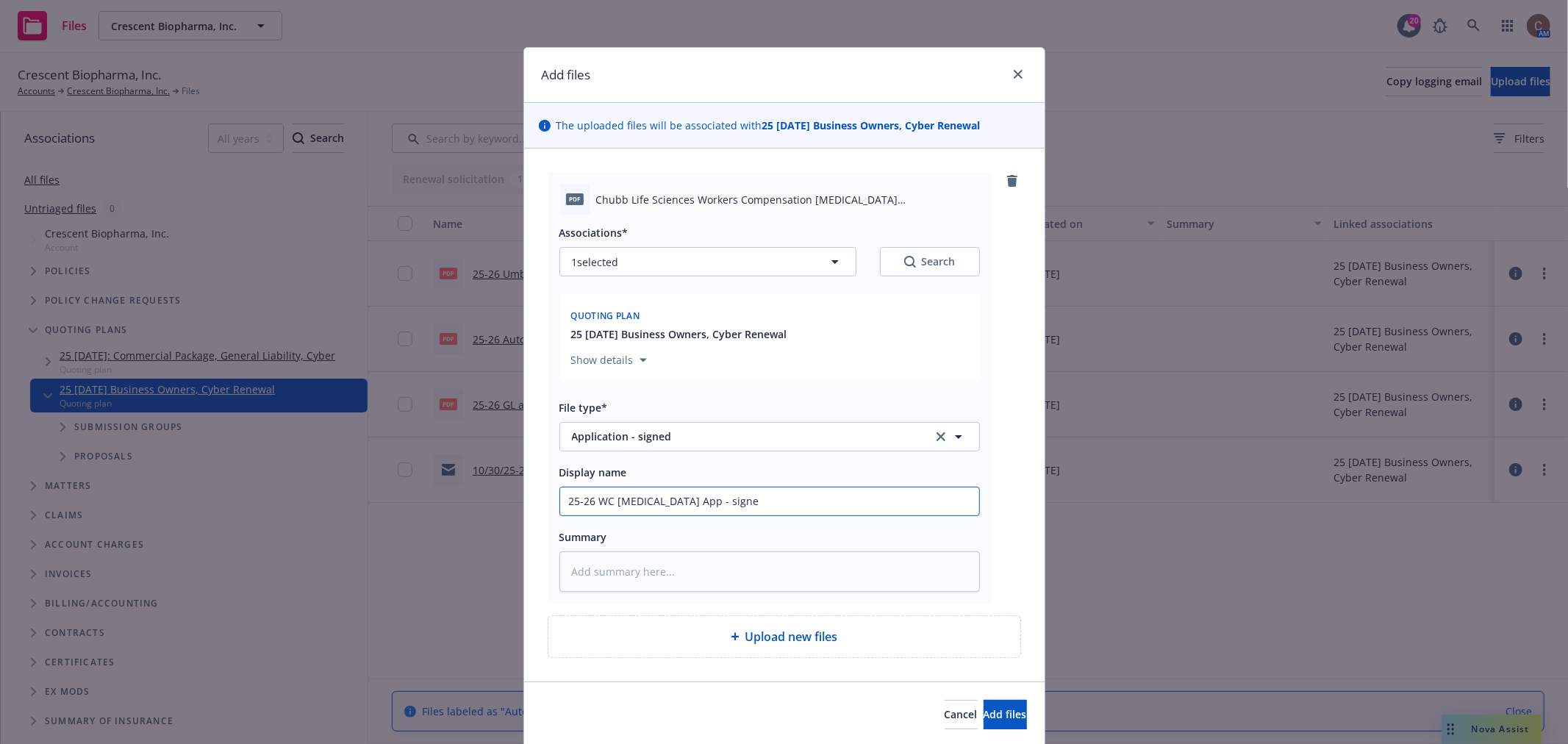
type textarea "x"
type input "25-26 WC Occupational Disease App - signed"
click at [985, 716] on span "Add files" at bounding box center [1004, 714] width 43 height 14
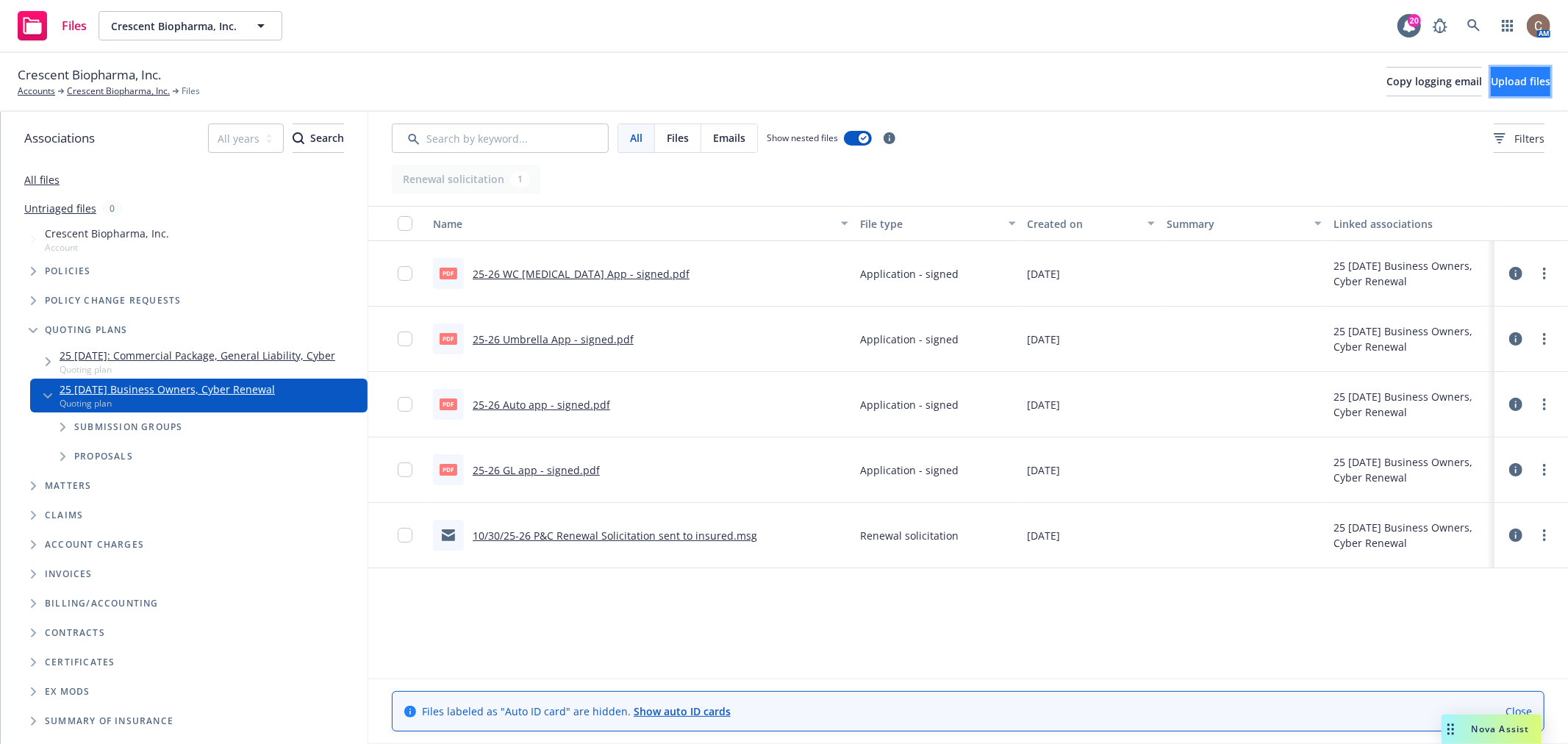
click at [1519, 90] on button "Upload files" at bounding box center [1520, 82] width 60 height 29
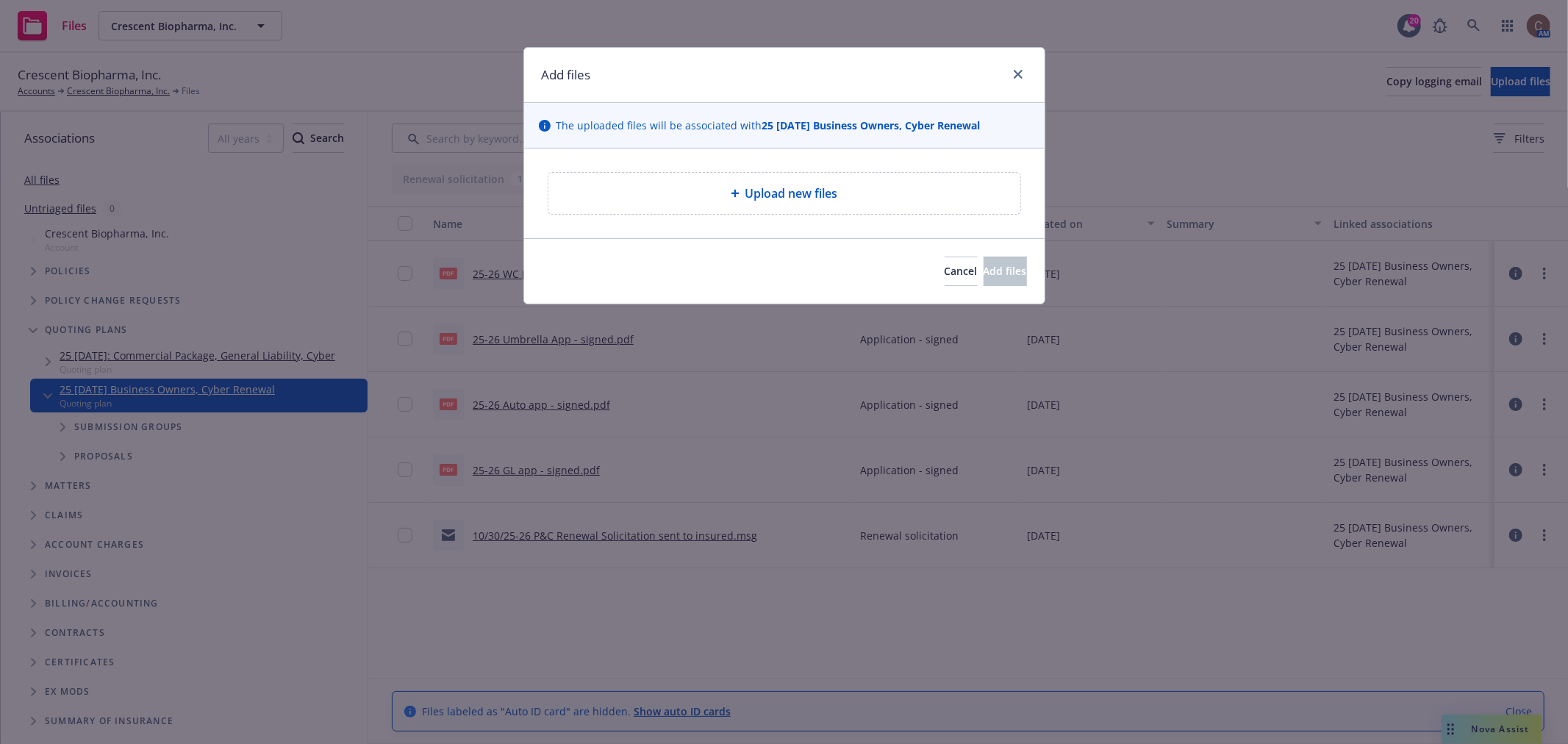
type textarea "x"
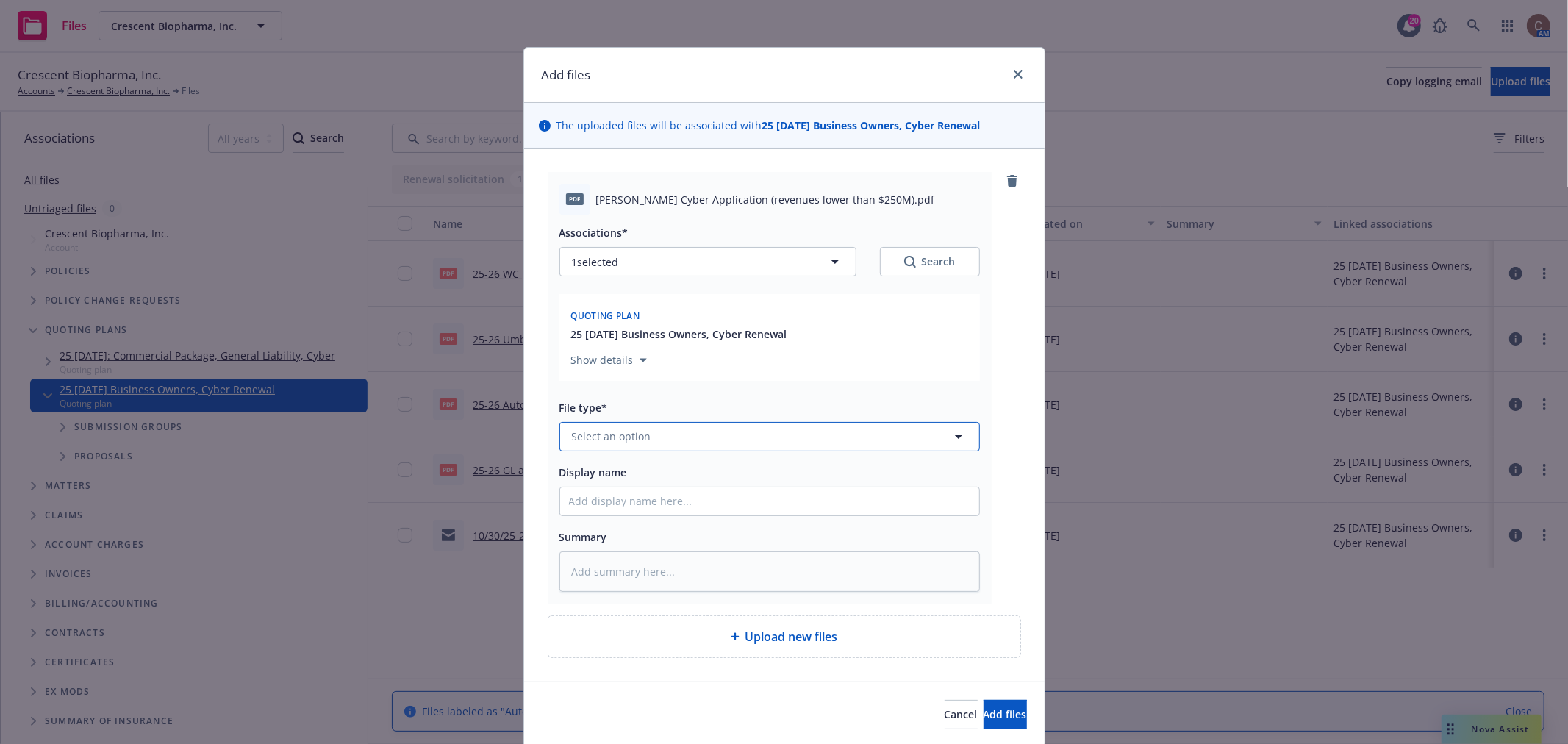
click at [728, 437] on button "Select an option" at bounding box center [769, 437] width 421 height 29
type input "appl"
click at [680, 326] on div "Application - signed" at bounding box center [769, 318] width 401 height 21
click at [639, 497] on input "Display name" at bounding box center [769, 501] width 419 height 28
type textarea "x"
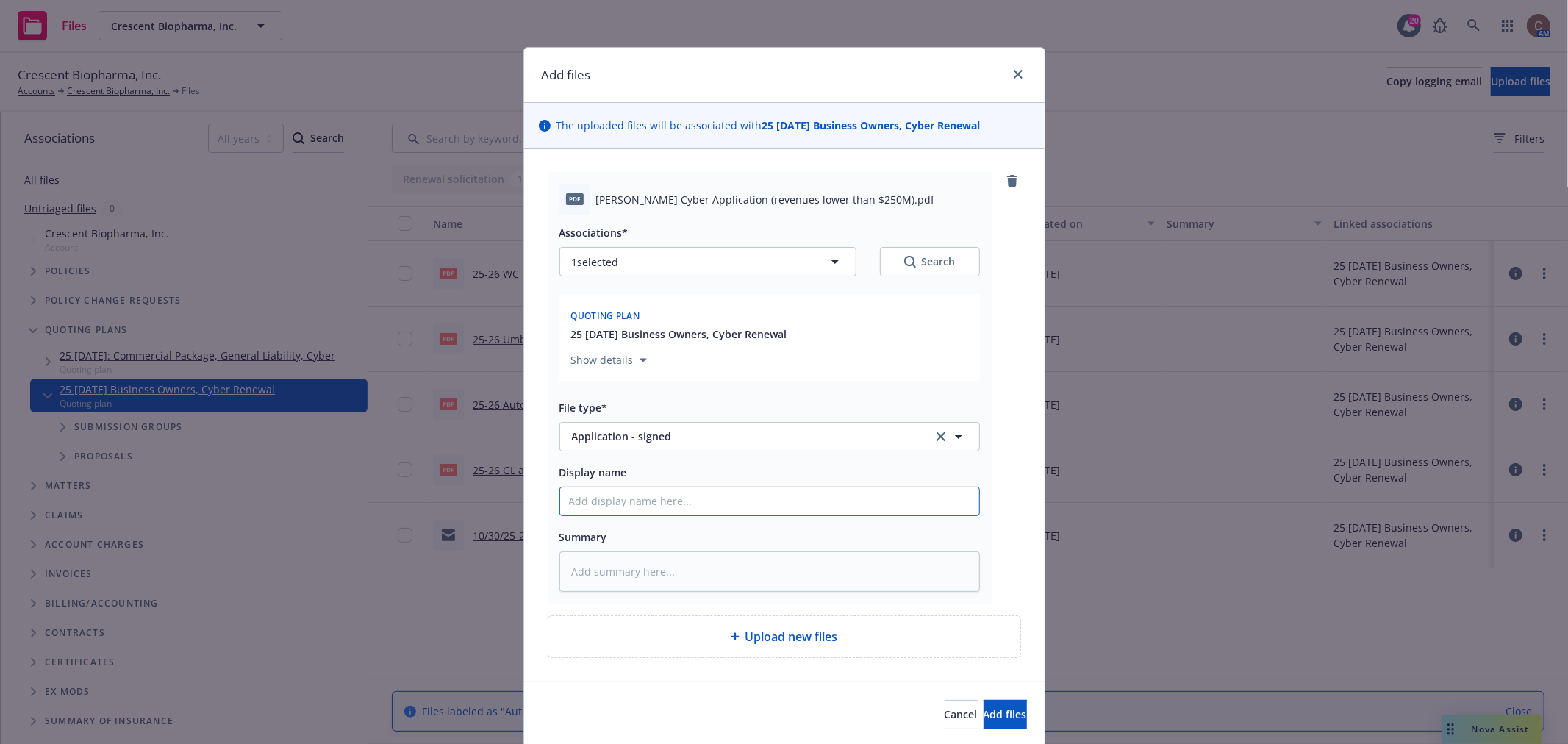
type input "2"
type textarea "x"
type input "25"
type textarea "x"
type input "25-"
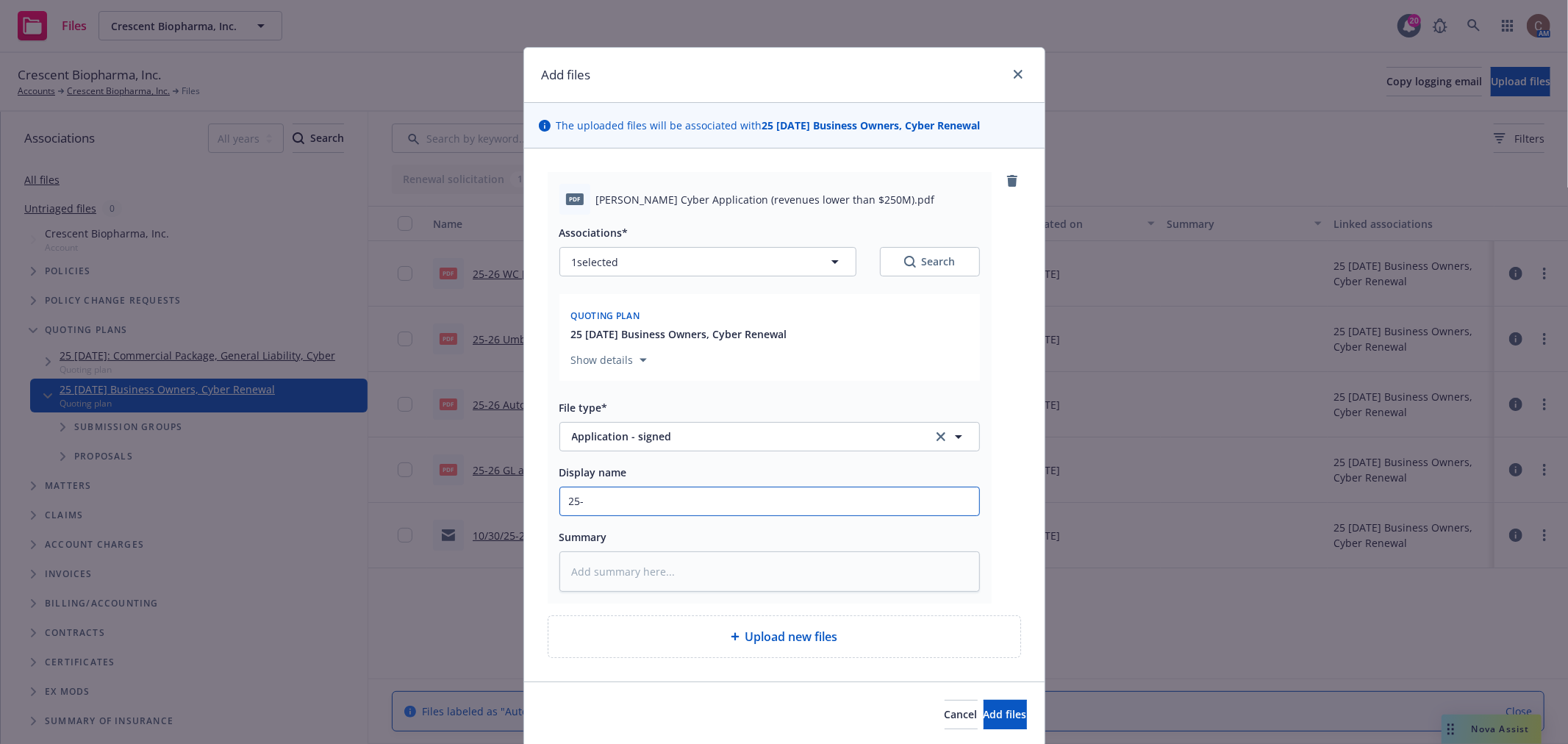
type textarea "x"
click at [983, 714] on span "Add files" at bounding box center [1004, 714] width 43 height 14
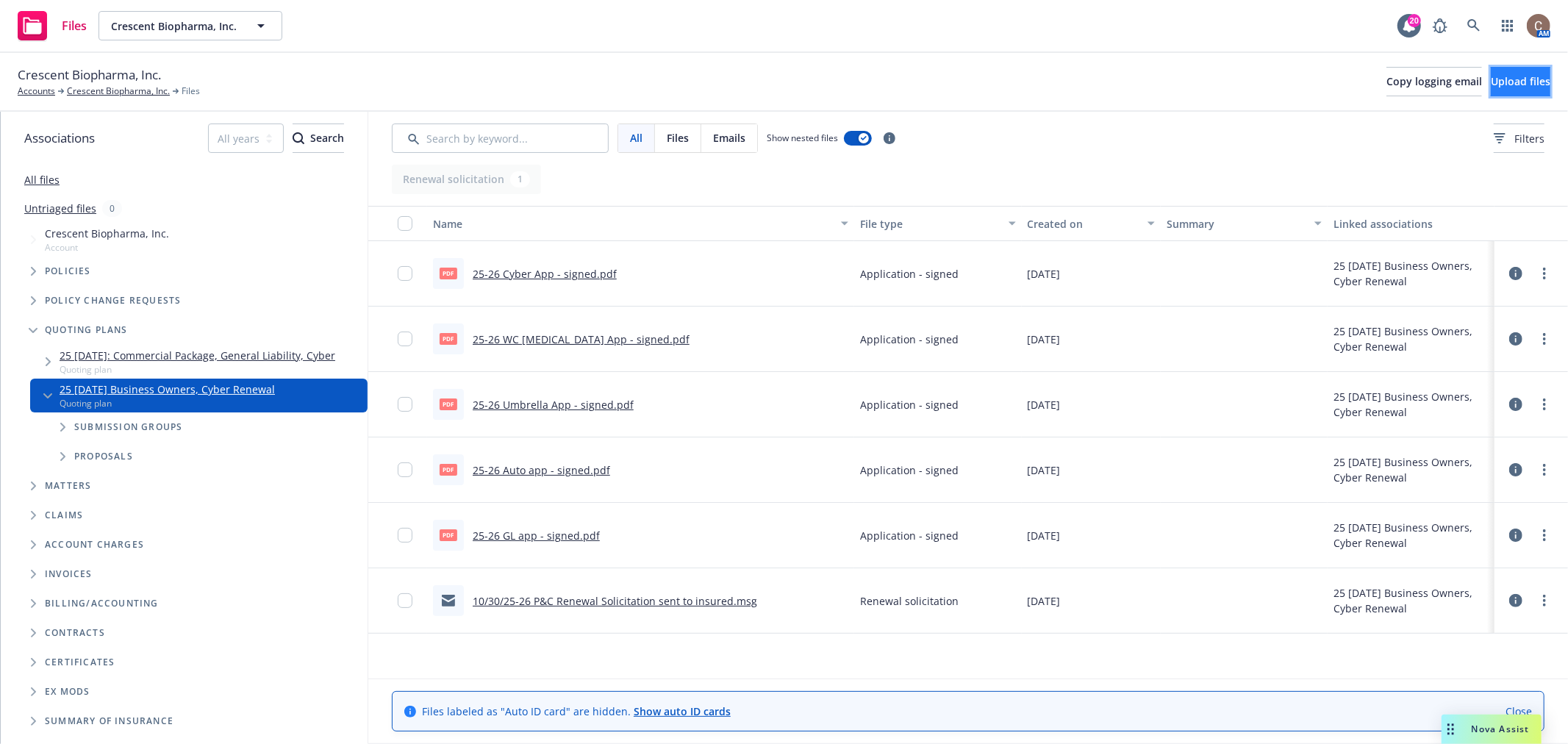
click at [1508, 83] on span "Upload files" at bounding box center [1520, 81] width 60 height 14
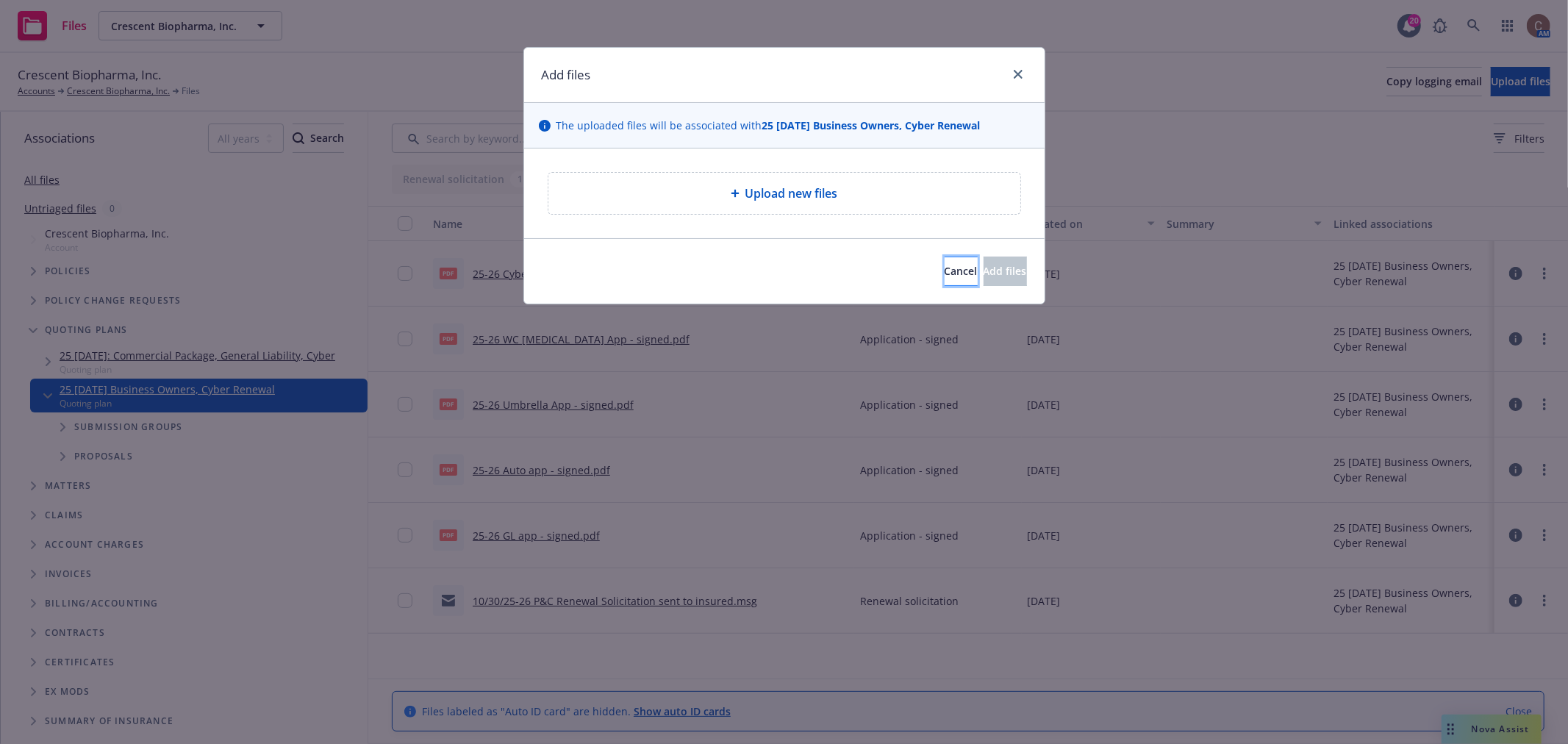
click at [945, 276] on span "Cancel" at bounding box center [961, 270] width 33 height 14
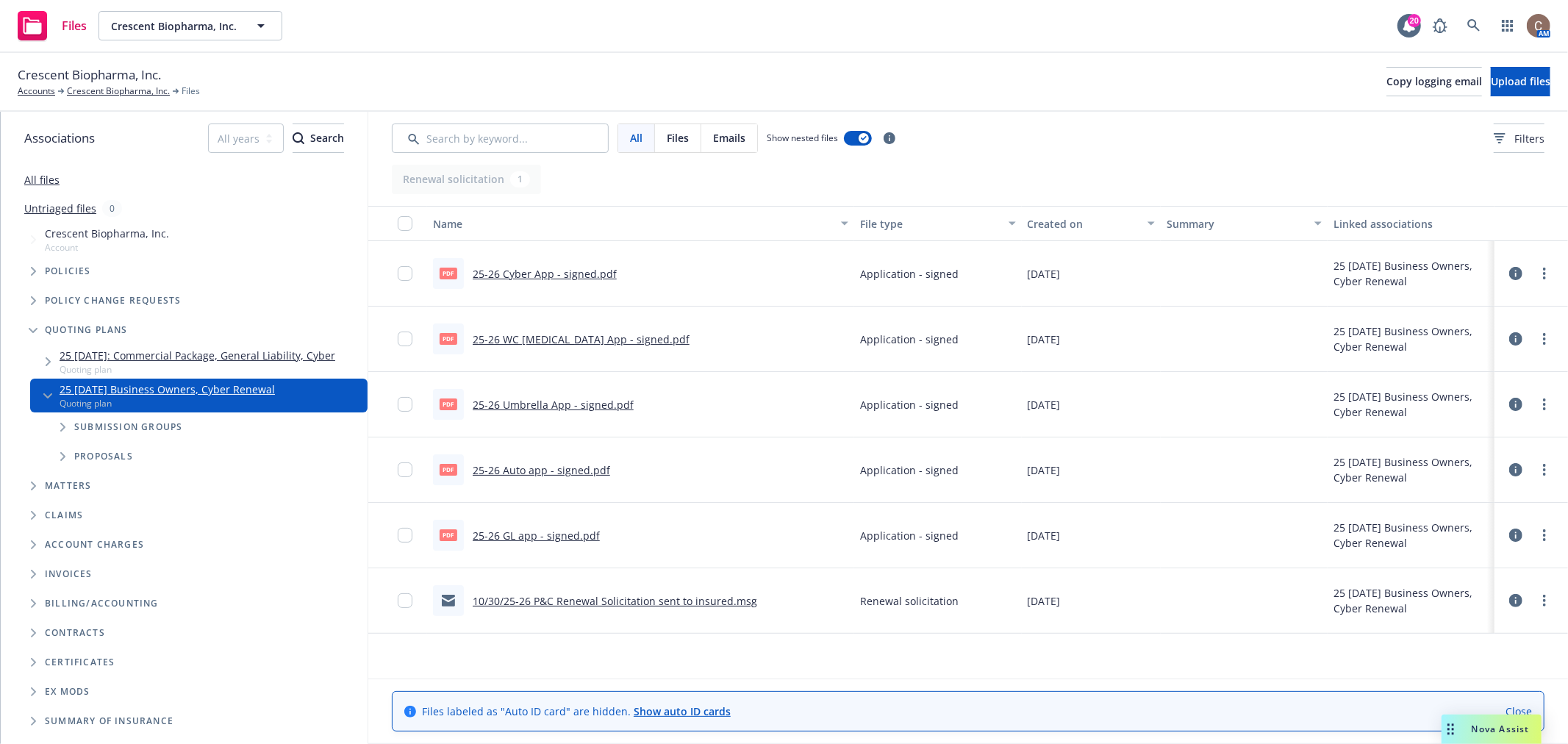
click at [938, 69] on div "Crescent Biopharma, Inc. Accounts Crescent Biopharma, Inc. Files Copy logging e…" at bounding box center [784, 82] width 1533 height 33
click at [1490, 78] on span "Upload files" at bounding box center [1520, 81] width 60 height 14
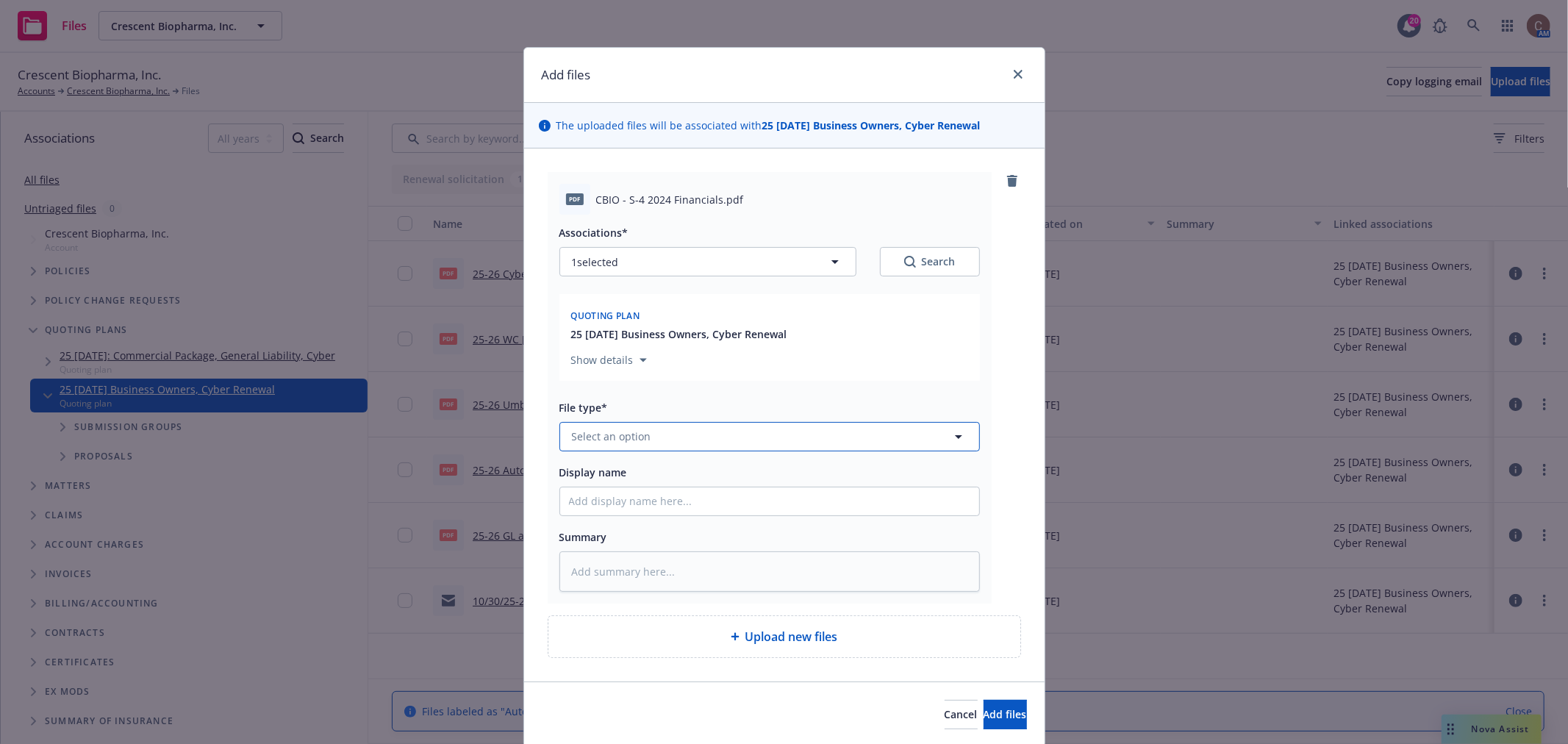
click at [675, 434] on button "Select an option" at bounding box center [769, 437] width 421 height 29
click at [680, 276] on div "Financials" at bounding box center [769, 279] width 401 height 21
click at [688, 496] on input "Display name" at bounding box center [769, 501] width 419 height 28
click at [783, 497] on input "Display name" at bounding box center [769, 501] width 419 height 28
paste input "CBIO - S-4 2024 Financials.pdf"
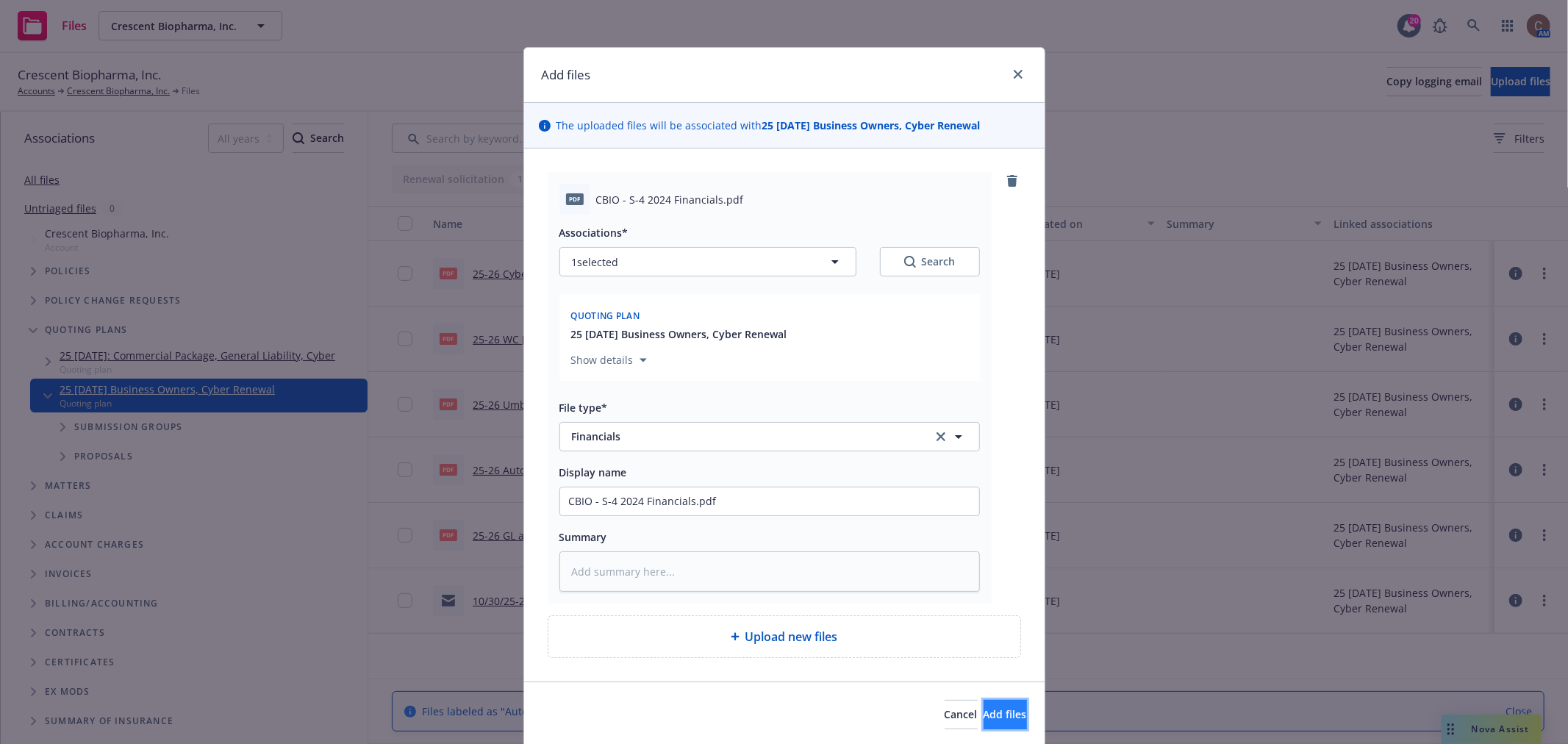
click at [983, 721] on span "Add files" at bounding box center [1004, 714] width 43 height 14
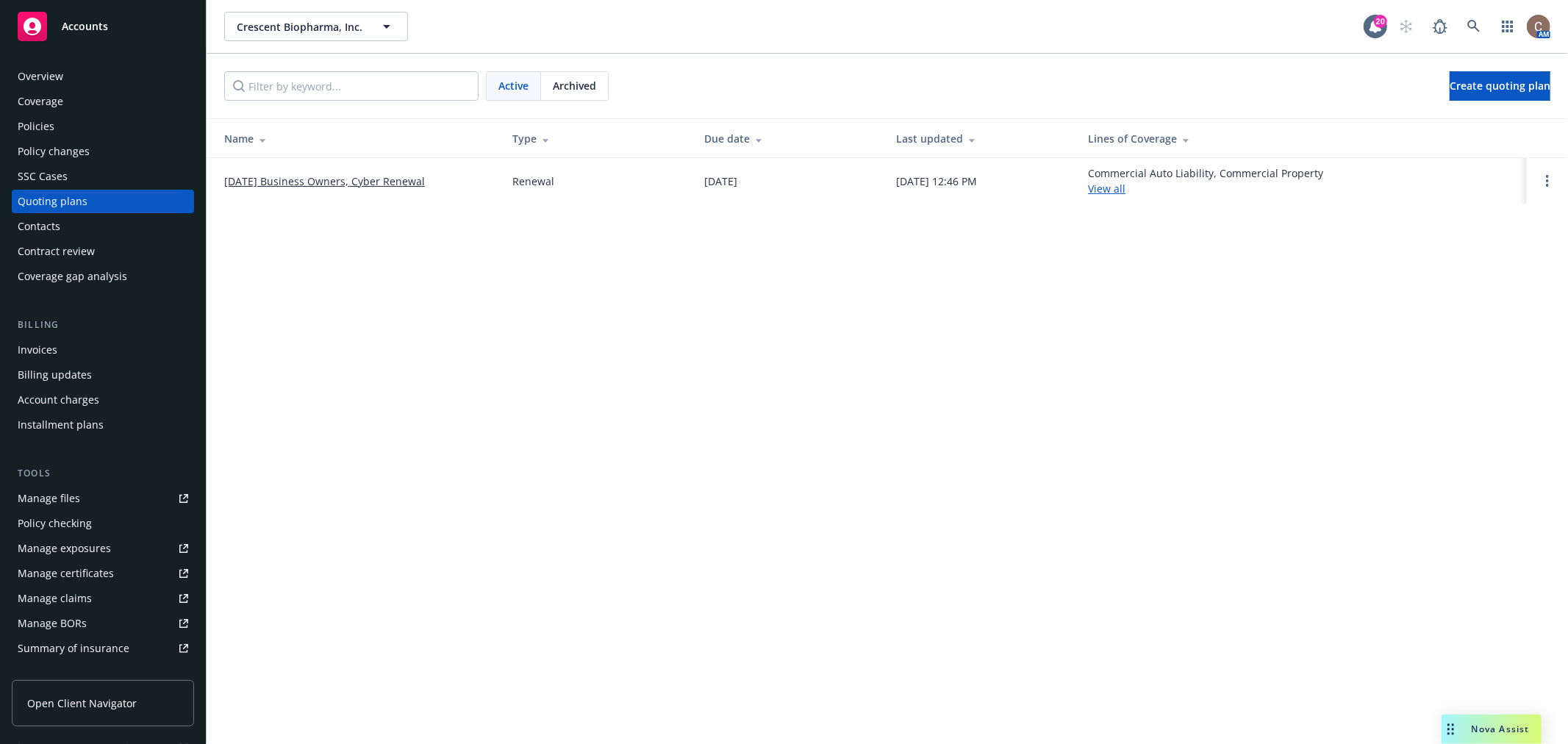
click at [114, 275] on div "Coverage gap analysis" at bounding box center [73, 276] width 109 height 24
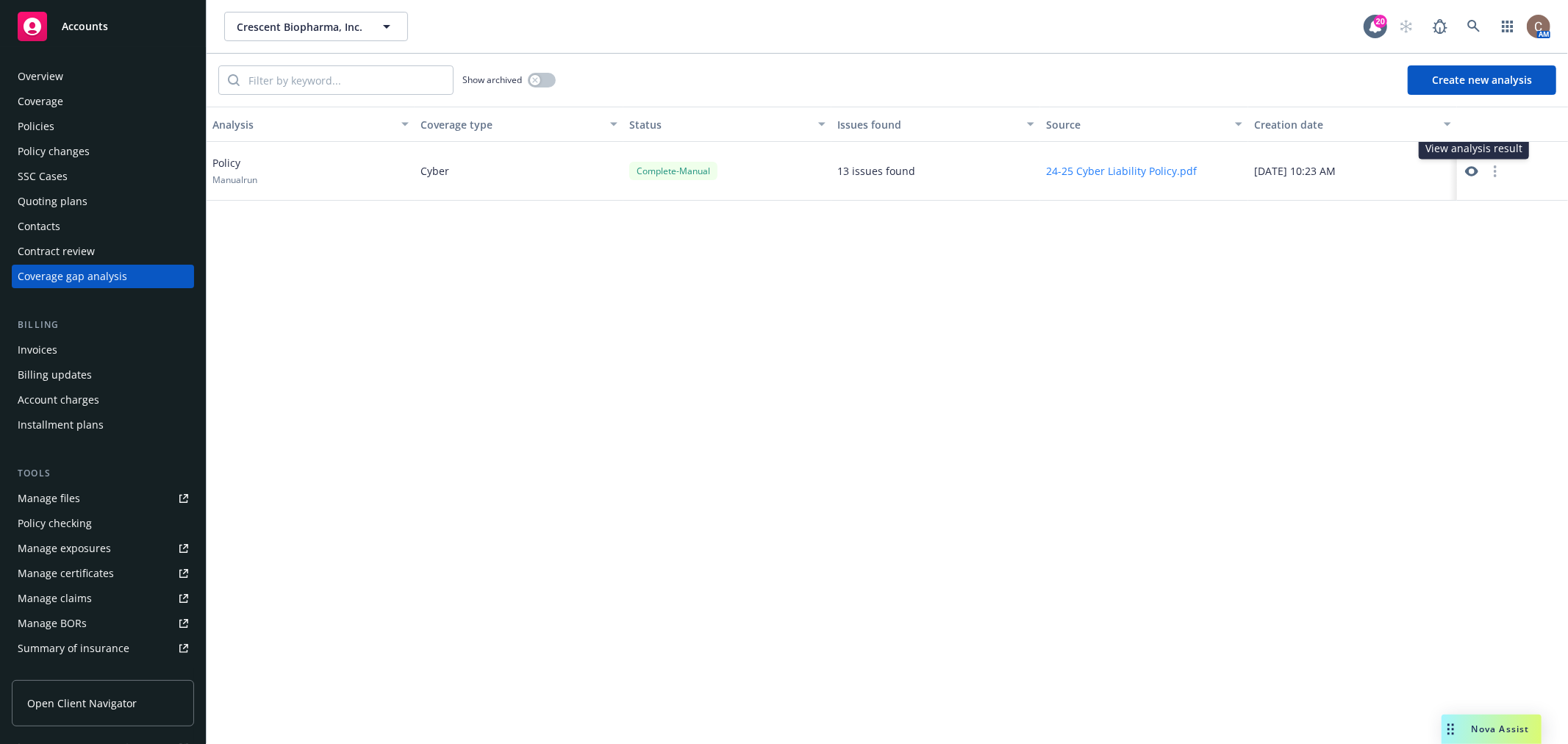
click at [1474, 171] on icon at bounding box center [1472, 171] width 13 height 11
click at [79, 111] on div "Coverage" at bounding box center [103, 101] width 171 height 24
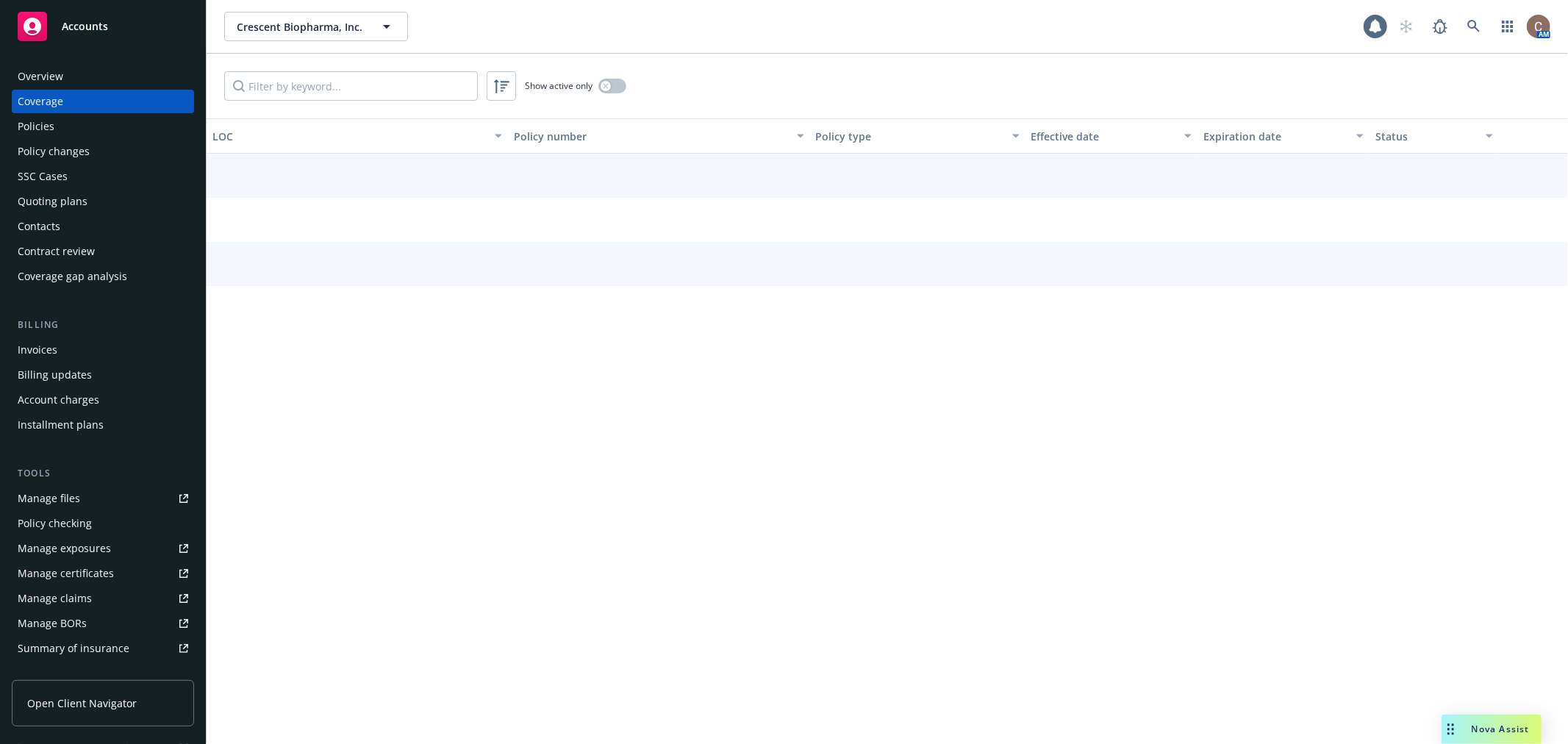
click at [78, 121] on div "Policies" at bounding box center [103, 126] width 171 height 24
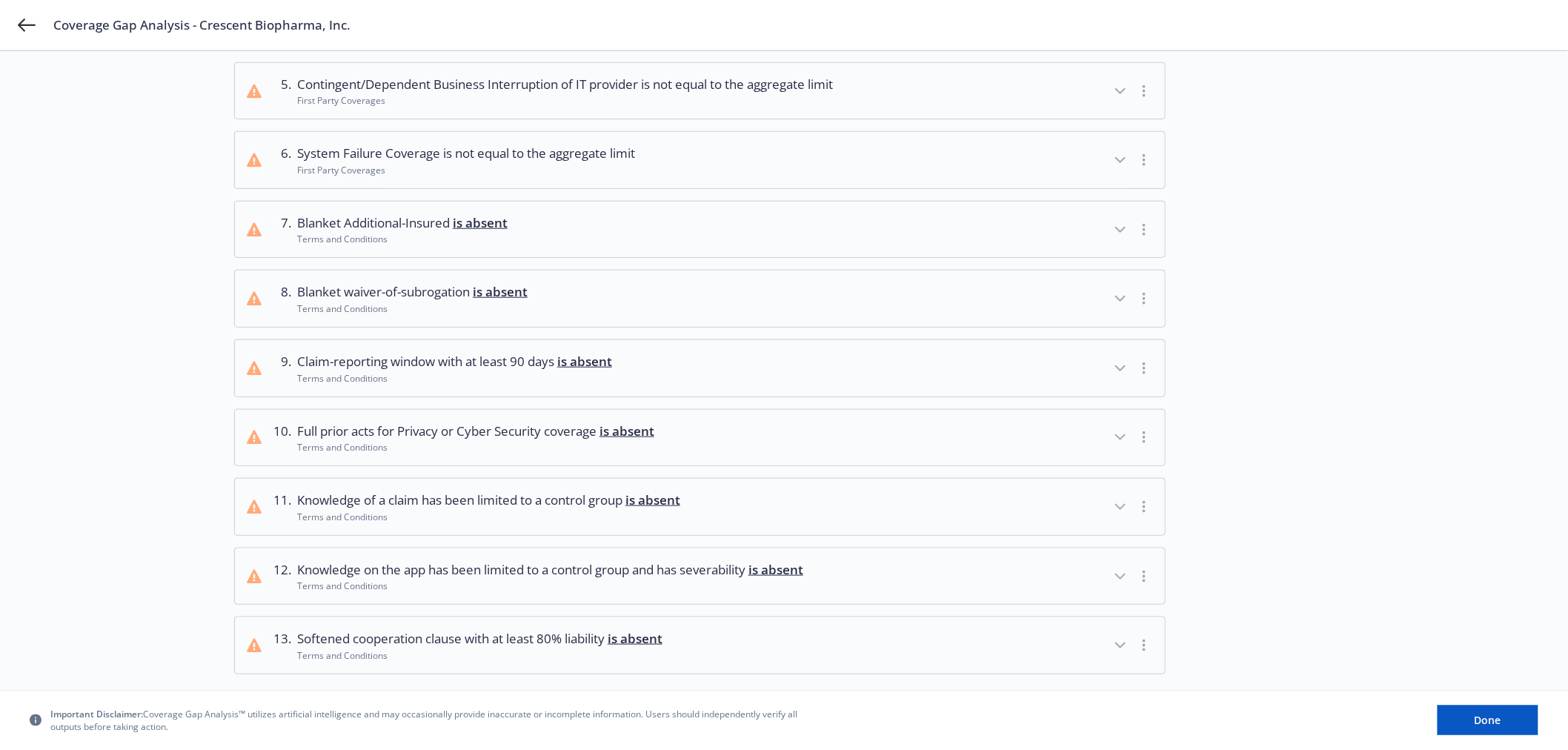
scroll to position [490, 0]
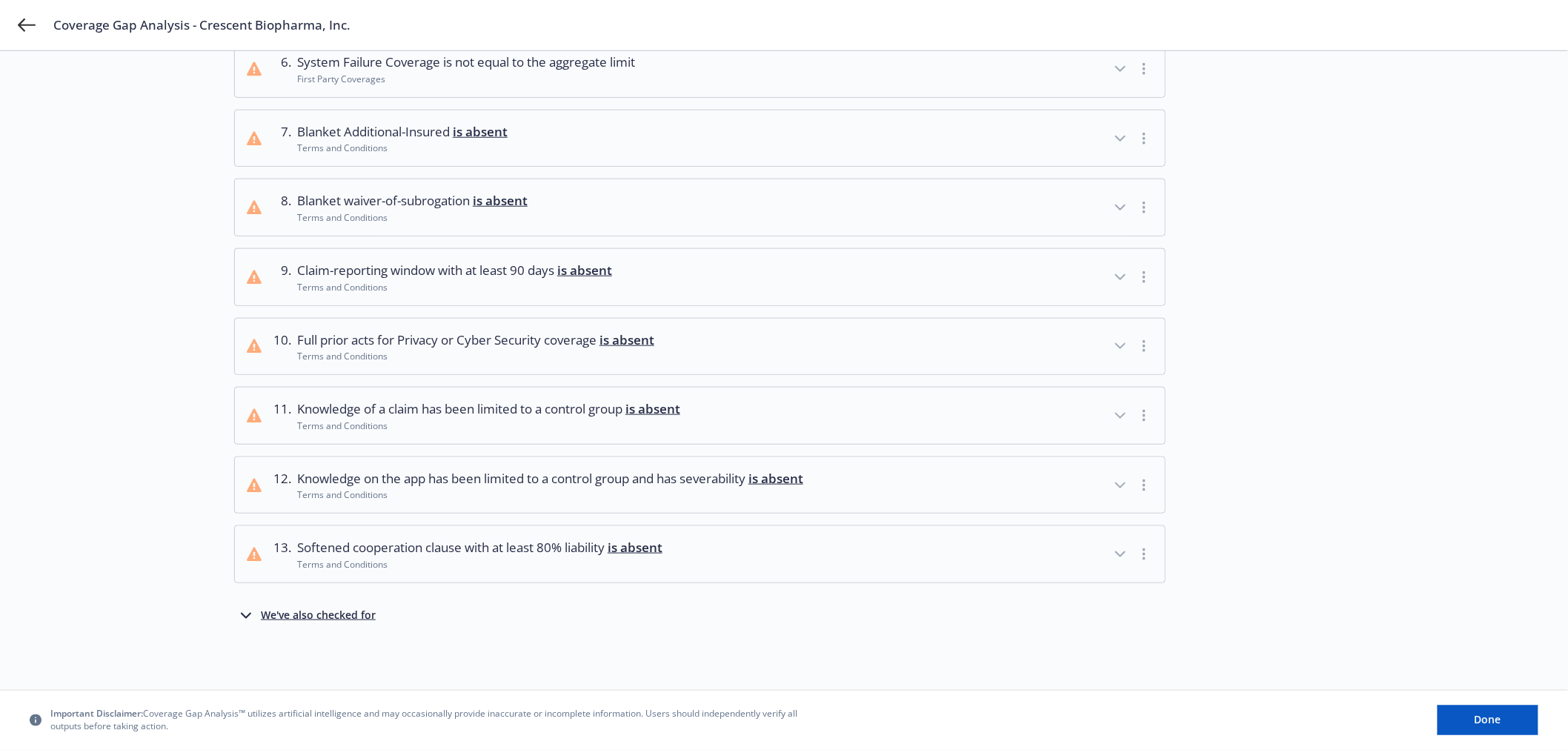
click at [344, 618] on div "We've also checked for" at bounding box center [319, 616] width 115 height 18
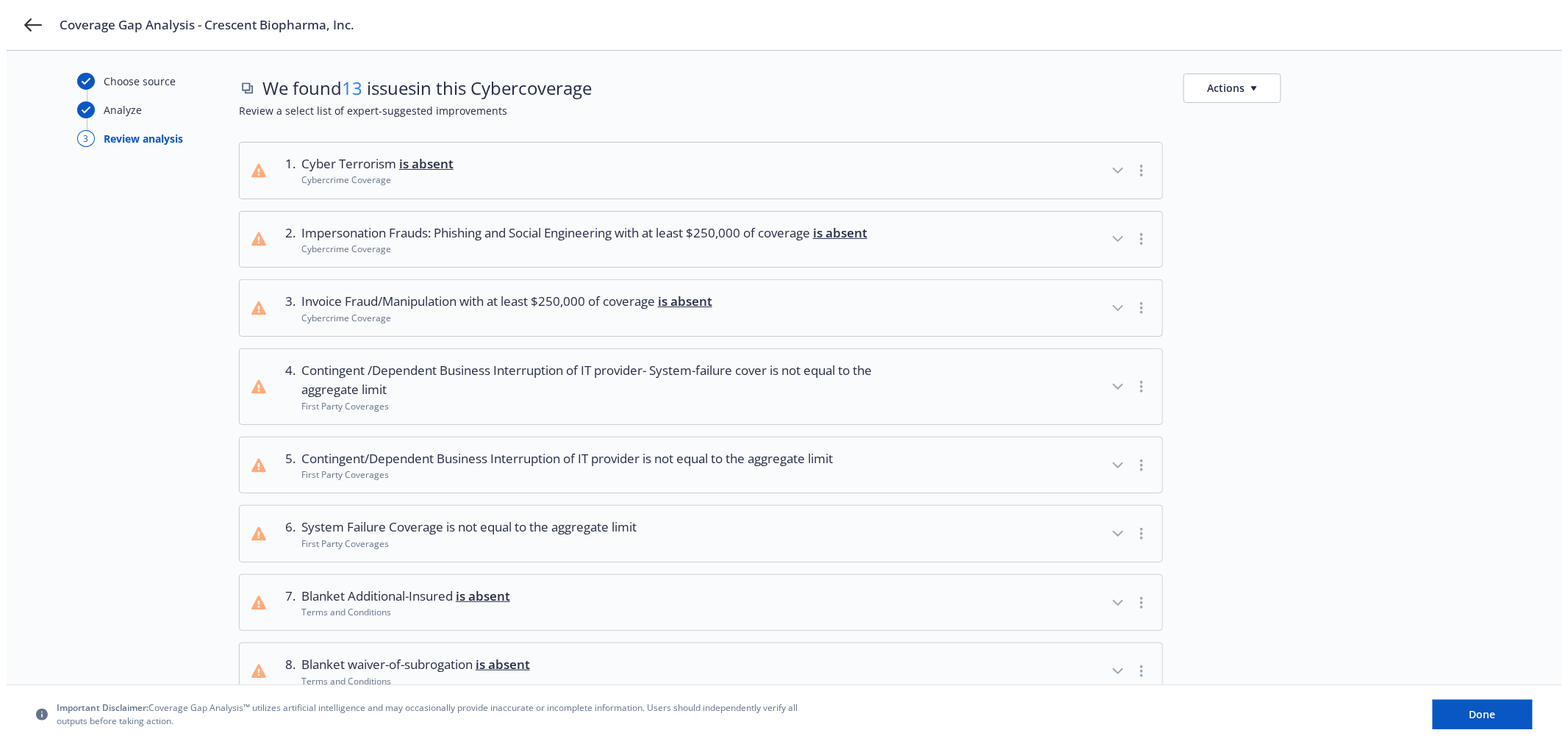
scroll to position [0, 0]
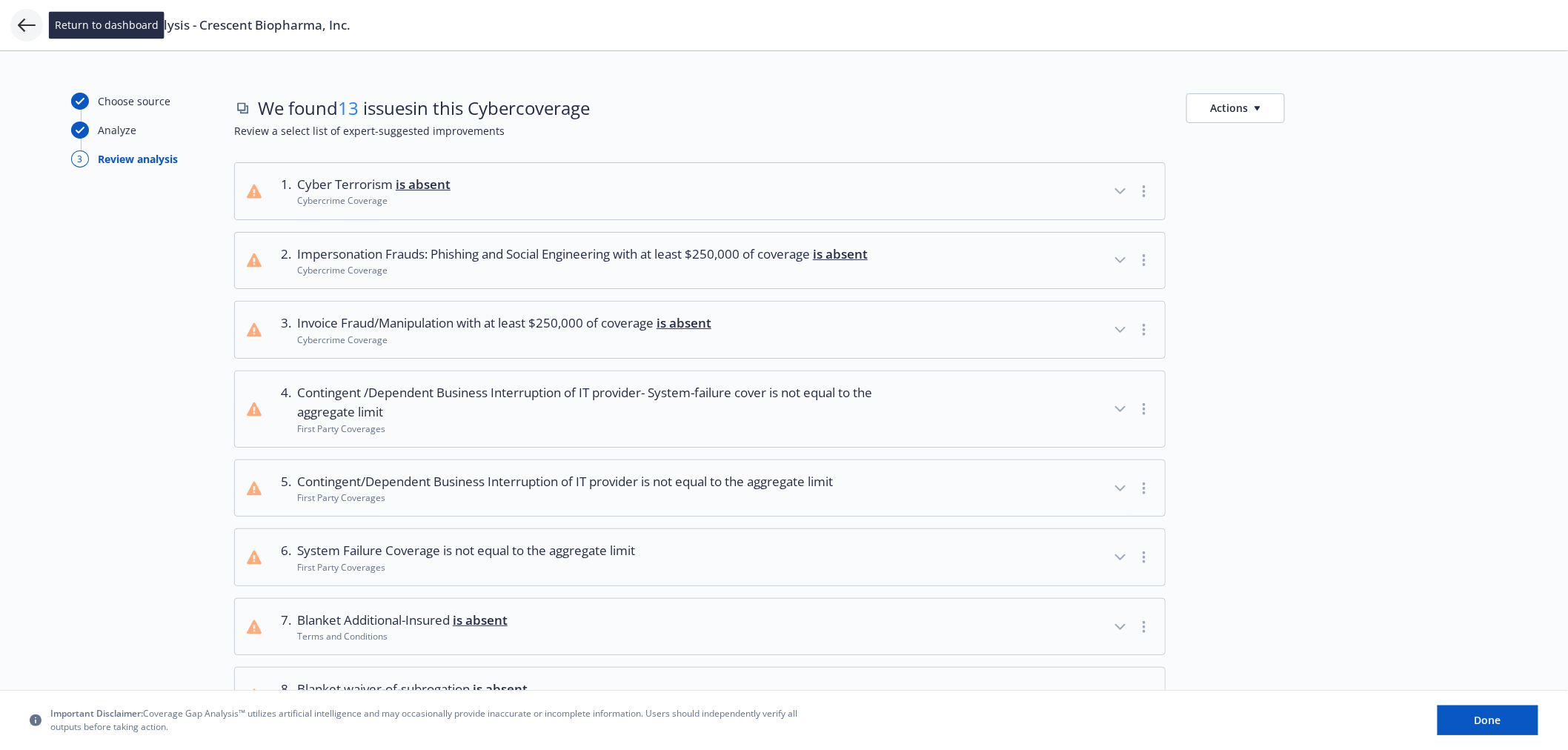
click at [26, 27] on icon at bounding box center [27, 26] width 18 height 18
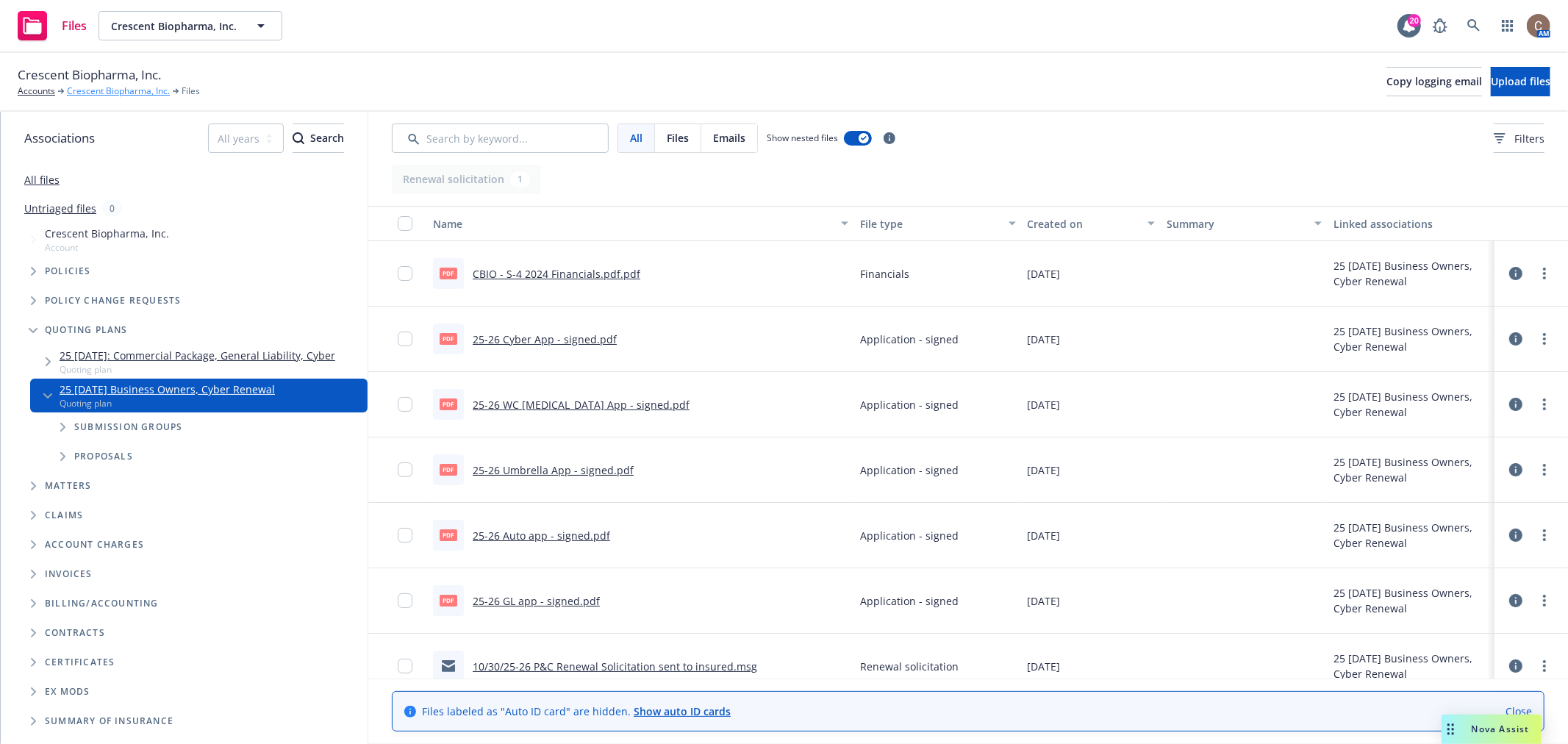
click at [93, 87] on link "Crescent Biopharma, Inc." at bounding box center [118, 91] width 103 height 13
